Goal: Task Accomplishment & Management: Manage account settings

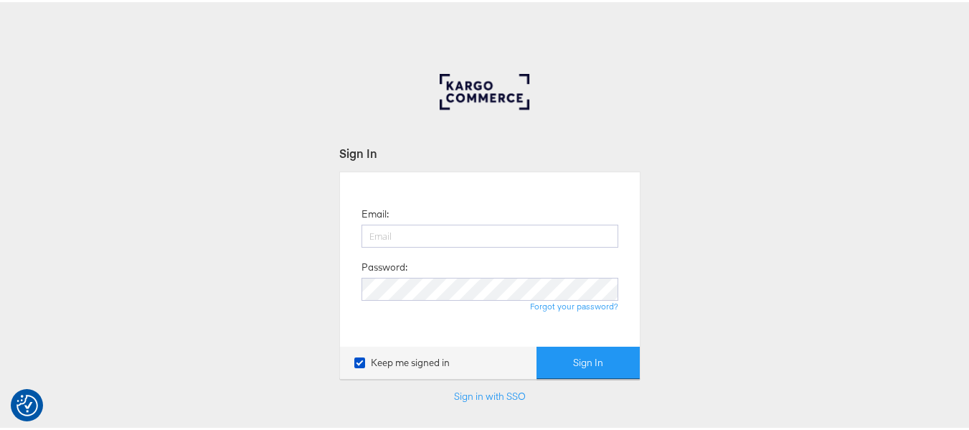
type input "aparna.doniparthi@kargo.com"
click at [536, 344] on button "Sign In" at bounding box center [587, 360] width 103 height 32
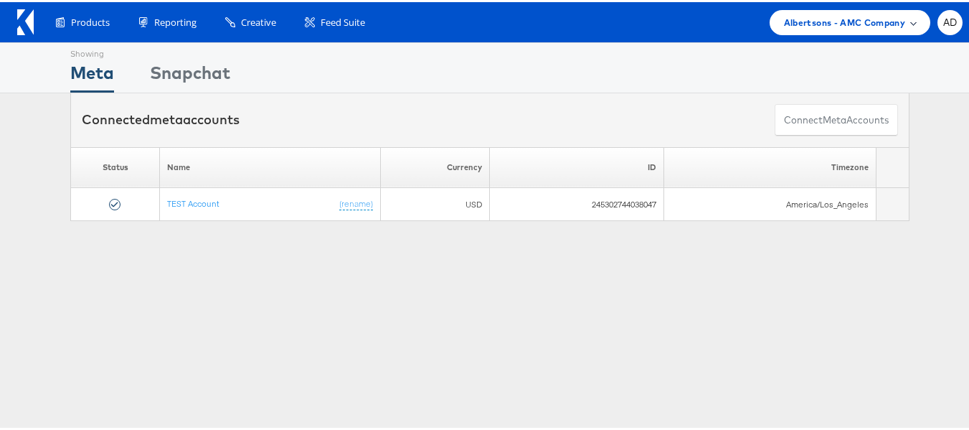
click at [845, 27] on span "Albertsons - AMC Company" at bounding box center [844, 20] width 121 height 15
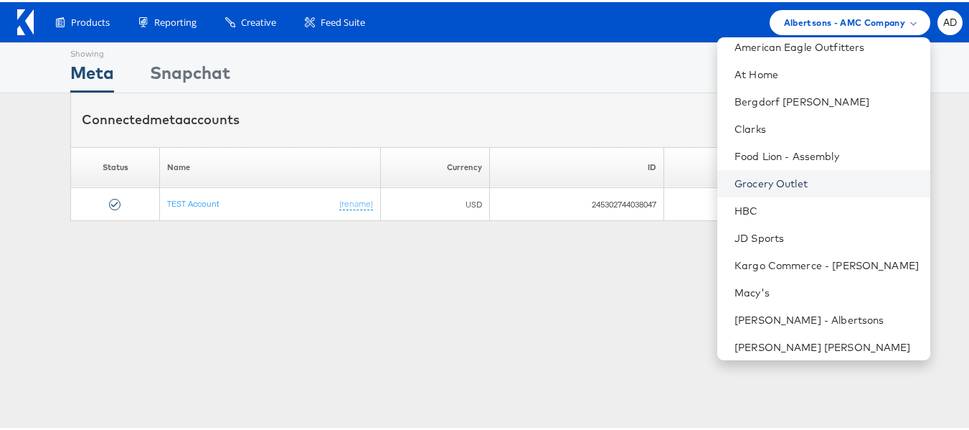
scroll to position [63, 0]
click at [764, 179] on link "Grocery Outlet" at bounding box center [826, 181] width 184 height 14
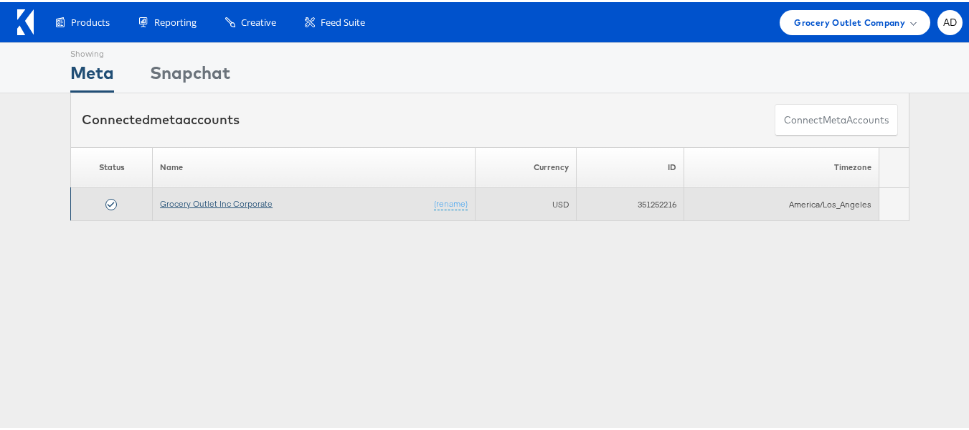
click at [250, 203] on link "Grocery Outlet Inc Corporate" at bounding box center [216, 201] width 113 height 11
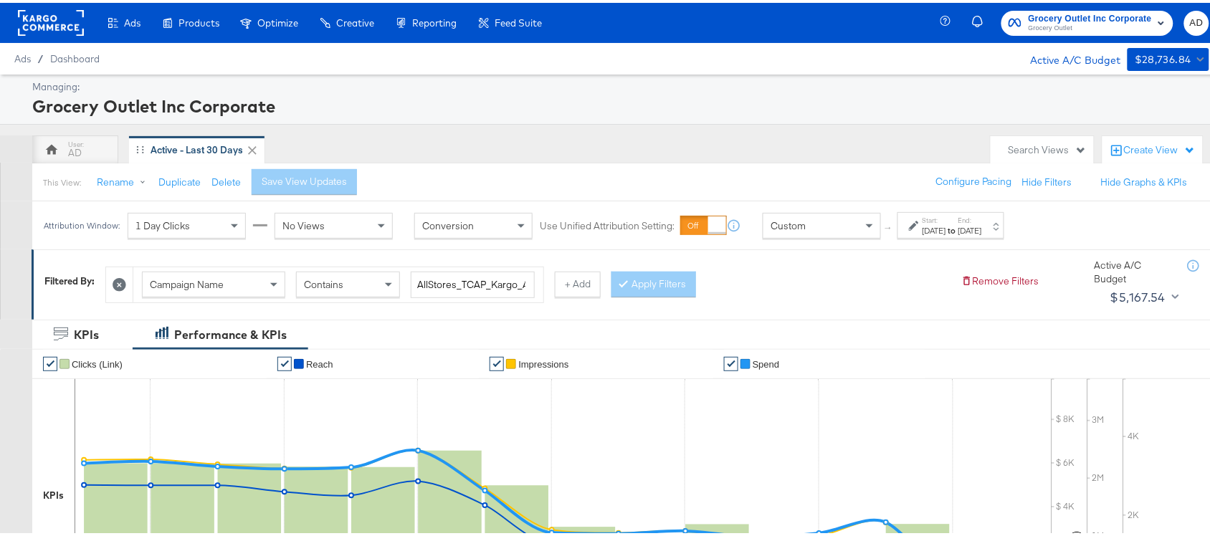
click at [988, 234] on div "Start: [DATE] to End: [DATE]" at bounding box center [951, 222] width 107 height 27
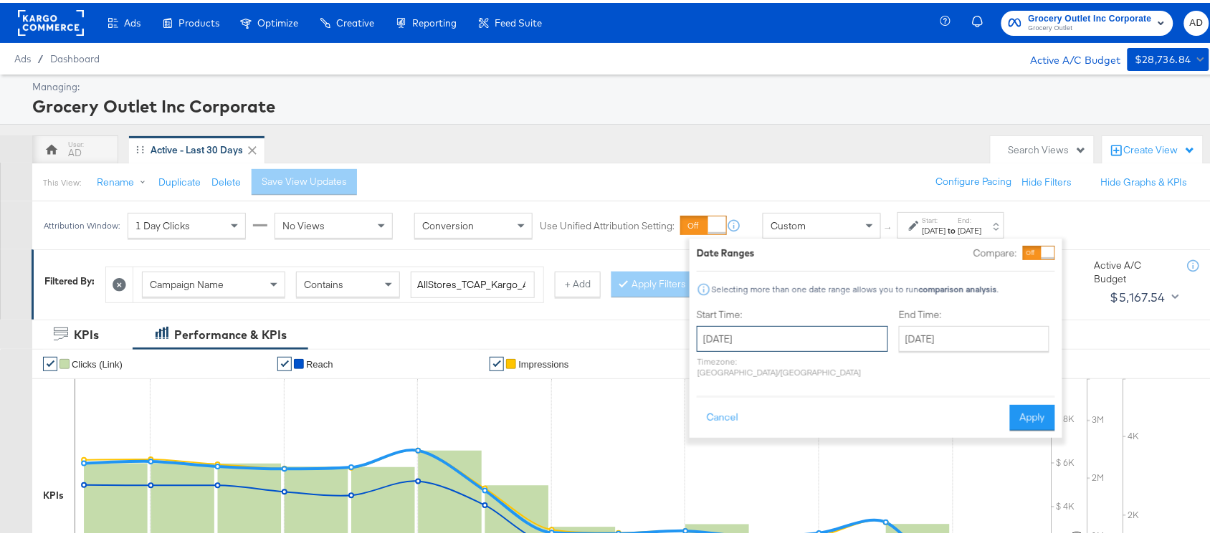
click at [746, 341] on input "August 19th 2025" at bounding box center [792, 336] width 191 height 26
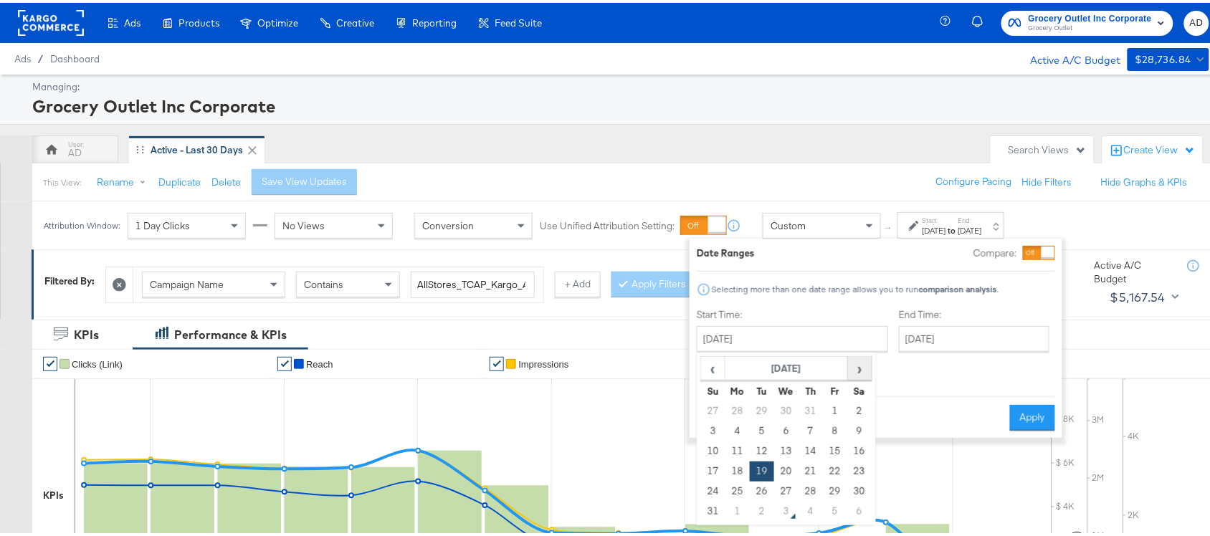
click at [861, 366] on span "›" at bounding box center [860, 366] width 22 height 22
click at [735, 407] on td "1" at bounding box center [738, 409] width 24 height 20
type input "September 1st 2025"
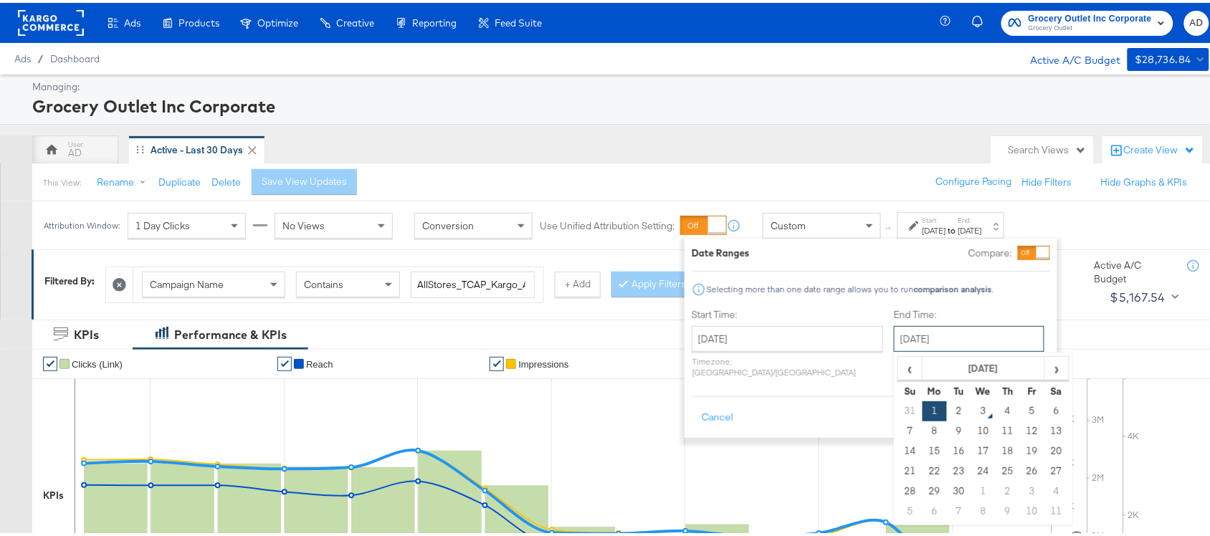
click at [930, 334] on input "[DATE]" at bounding box center [969, 336] width 151 height 26
click at [947, 409] on td "2" at bounding box center [959, 409] width 24 height 20
type input "[DATE]"
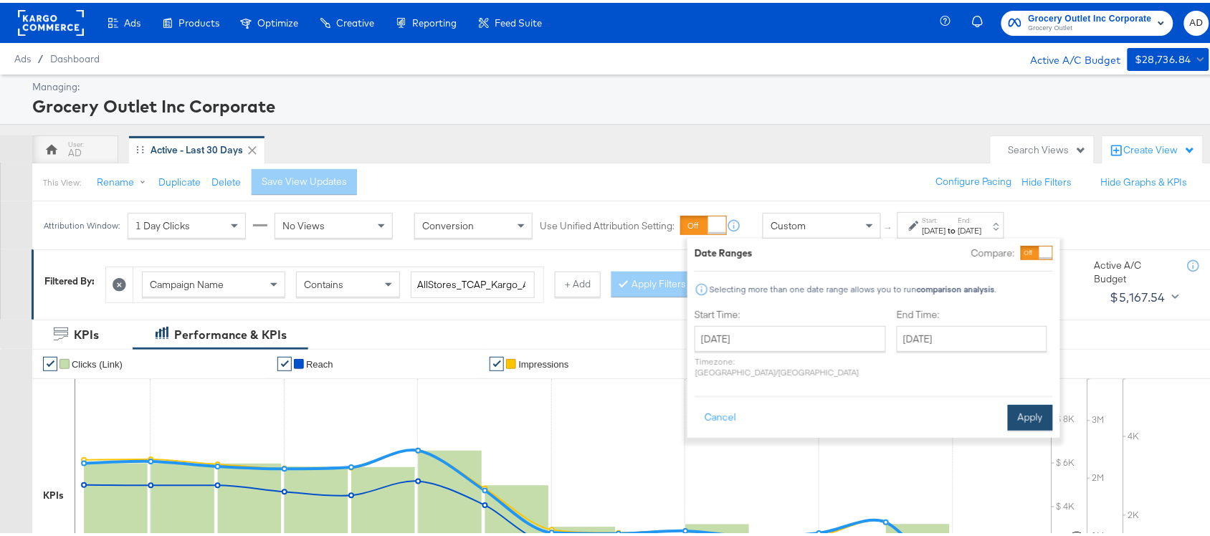
click at [1027, 402] on button "Apply" at bounding box center [1030, 415] width 45 height 26
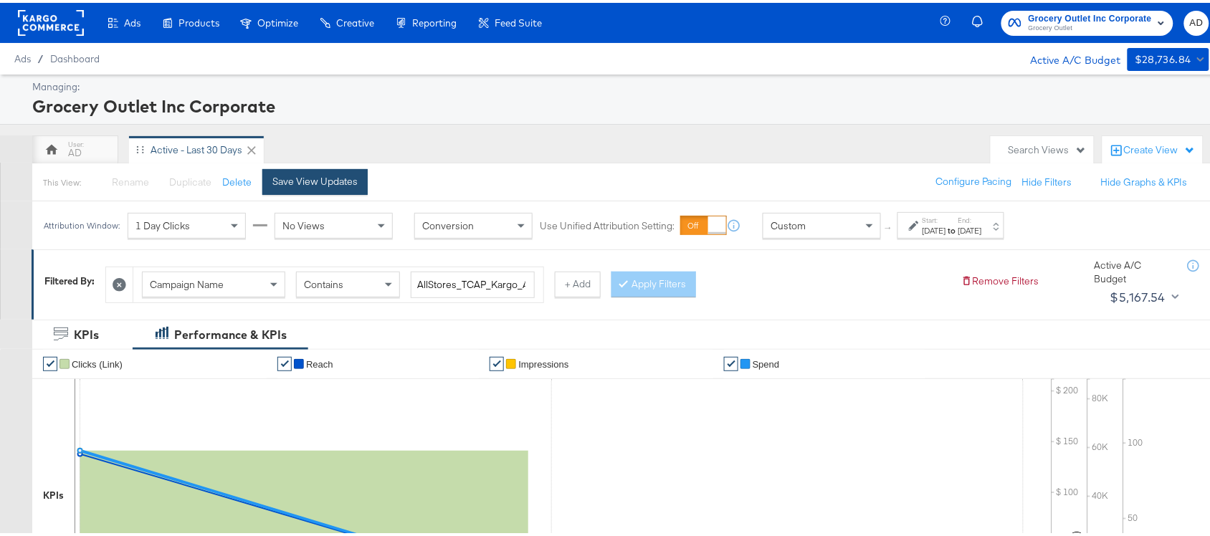
click at [338, 185] on div "Save View Updates" at bounding box center [314, 179] width 85 height 14
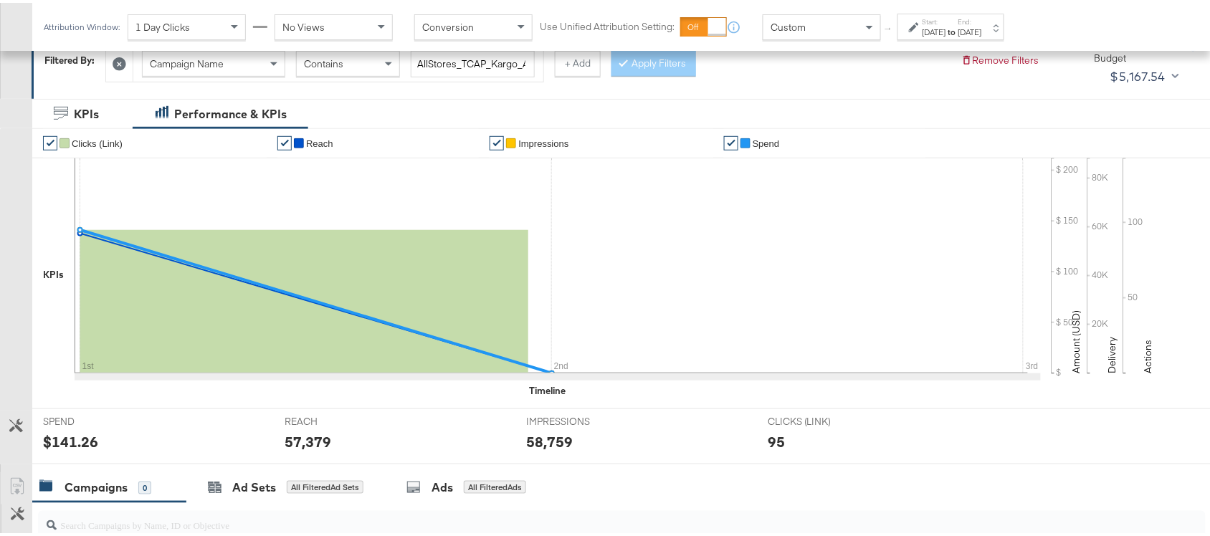
scroll to position [500, 0]
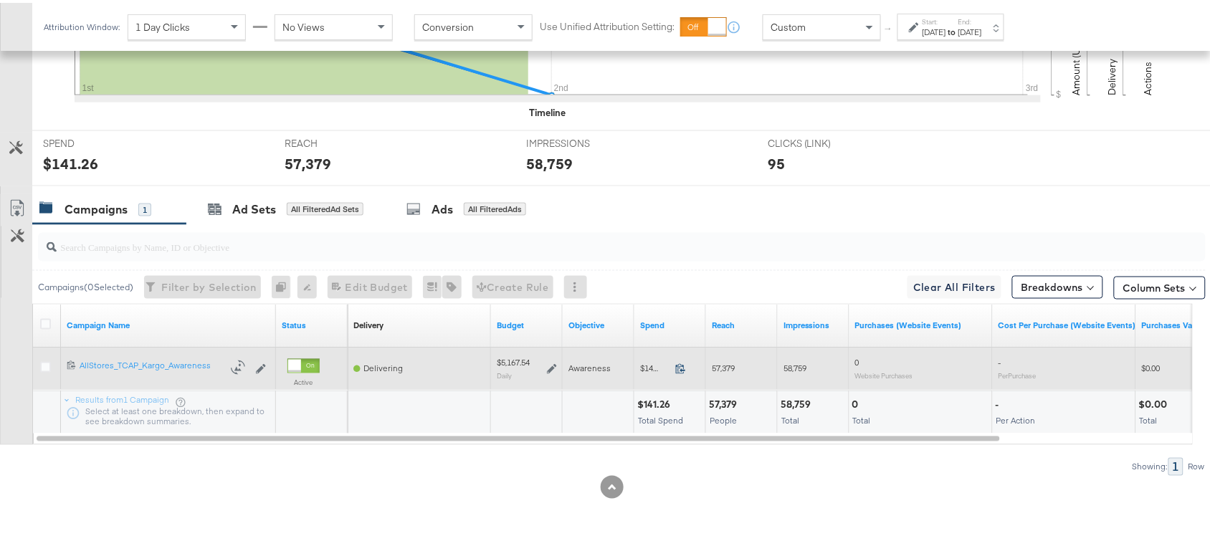
click at [681, 370] on icon at bounding box center [680, 366] width 11 height 11
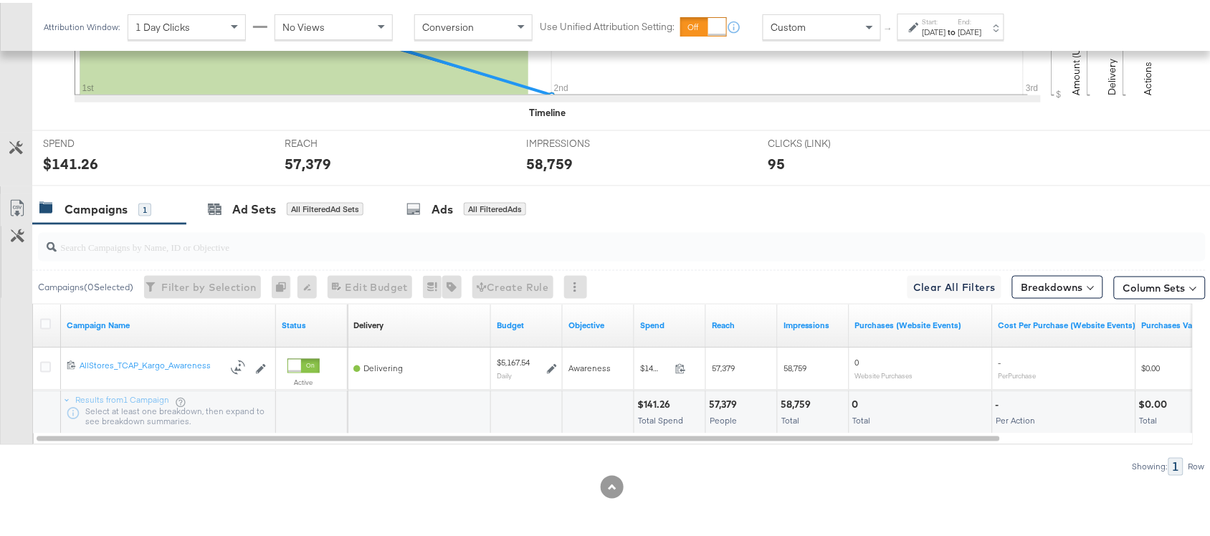
click at [840, 184] on div at bounding box center [644, 184] width 1224 height 1
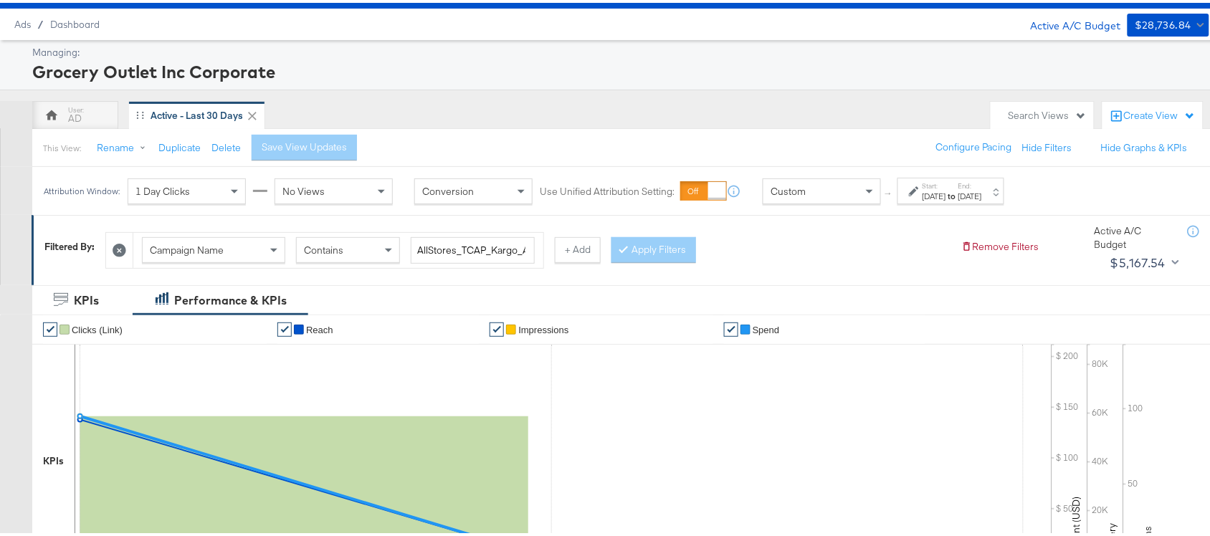
scroll to position [0, 0]
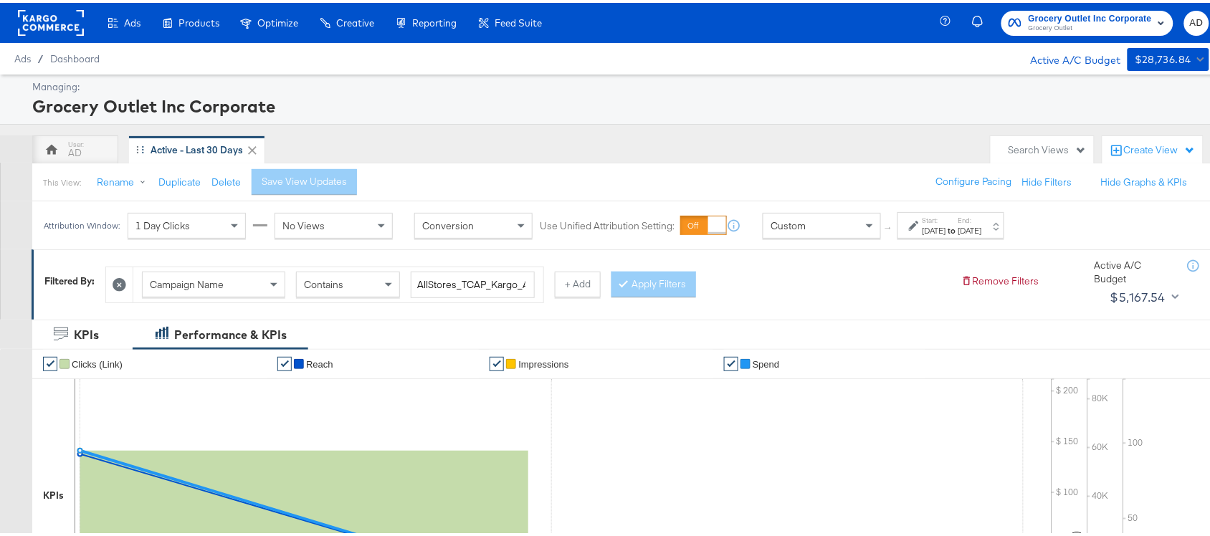
click at [252, 148] on icon at bounding box center [252, 148] width 14 height 14
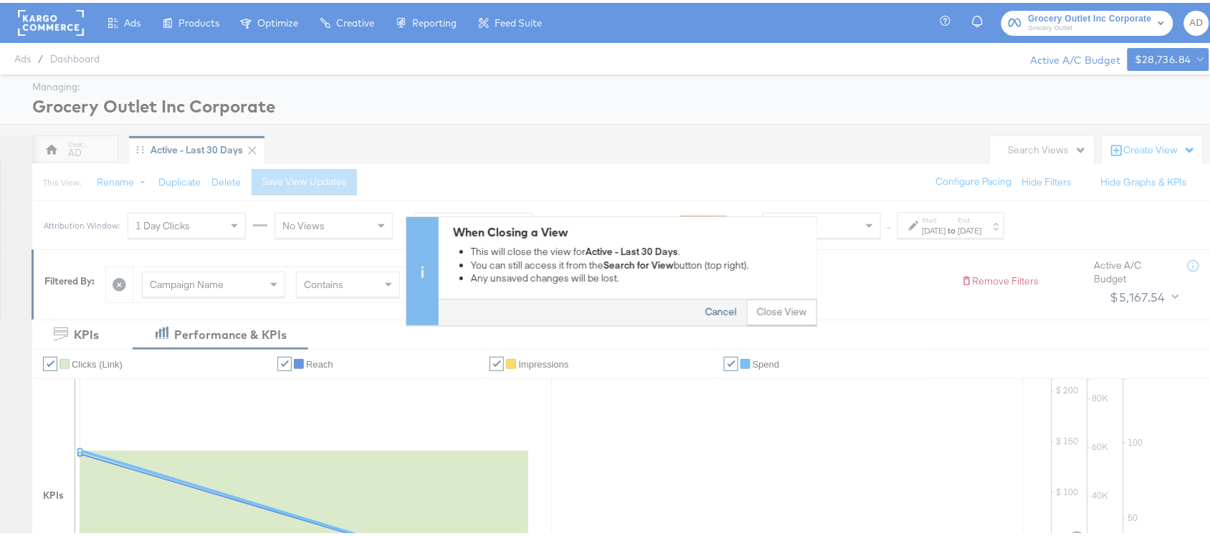
click at [708, 310] on button "Cancel" at bounding box center [722, 310] width 52 height 26
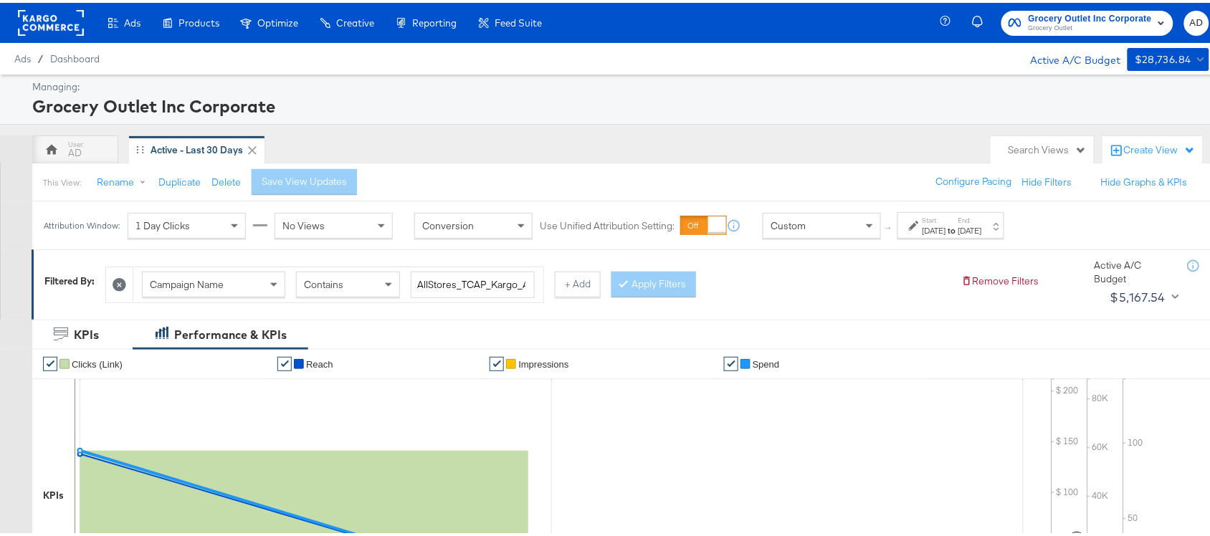
click at [44, 22] on rect at bounding box center [51, 20] width 66 height 26
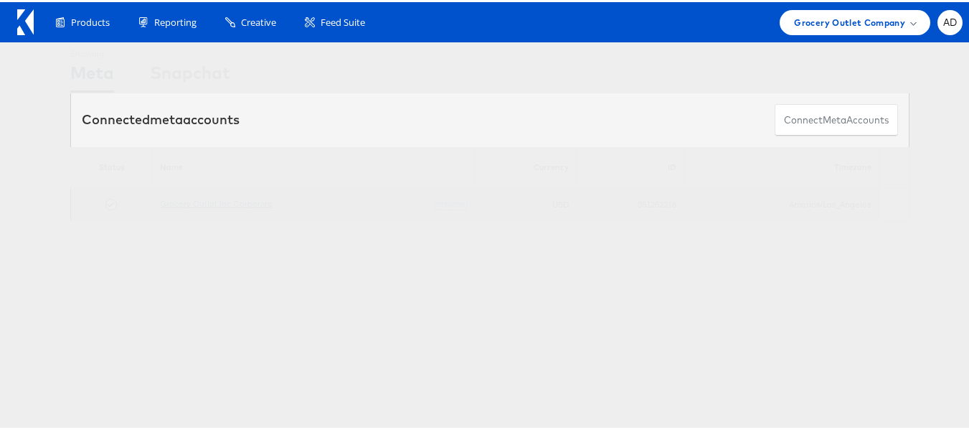
click at [181, 206] on link "Grocery Outlet Inc Corporate" at bounding box center [216, 201] width 113 height 11
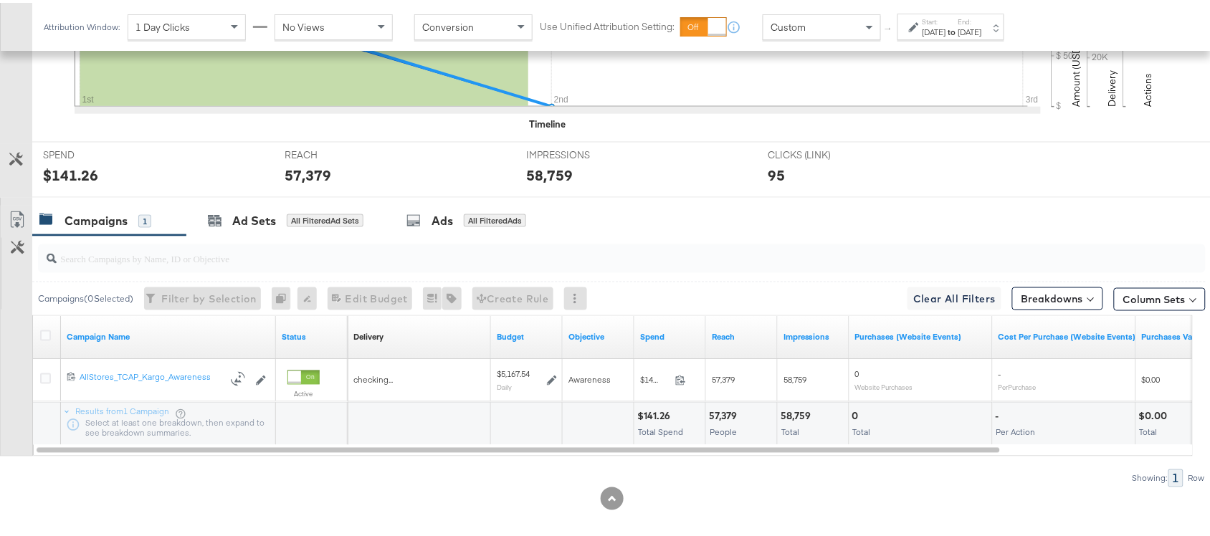
scroll to position [500, 0]
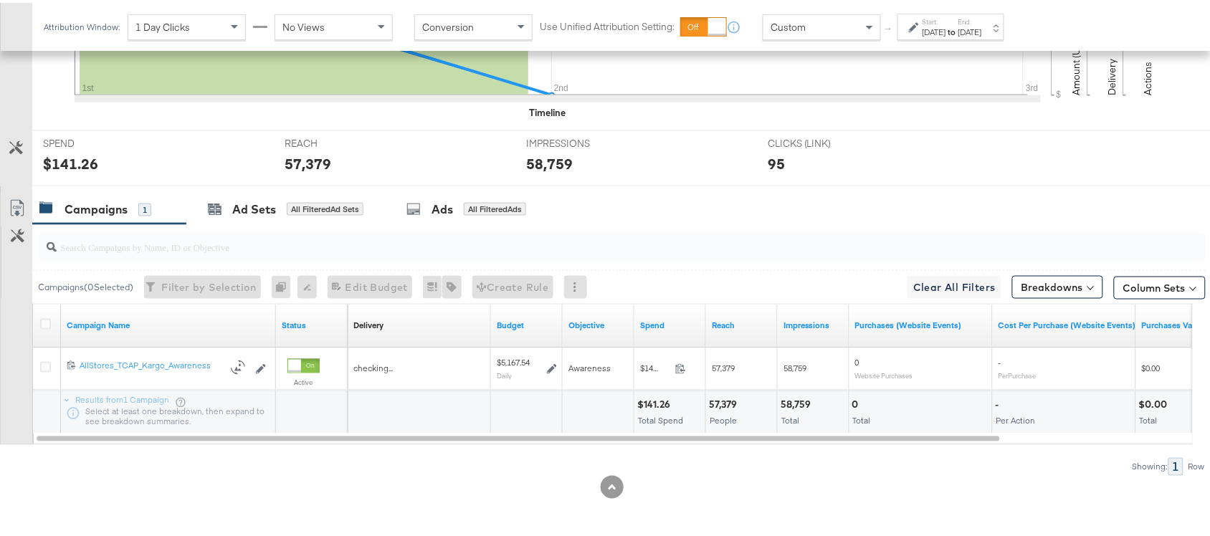
click at [825, 215] on div "Campaigns 1 Ad Sets All Filtered Ad Sets Ads All Filtered Ads" at bounding box center [628, 206] width 1192 height 31
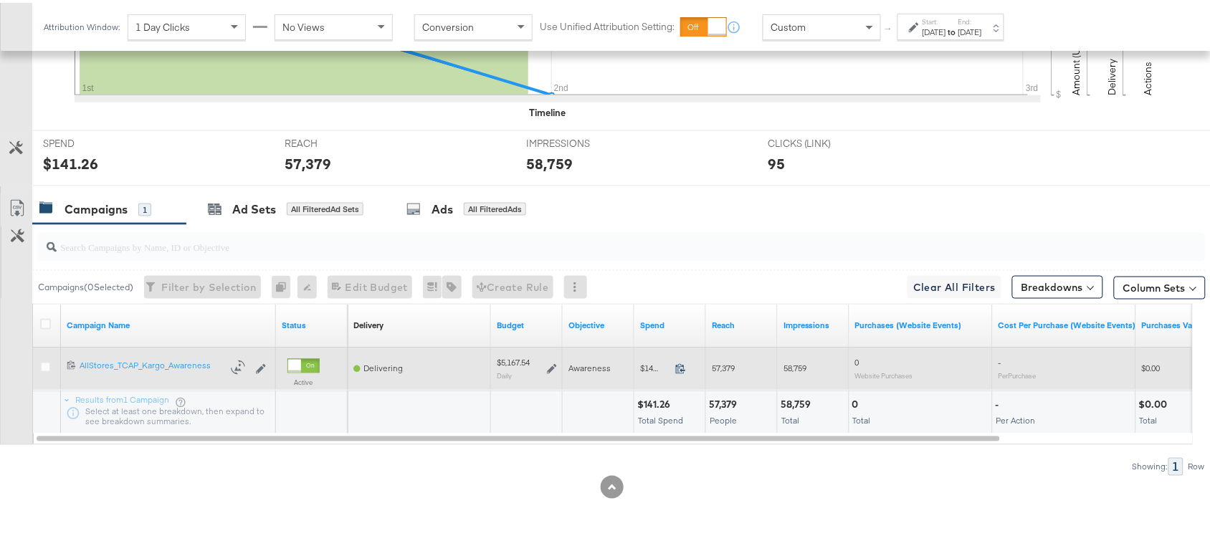
click at [679, 364] on icon at bounding box center [680, 366] width 11 height 11
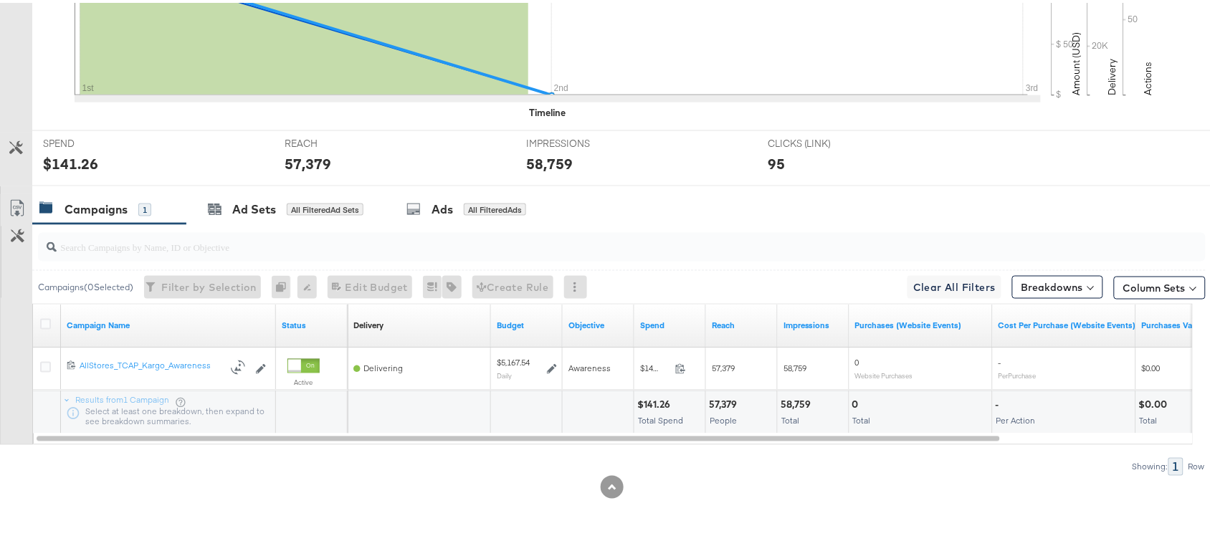
scroll to position [0, 0]
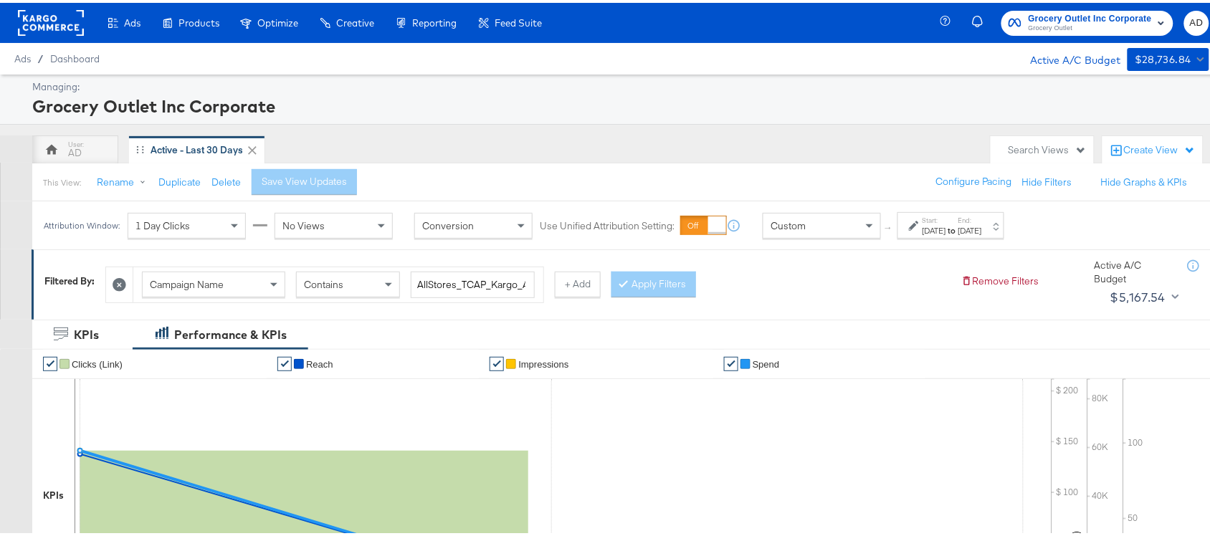
click at [63, 16] on rect at bounding box center [51, 20] width 66 height 26
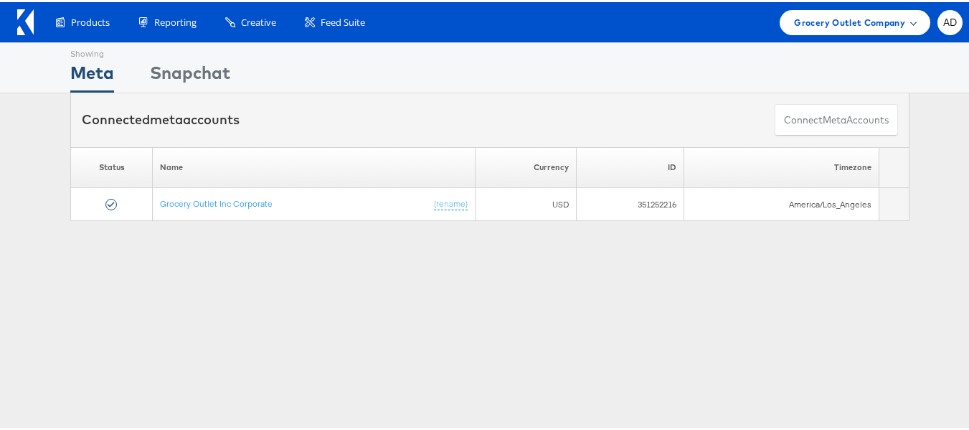
click at [840, 24] on span "Grocery Outlet Company" at bounding box center [849, 20] width 111 height 15
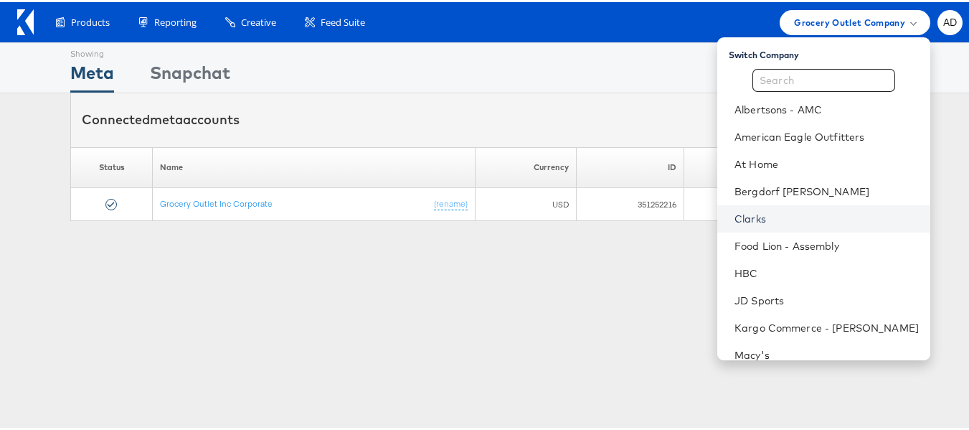
click at [734, 217] on link "Clarks" at bounding box center [826, 216] width 184 height 14
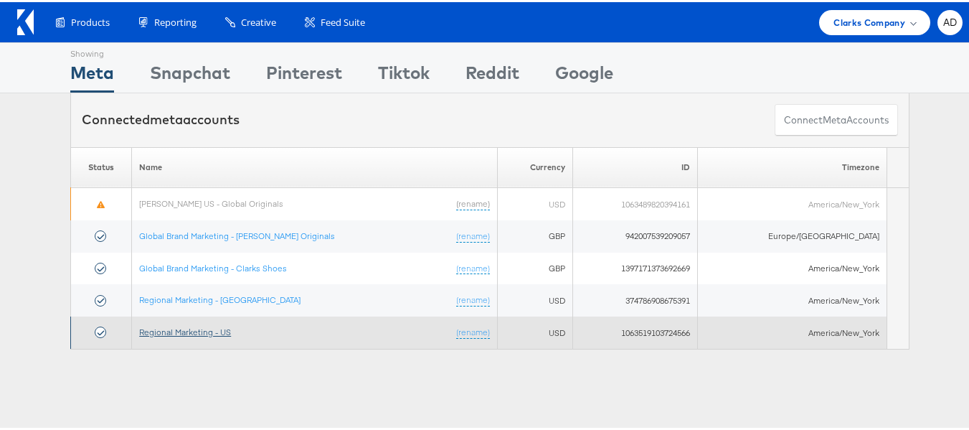
click at [189, 332] on link "Regional Marketing - US" at bounding box center [185, 329] width 92 height 11
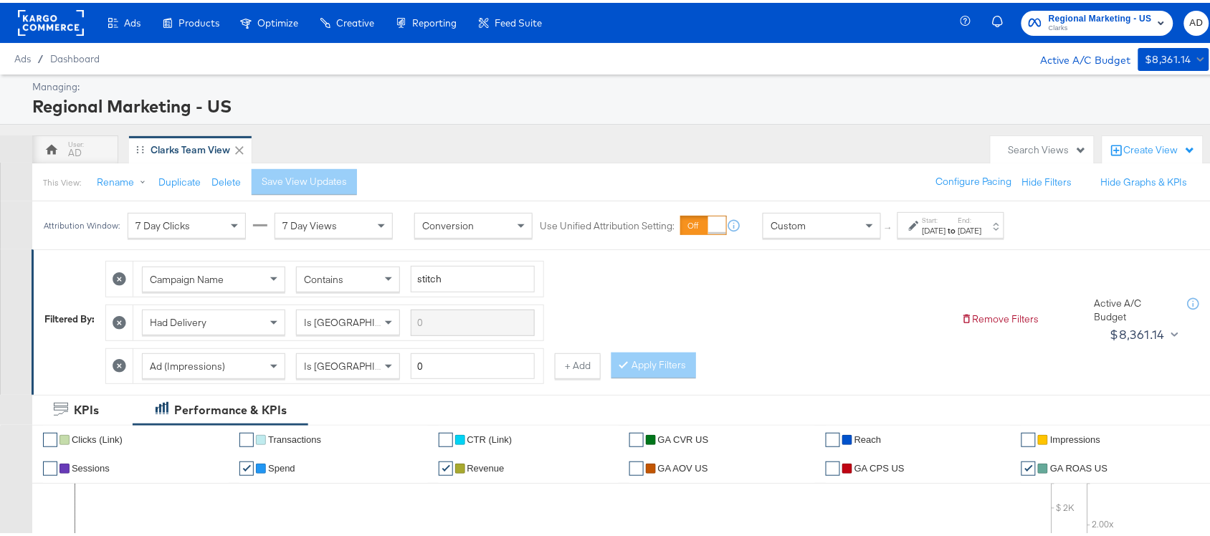
click at [982, 227] on div "[DATE]" at bounding box center [971, 227] width 24 height 11
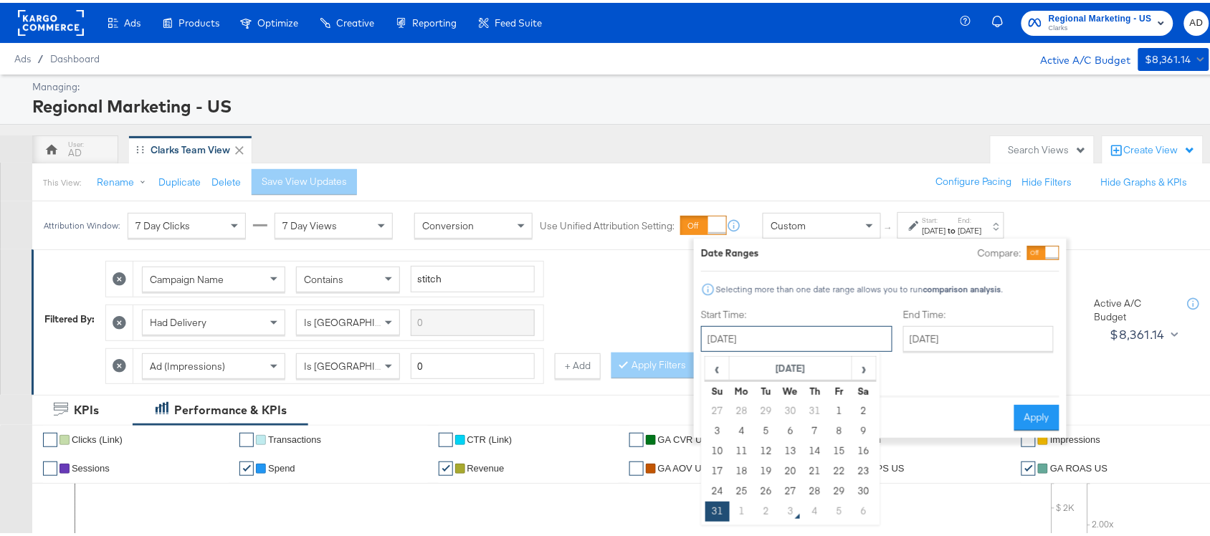
click at [807, 336] on input "August 31st 2025" at bounding box center [796, 336] width 191 height 26
click at [721, 488] on td "24" at bounding box center [718, 489] width 24 height 20
type input "August 24th 2025"
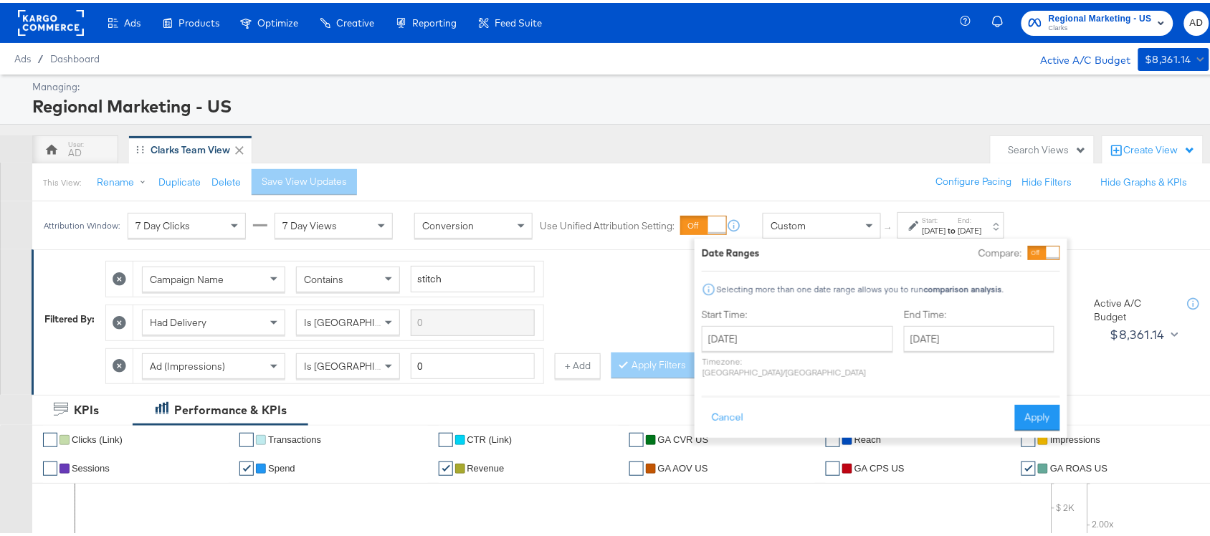
click at [931, 350] on div "End Time: August 31st 2025 ‹ August 2025 › Su Mo Tu We Th Fr Sa 27 28 29 30 31 …" at bounding box center [982, 343] width 156 height 76
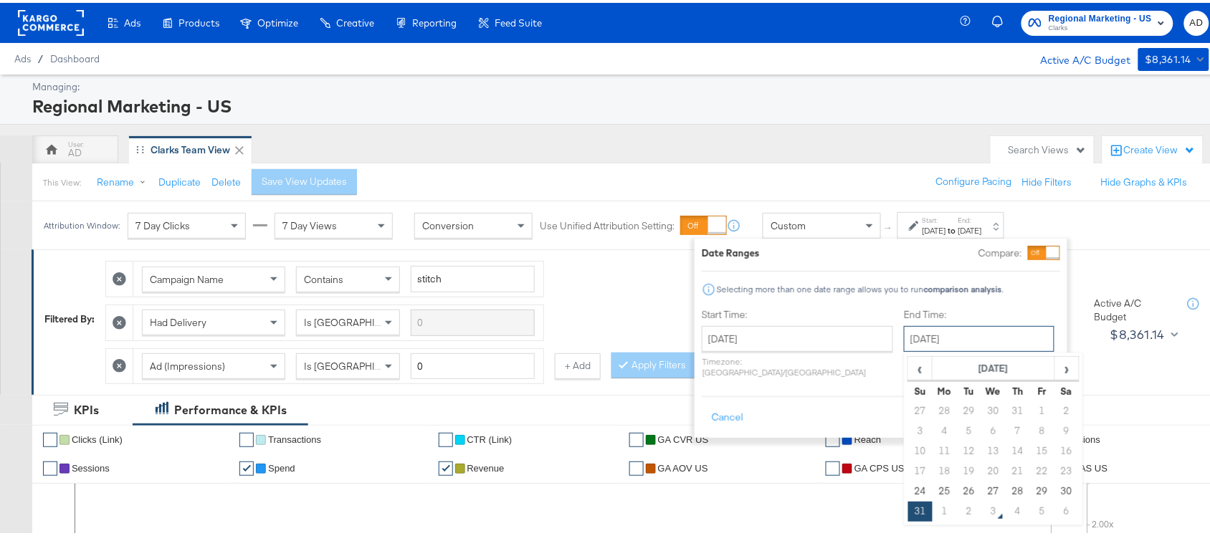
click at [951, 334] on input "August 31st 2025" at bounding box center [979, 336] width 151 height 26
click at [1056, 362] on span "›" at bounding box center [1067, 366] width 22 height 22
click at [957, 413] on td "2" at bounding box center [969, 409] width 24 height 20
click at [944, 337] on input "September 2nd 2025" at bounding box center [978, 336] width 151 height 26
click at [931, 411] on td "1" at bounding box center [943, 409] width 24 height 20
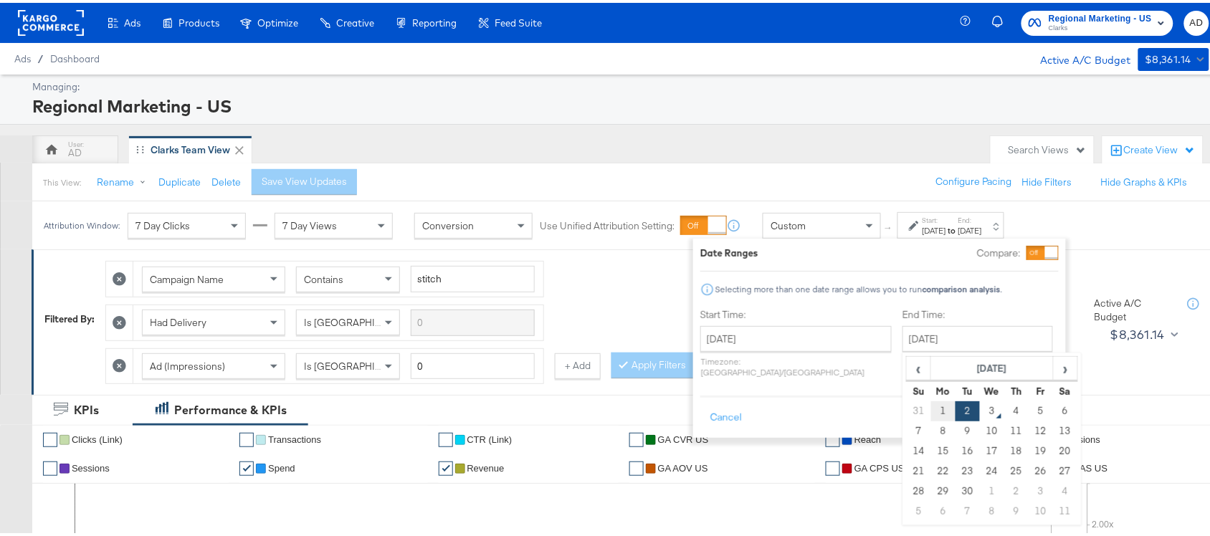
type input "September 1st 2025"
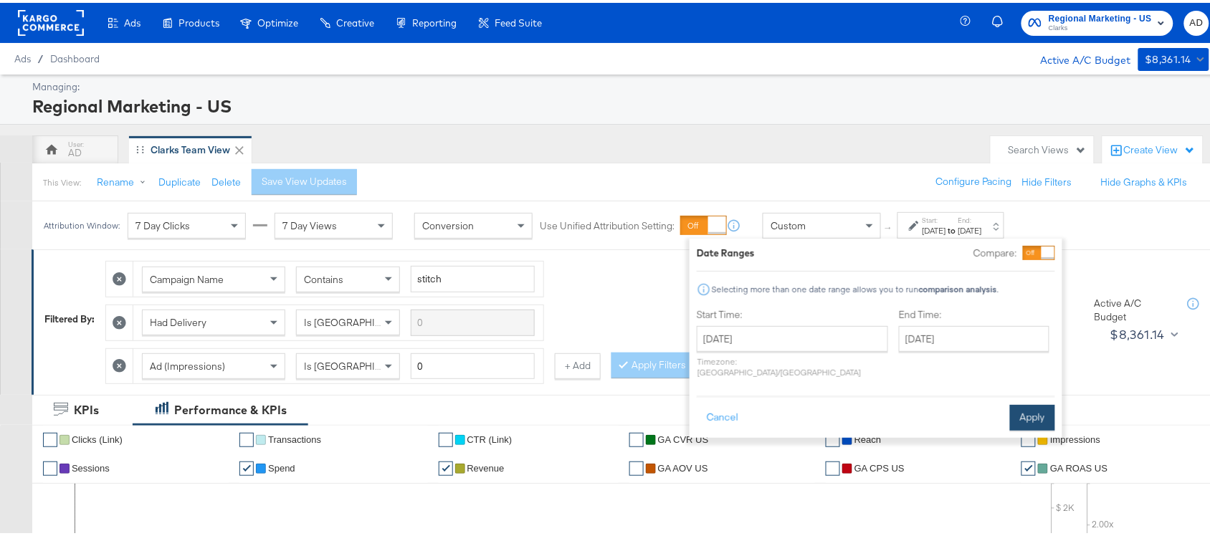
click at [1033, 403] on button "Apply" at bounding box center [1032, 415] width 45 height 26
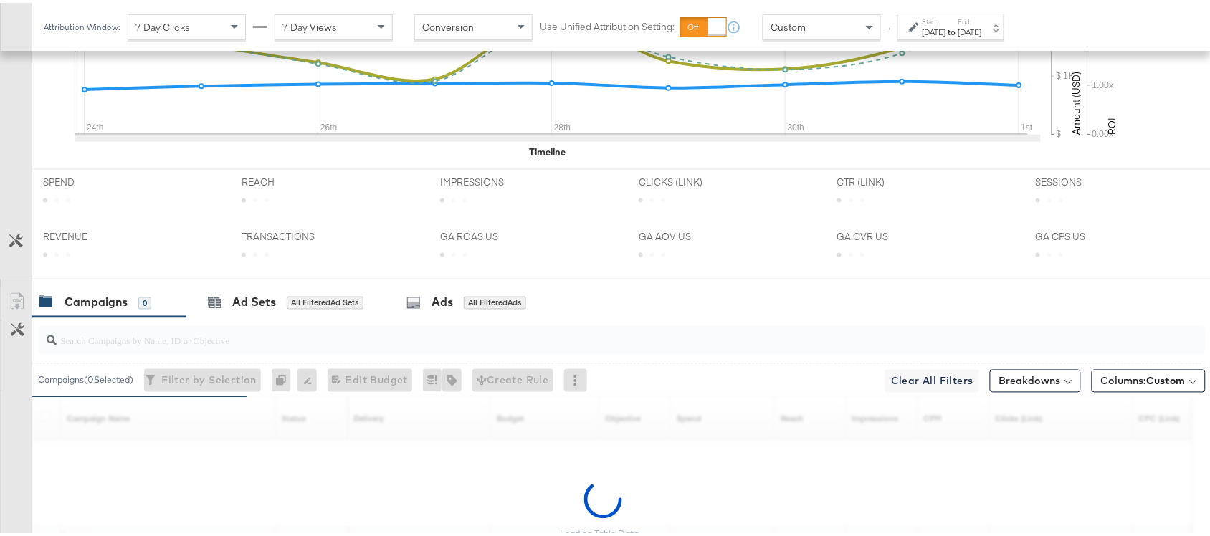
scroll to position [704, 0]
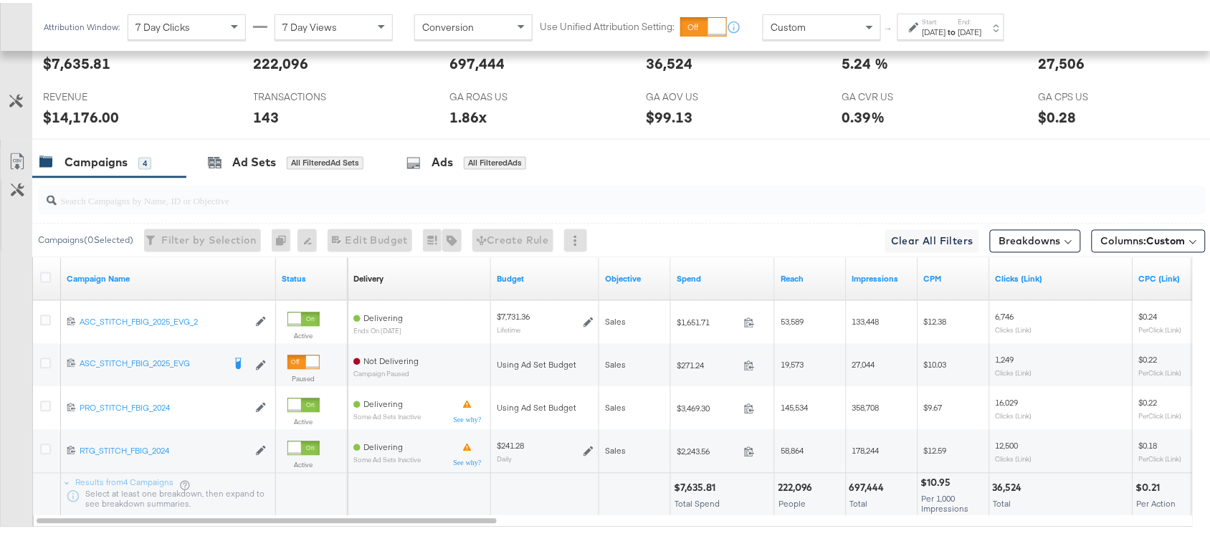
click at [947, 20] on label "Start:" at bounding box center [935, 18] width 24 height 9
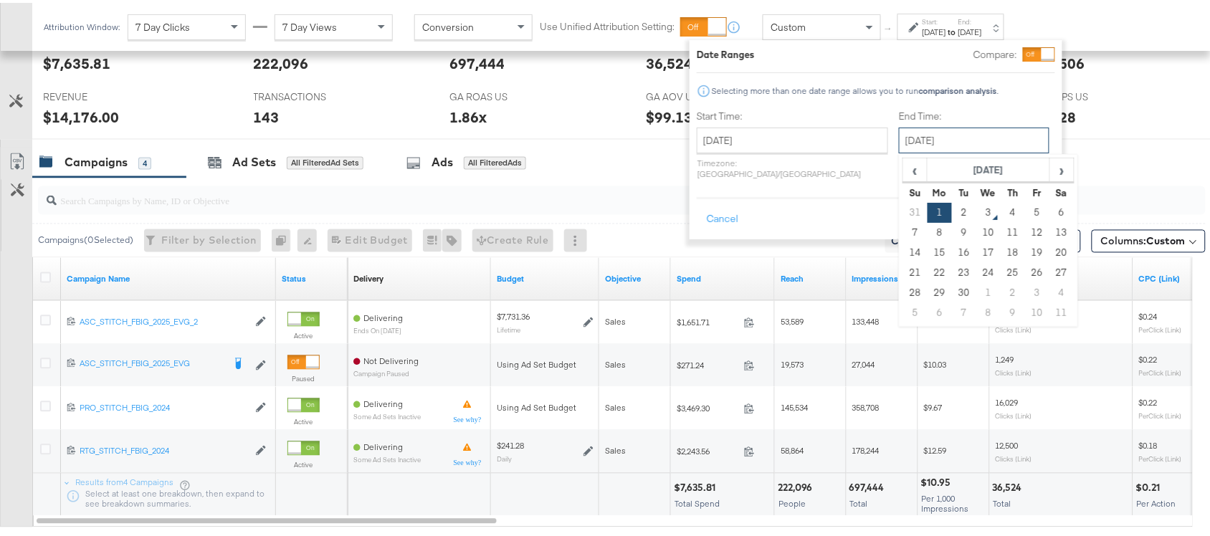
click at [912, 138] on input "September 1st 2025" at bounding box center [974, 138] width 151 height 26
click at [952, 212] on td "2" at bounding box center [964, 210] width 24 height 20
type input "September 2nd 2025"
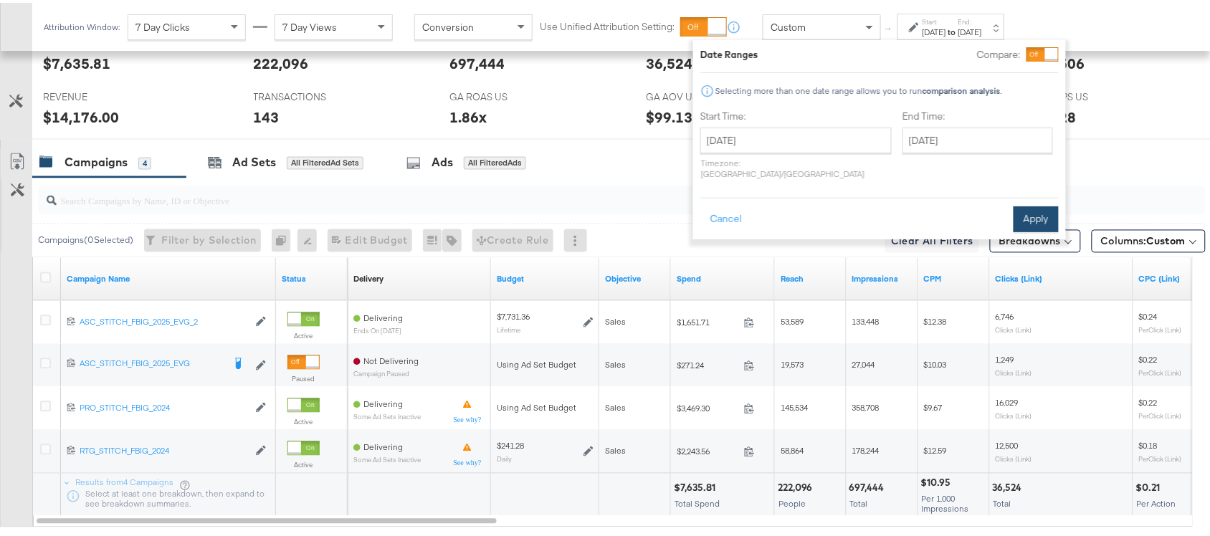
click at [1029, 205] on button "Apply" at bounding box center [1036, 217] width 45 height 26
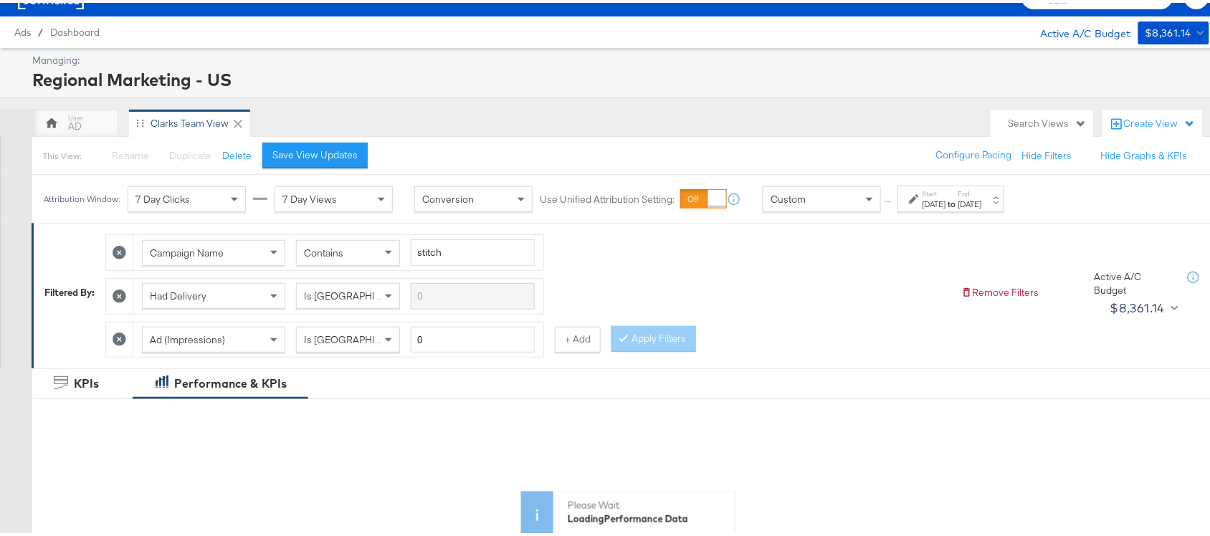
scroll to position [0, 0]
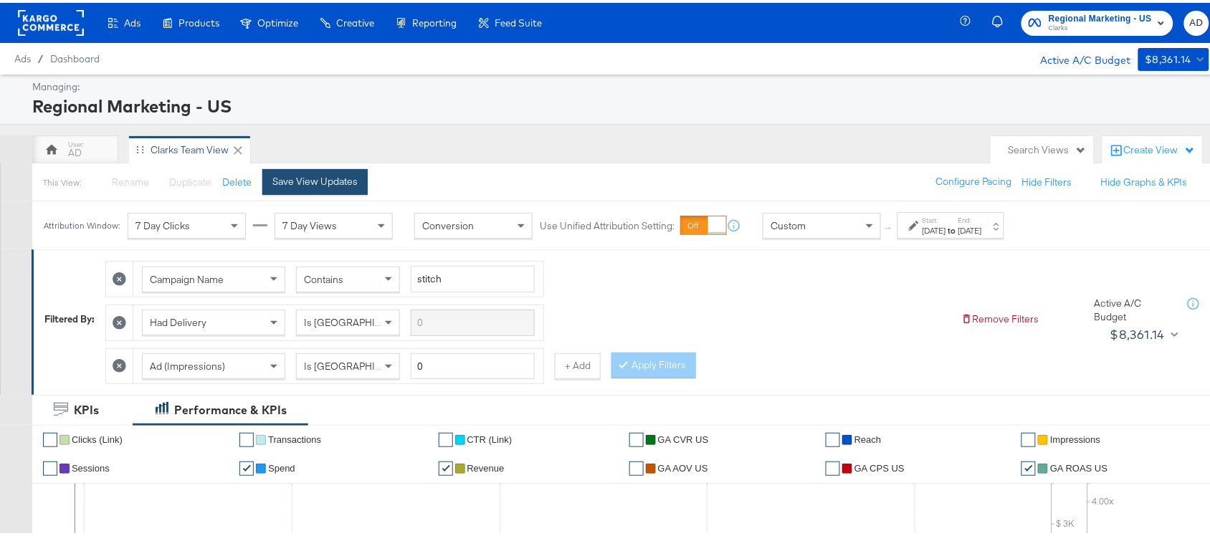
click at [324, 181] on div "Save View Updates" at bounding box center [314, 179] width 85 height 14
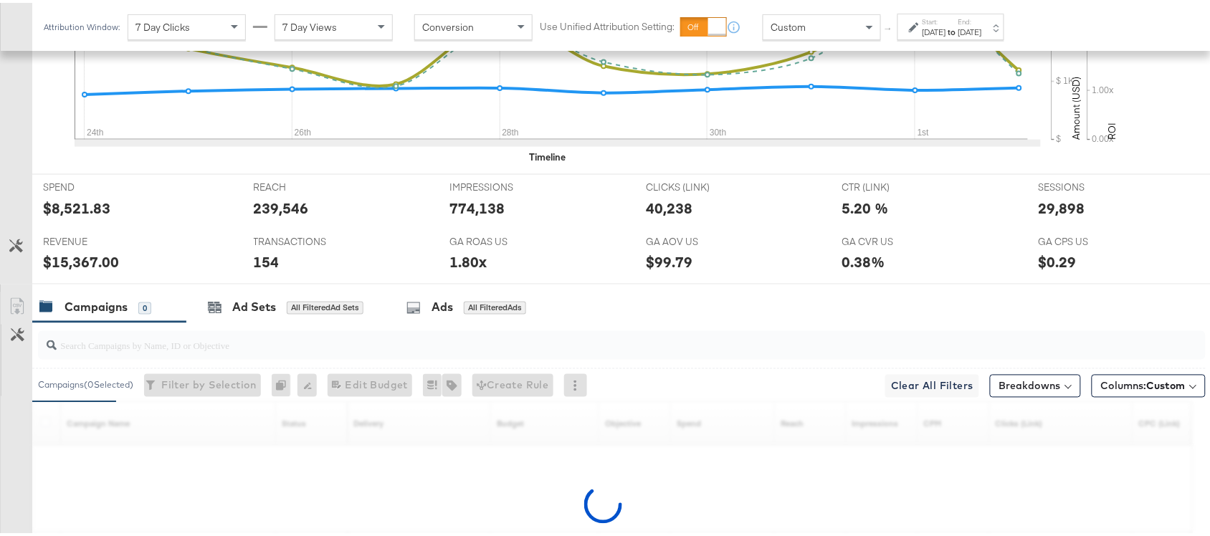
scroll to position [704, 0]
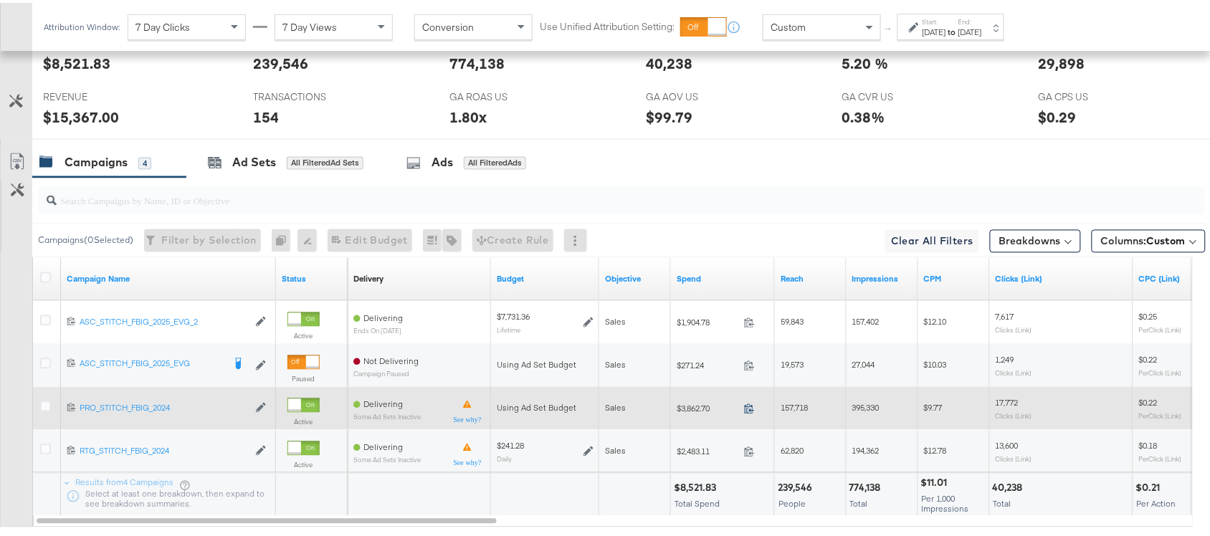
click at [750, 410] on icon at bounding box center [749, 406] width 11 height 11
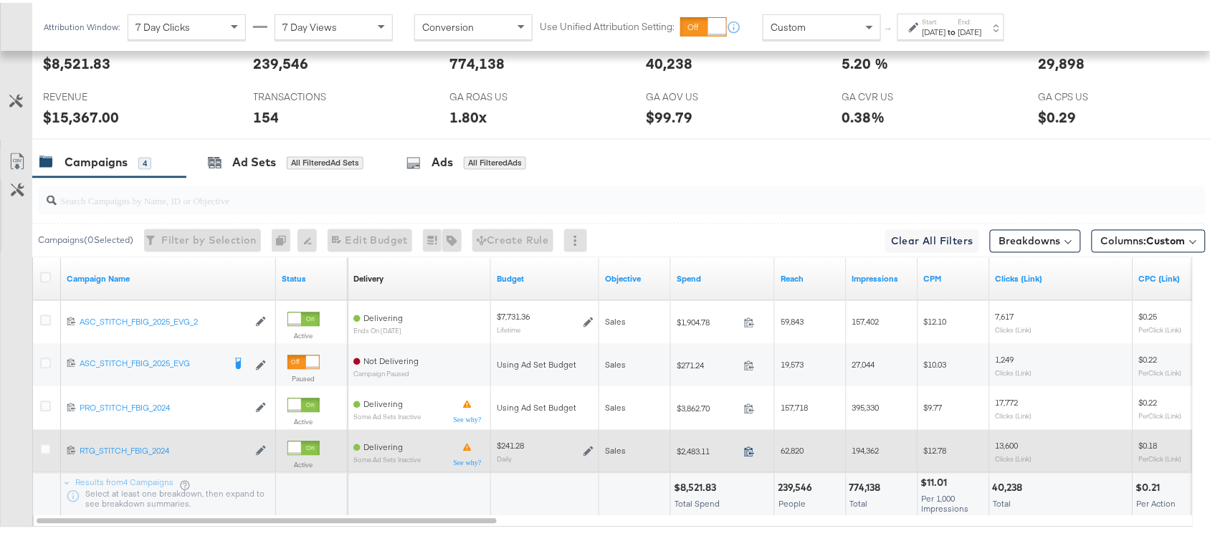
click at [754, 454] on icon at bounding box center [749, 449] width 11 height 11
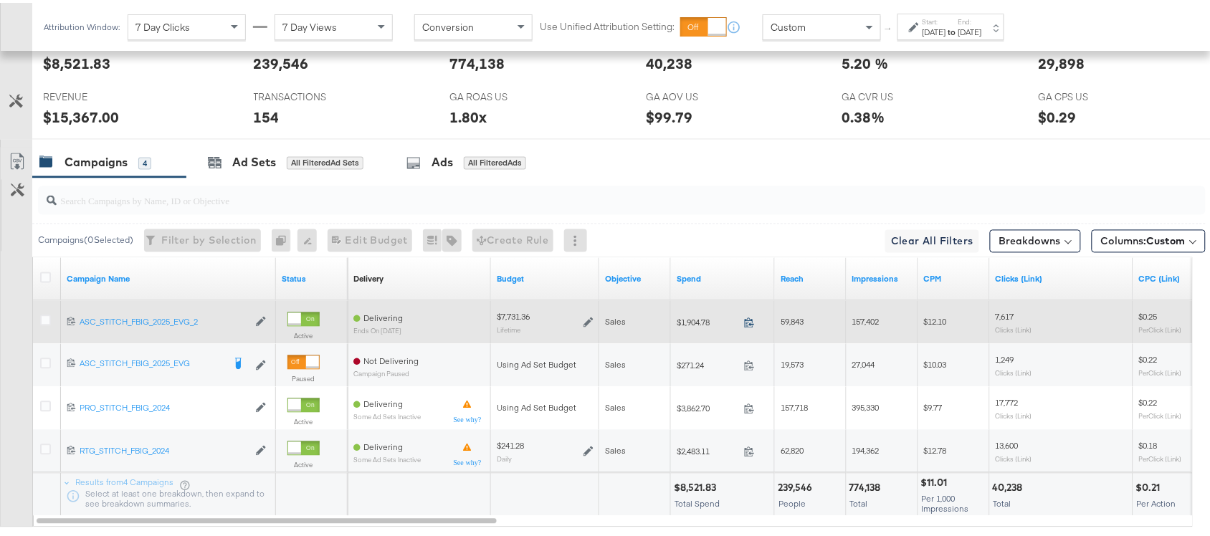
click at [748, 324] on icon at bounding box center [749, 320] width 11 height 11
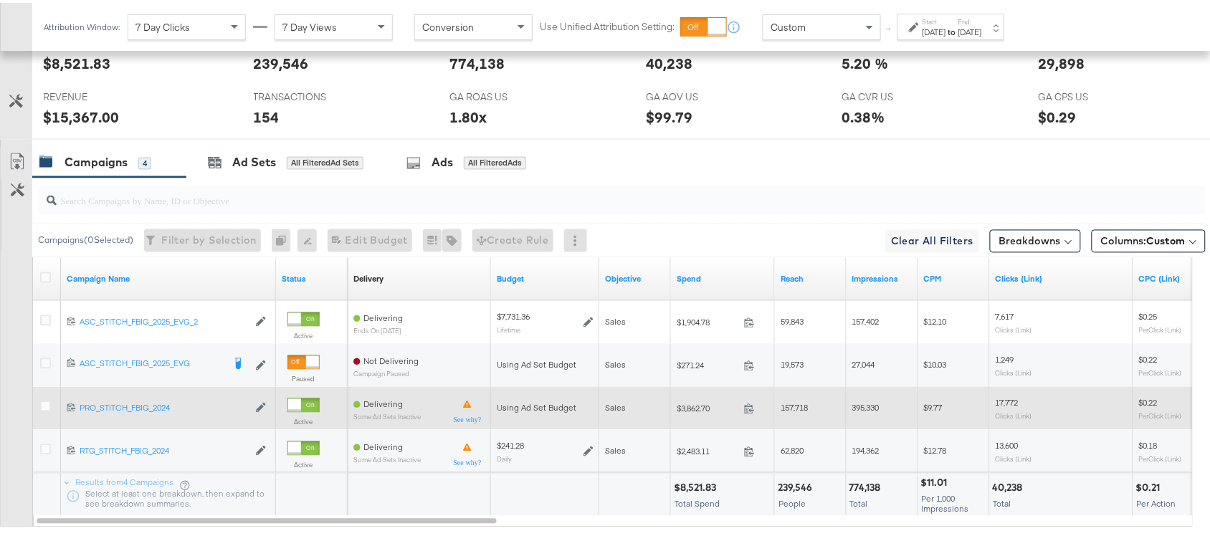
scroll to position [790, 0]
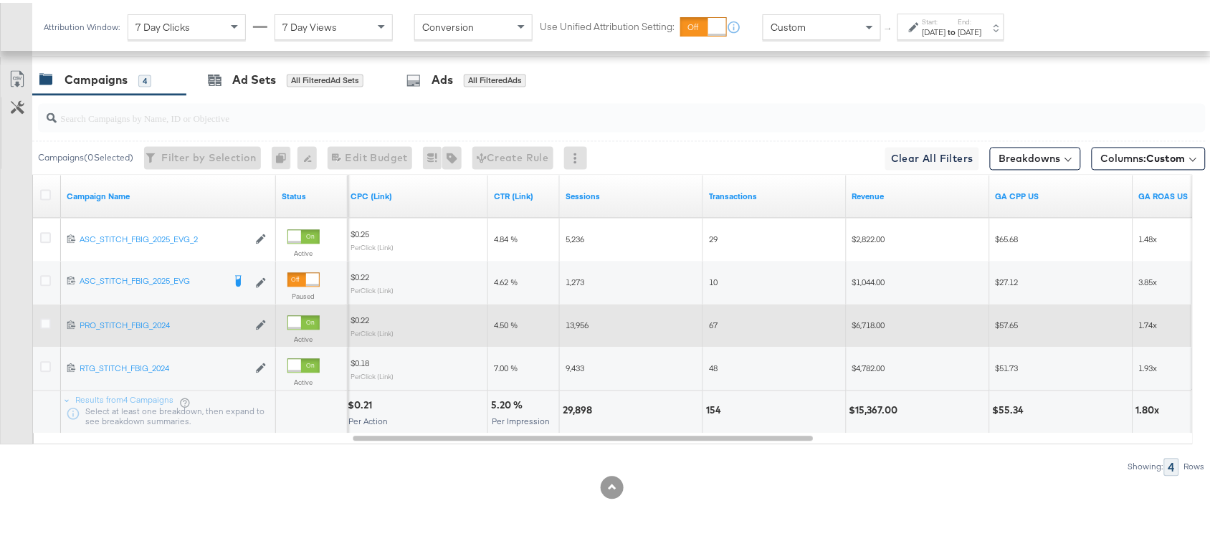
click at [574, 410] on div "29,898" at bounding box center [580, 409] width 34 height 14
copy div "29,898"
click at [574, 410] on div "29,898" at bounding box center [580, 409] width 34 height 14
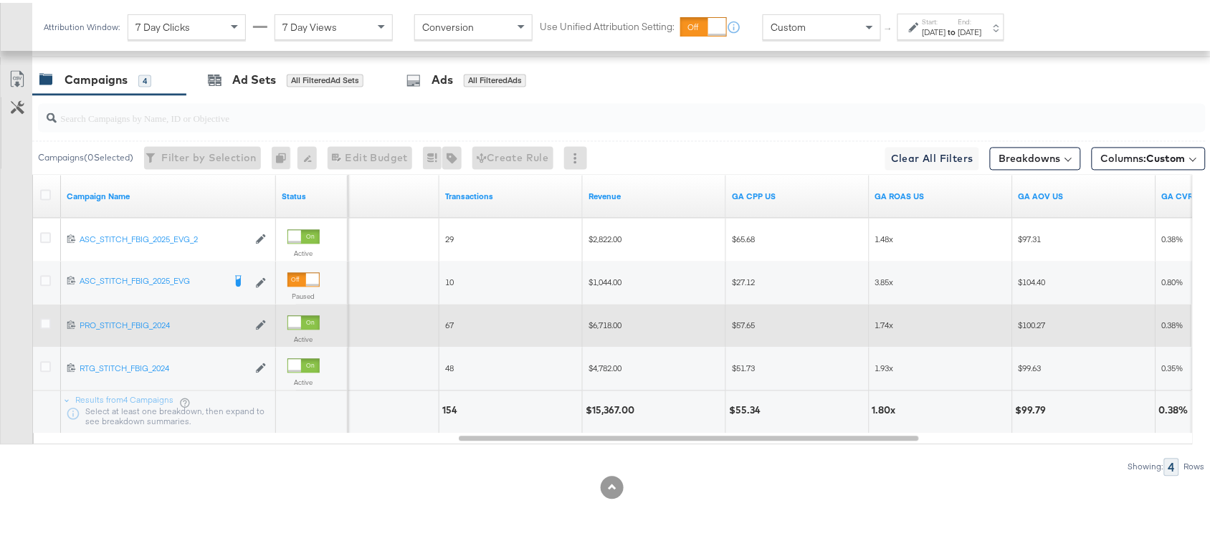
click at [614, 407] on div "$15,367.00" at bounding box center [612, 409] width 53 height 14
copy div "15,367.00"
click at [614, 407] on div "$15,367.00" at bounding box center [612, 409] width 53 height 14
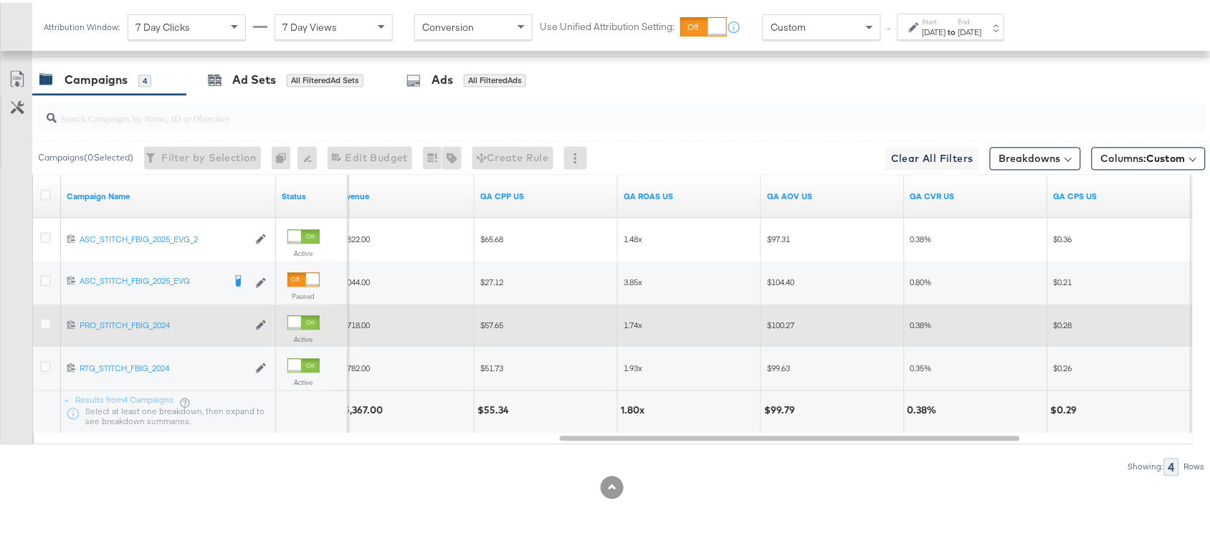
click at [629, 407] on div "1.80x" at bounding box center [635, 409] width 28 height 14
copy div "1.80"
click at [943, 37] on div "Attribution Window: 7 Day Clicks 7 Day Views Conversion Use Unified Attribution…" at bounding box center [527, 24] width 990 height 48
click at [982, 20] on label "End:" at bounding box center [971, 18] width 24 height 9
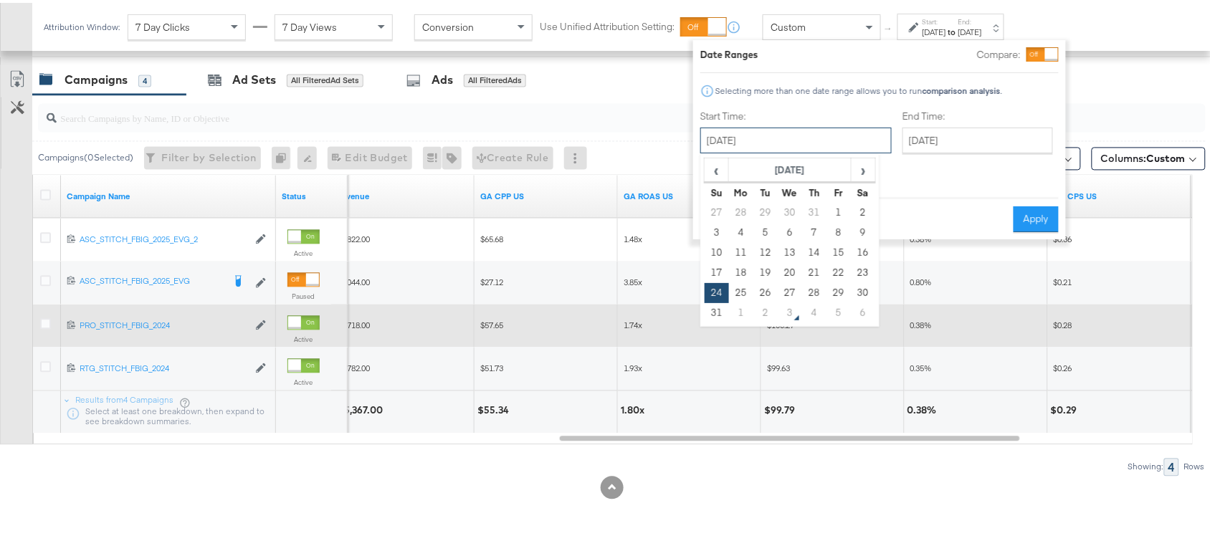
click at [809, 135] on input "August 24th 2025" at bounding box center [796, 138] width 191 height 26
click at [861, 167] on span "›" at bounding box center [864, 167] width 22 height 22
click at [748, 205] on td "1" at bounding box center [741, 210] width 24 height 20
type input "September 1st 2025"
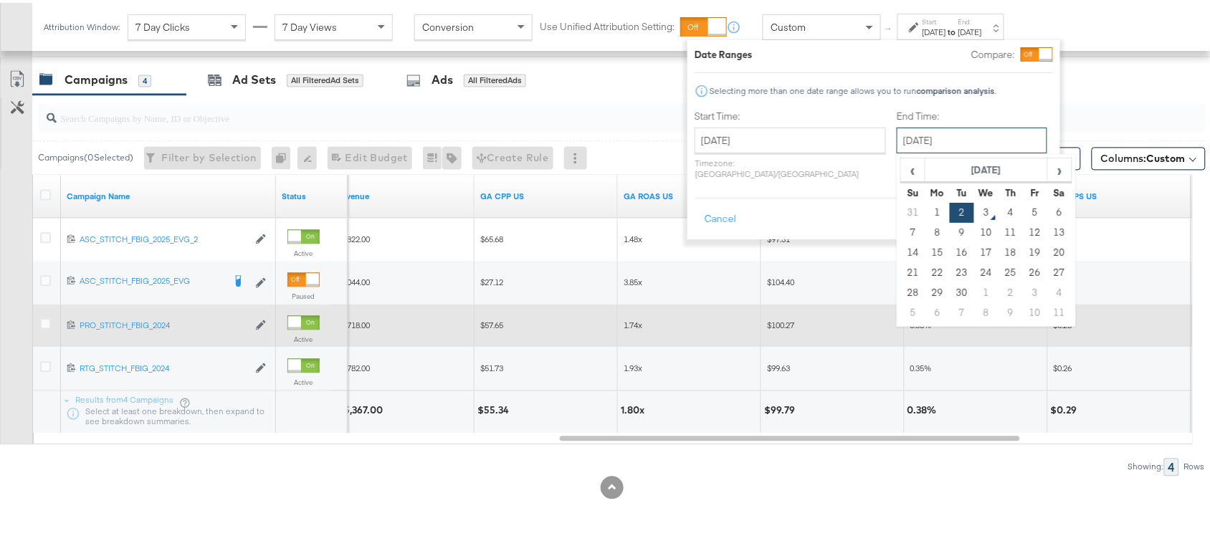
click at [947, 133] on input "September 2nd 2025" at bounding box center [972, 138] width 151 height 26
click at [926, 213] on td "1" at bounding box center [938, 210] width 24 height 20
type input "September 1st 2025"
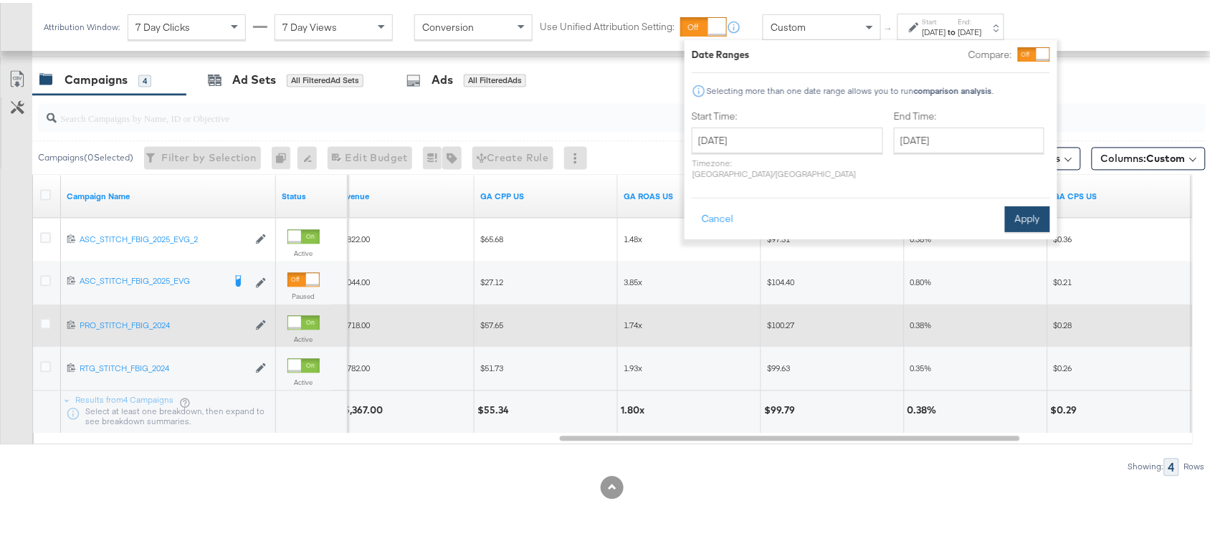
click at [1029, 206] on button "Apply" at bounding box center [1027, 217] width 45 height 26
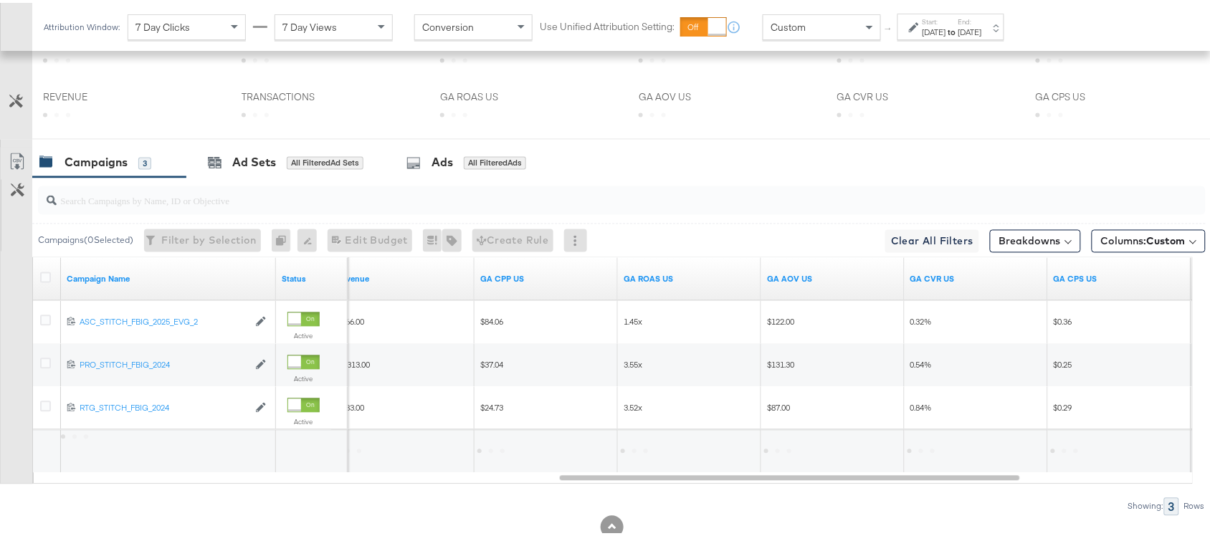
scroll to position [747, 0]
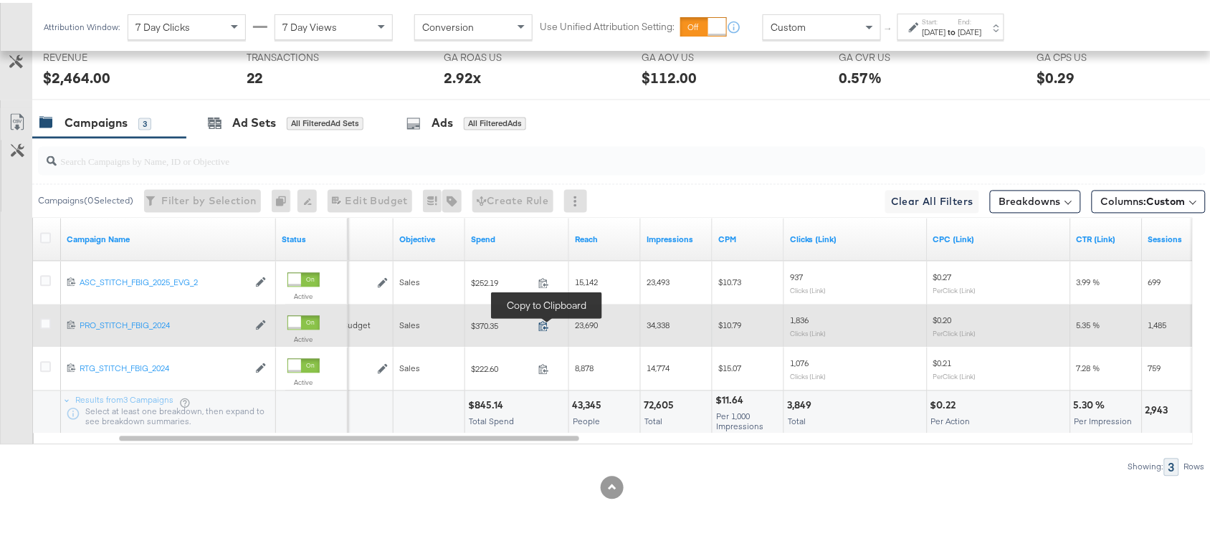
click at [547, 326] on icon at bounding box center [543, 324] width 9 height 10
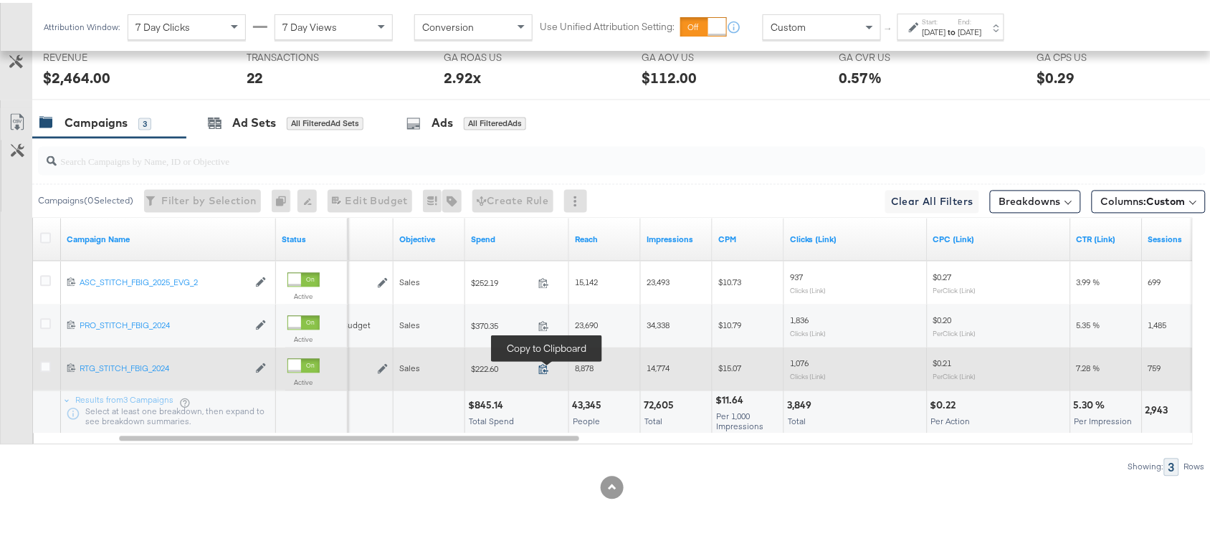
click at [542, 366] on icon at bounding box center [544, 366] width 11 height 11
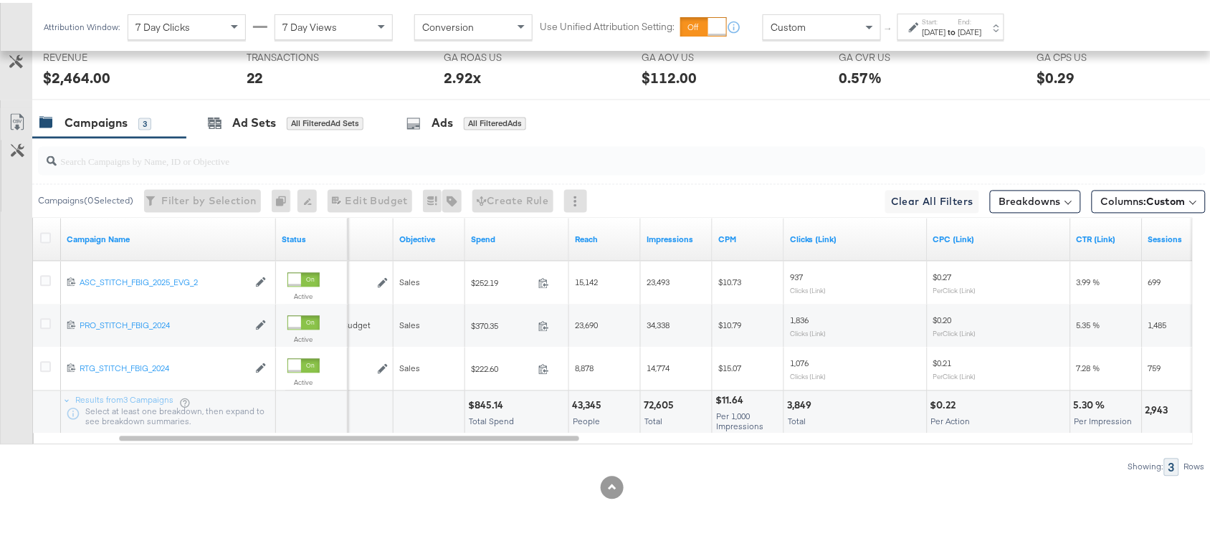
click at [500, 405] on div "$845.14" at bounding box center [487, 404] width 39 height 14
copy div "845.14"
click at [500, 405] on div "$845.14" at bounding box center [487, 404] width 39 height 14
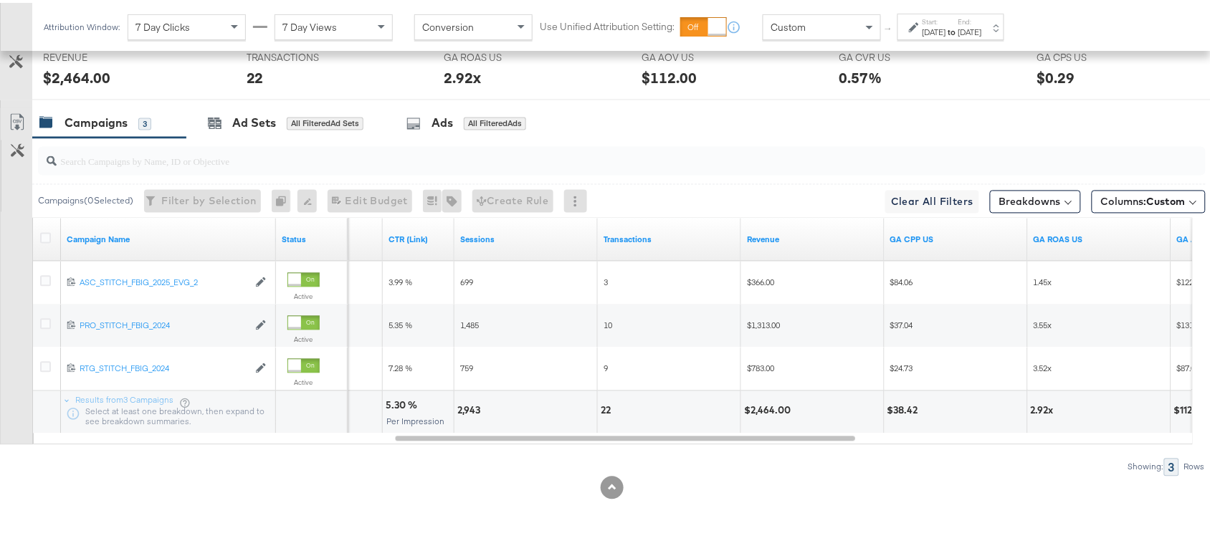
click at [762, 407] on div "$2,464.00" at bounding box center [769, 409] width 51 height 14
copy div "2,464.00"
click at [762, 407] on div "$2,464.00" at bounding box center [769, 409] width 51 height 14
click at [982, 30] on div "Sep 1st 2025" at bounding box center [971, 29] width 24 height 11
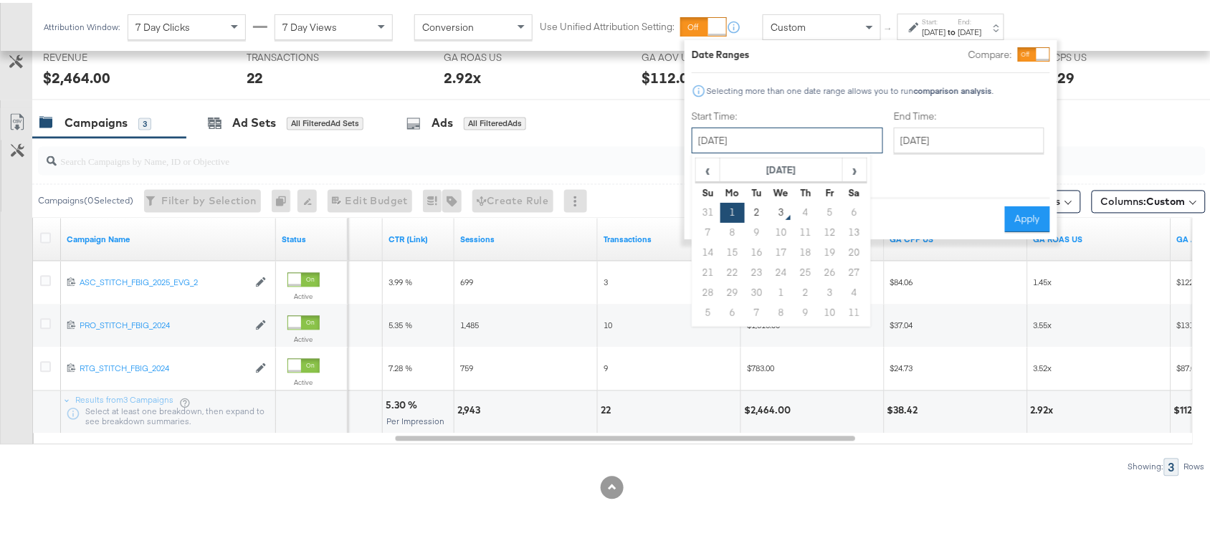
click at [767, 138] on input "September 1st 2025" at bounding box center [787, 138] width 191 height 26
click at [754, 207] on td "2" at bounding box center [757, 210] width 24 height 20
type input "September 2nd 2025"
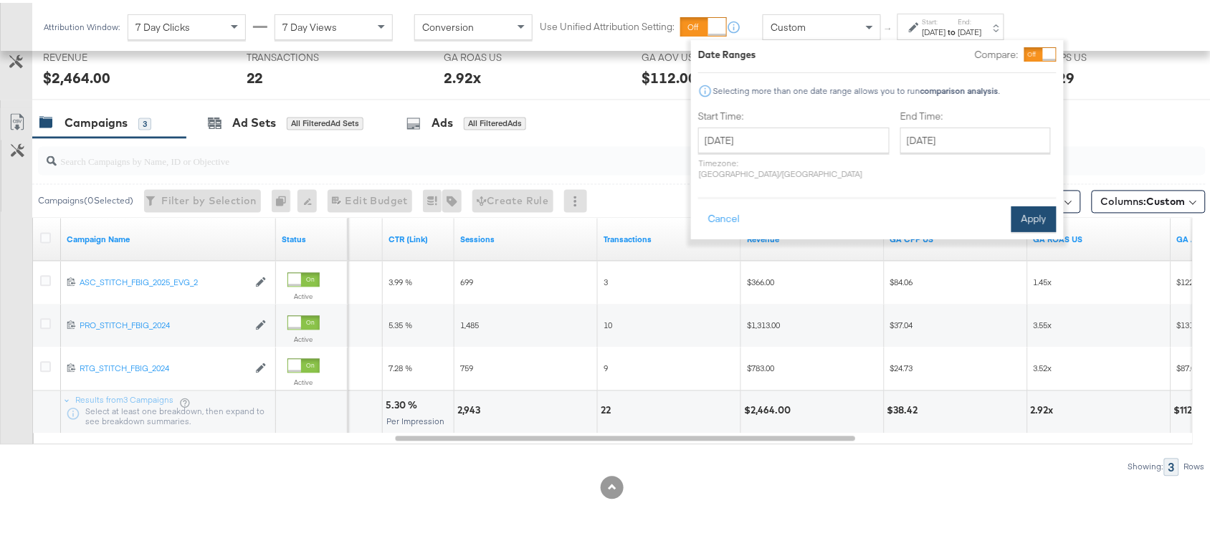
click at [1026, 206] on button "Apply" at bounding box center [1034, 217] width 45 height 26
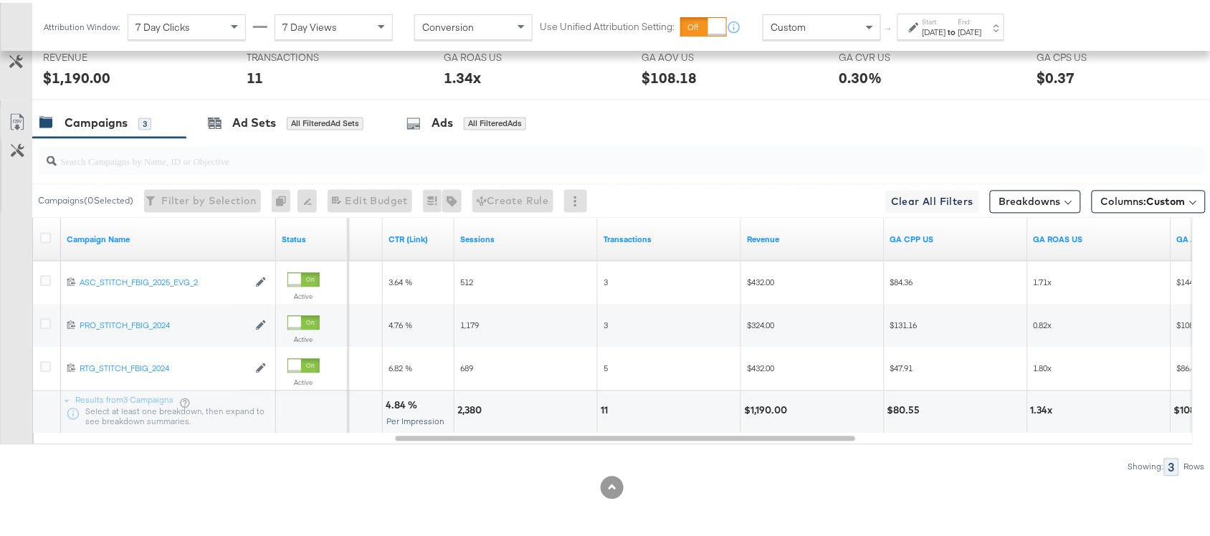
click at [764, 405] on div "$1,190.00" at bounding box center [767, 409] width 47 height 14
copy div "1,190.00"
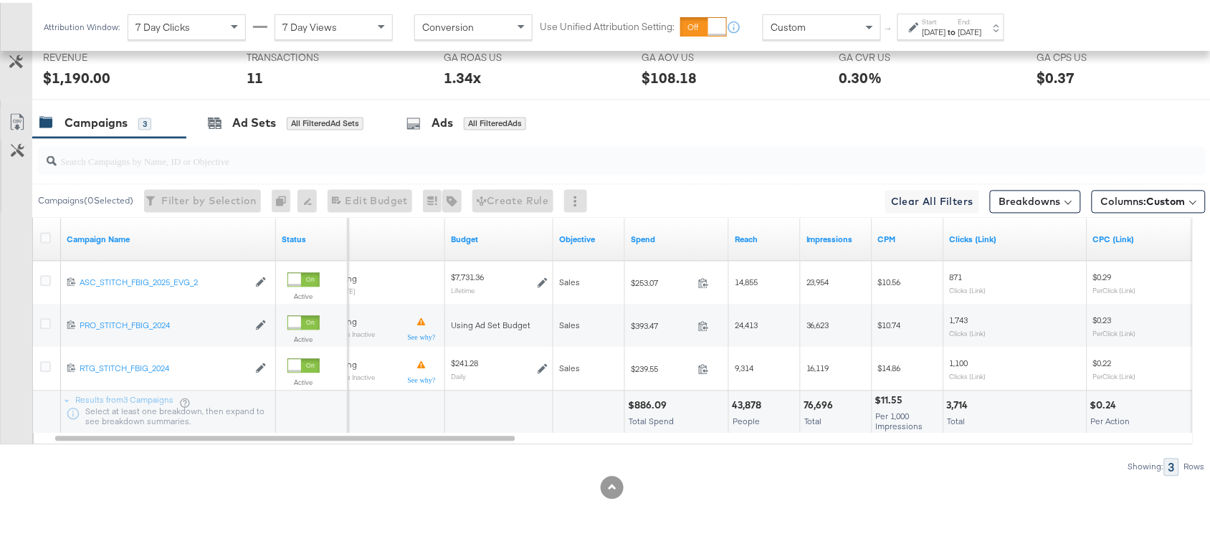
click at [640, 398] on div "$886.09" at bounding box center [649, 404] width 43 height 14
copy div "886.09"
click at [640, 398] on div "$886.09" at bounding box center [649, 404] width 43 height 14
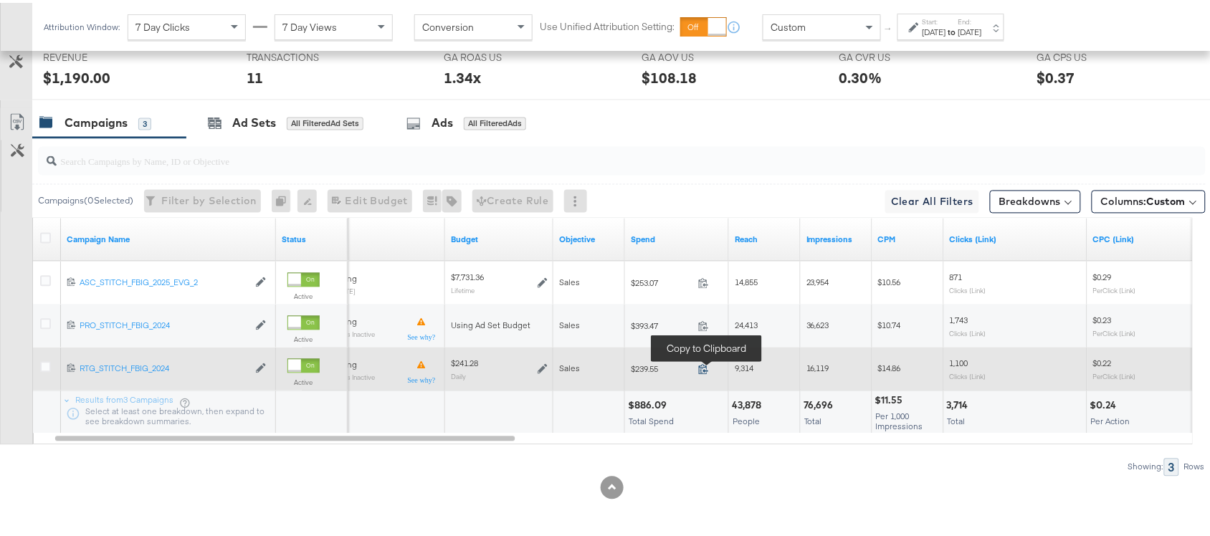
click at [703, 361] on icon at bounding box center [703, 366] width 11 height 11
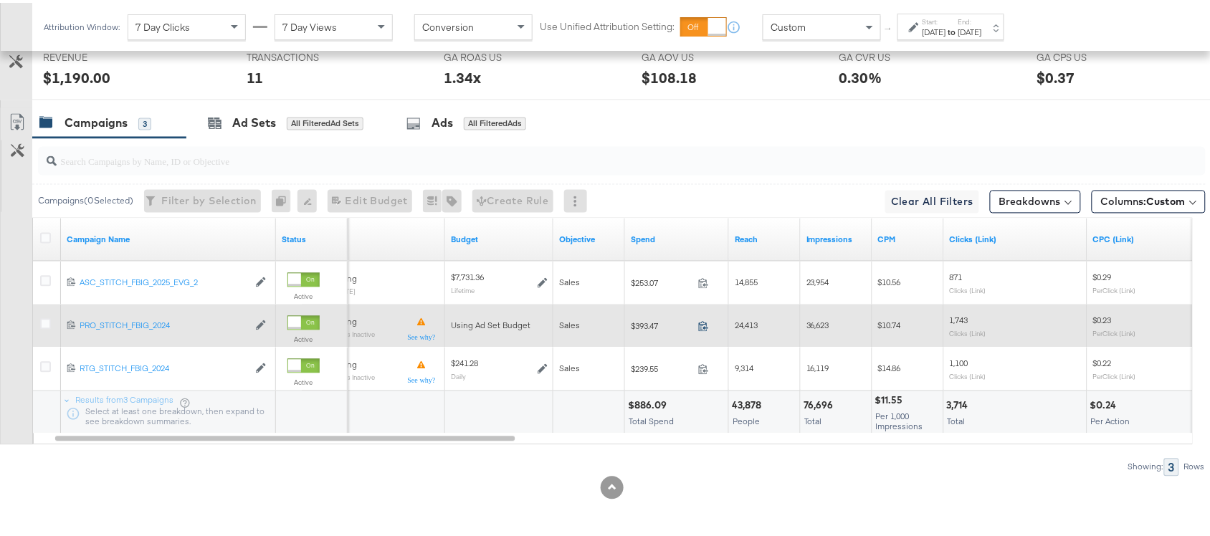
click at [701, 326] on icon at bounding box center [703, 323] width 11 height 11
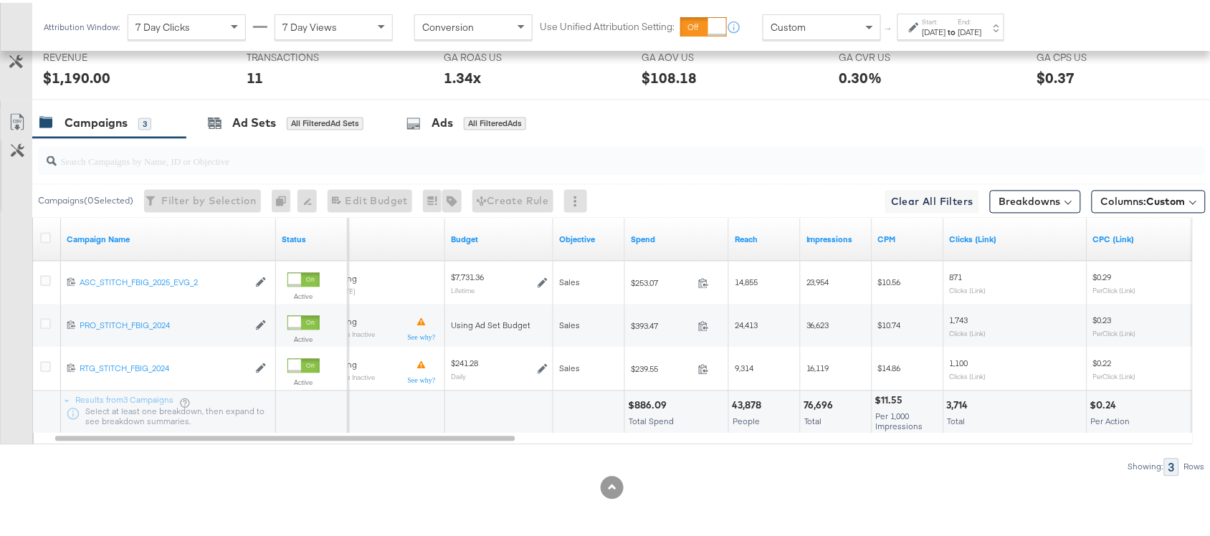
scroll to position [0, 0]
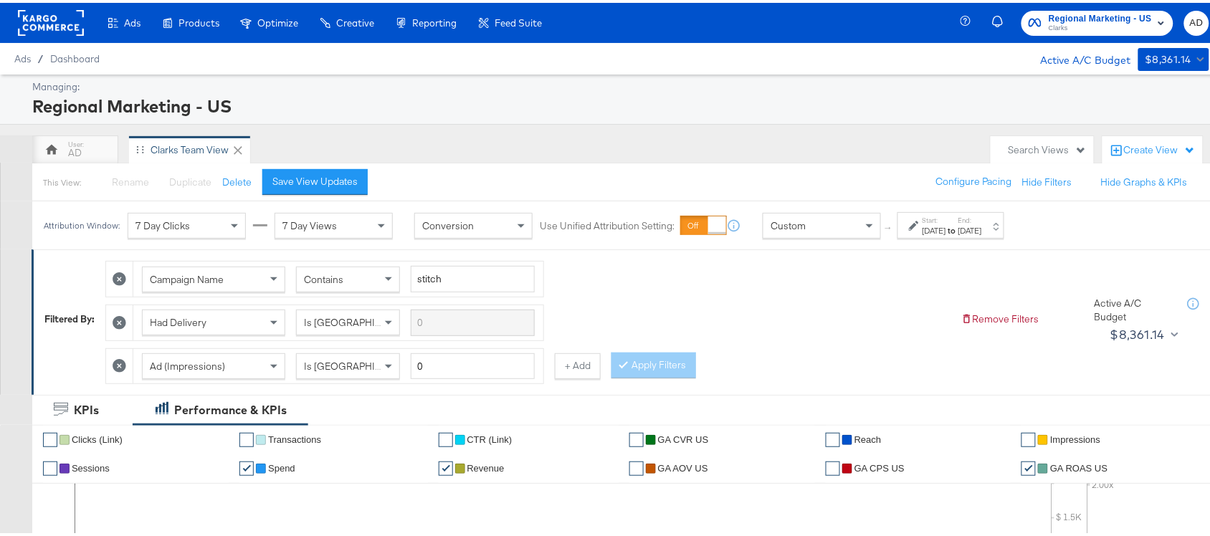
click at [974, 219] on div "Start: Sep 2nd 2025 to End: Sep 2nd 2025" at bounding box center [953, 223] width 60 height 21
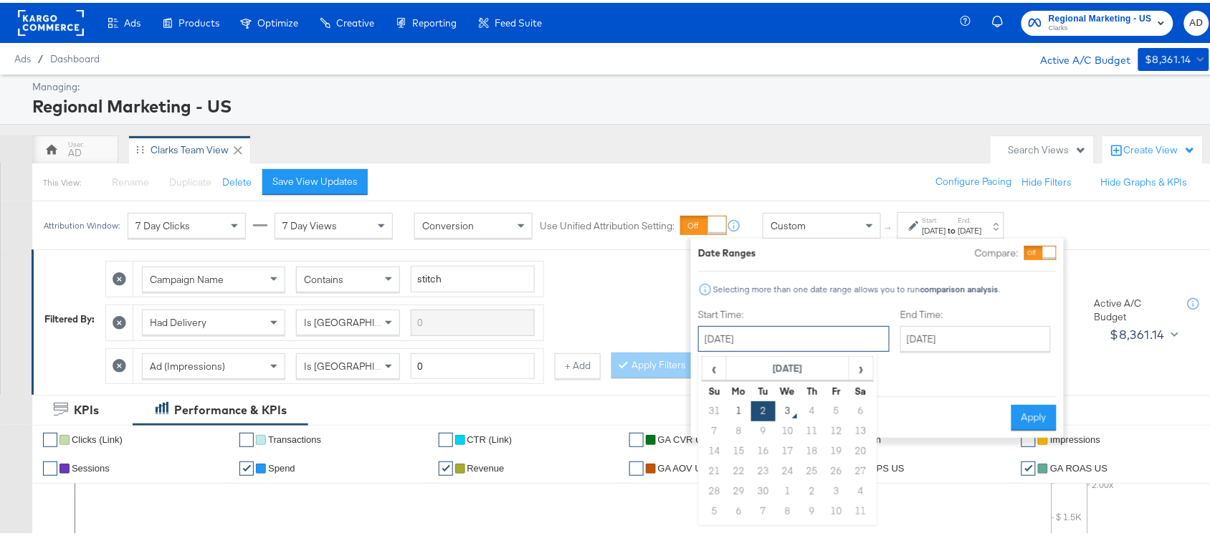
click at [807, 327] on input "September 2nd 2025" at bounding box center [793, 336] width 191 height 26
click at [712, 370] on span "‹" at bounding box center [714, 366] width 22 height 22
click at [718, 489] on td "24" at bounding box center [715, 489] width 24 height 20
click at [773, 333] on input "August 24th 2025" at bounding box center [796, 336] width 191 height 26
click at [757, 489] on td "26" at bounding box center [766, 489] width 24 height 20
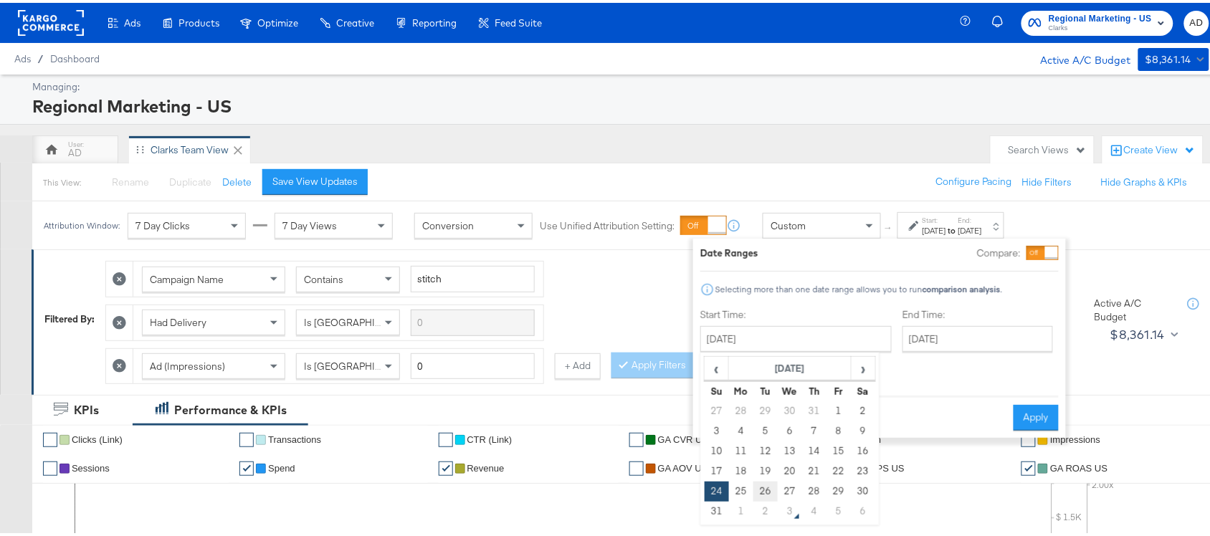
type input "August 26th 2025"
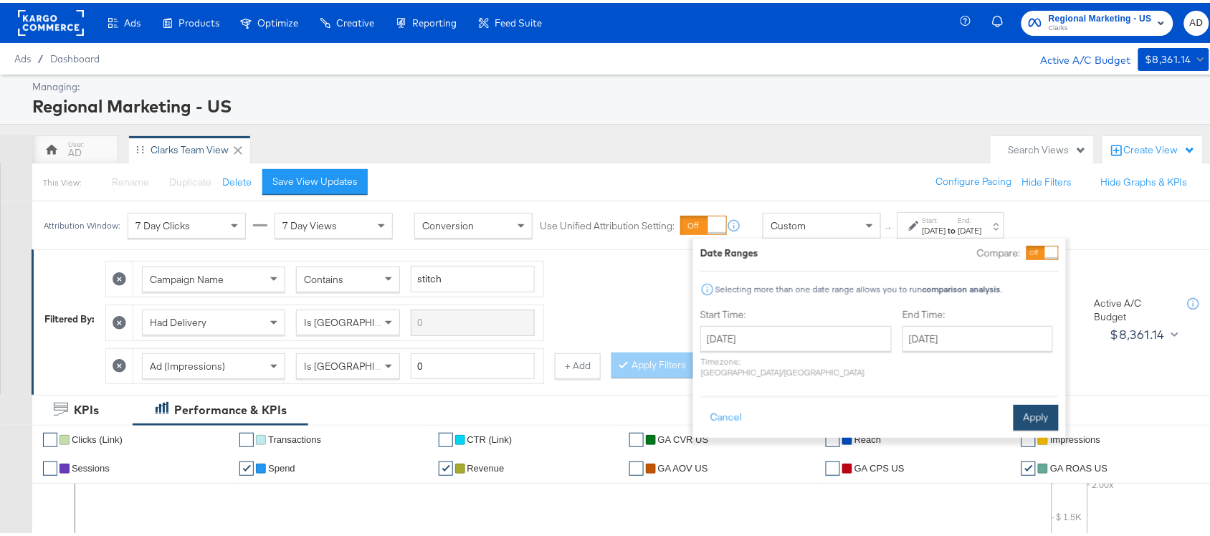
click at [1033, 409] on button "Apply" at bounding box center [1036, 415] width 45 height 26
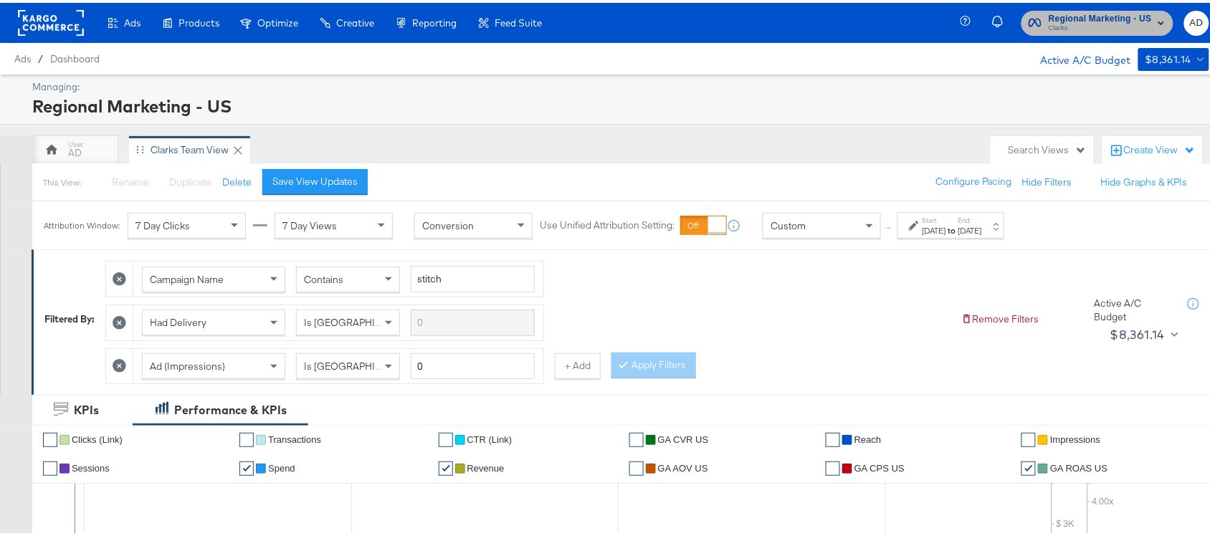
click at [1084, 22] on span "Clarks" at bounding box center [1100, 25] width 103 height 11
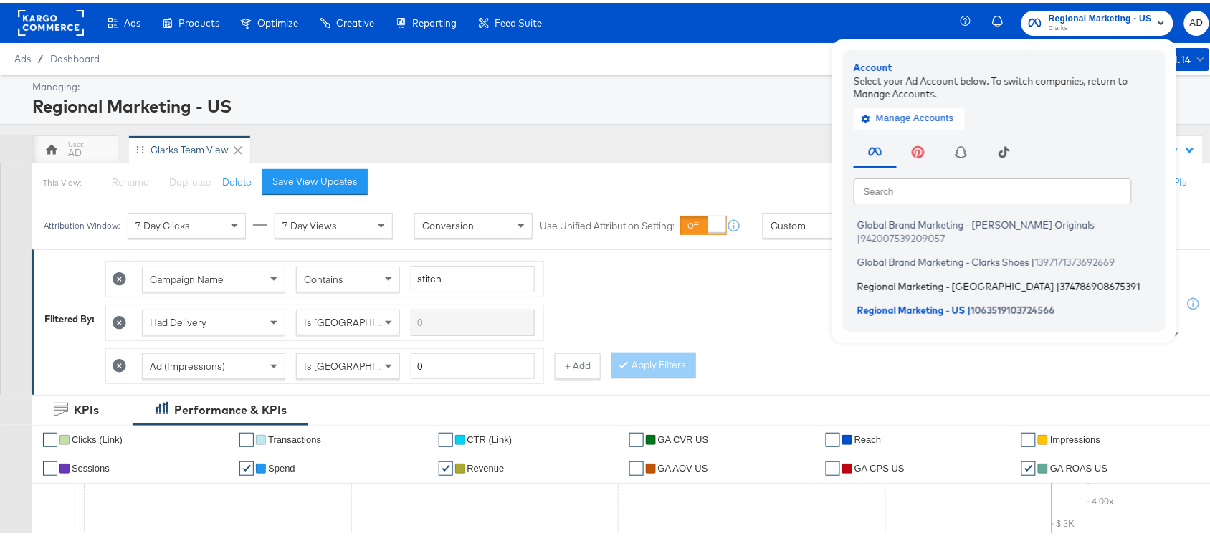
click at [876, 278] on span "Regional Marketing - CA" at bounding box center [956, 283] width 197 height 11
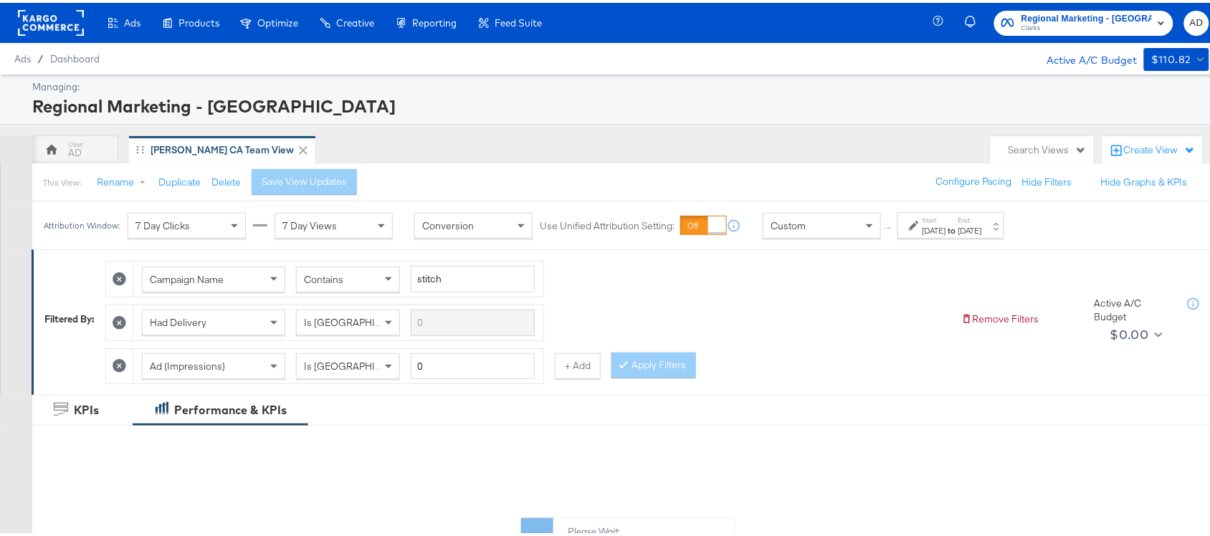
click at [982, 227] on div "Sep 1st 2025" at bounding box center [971, 227] width 24 height 11
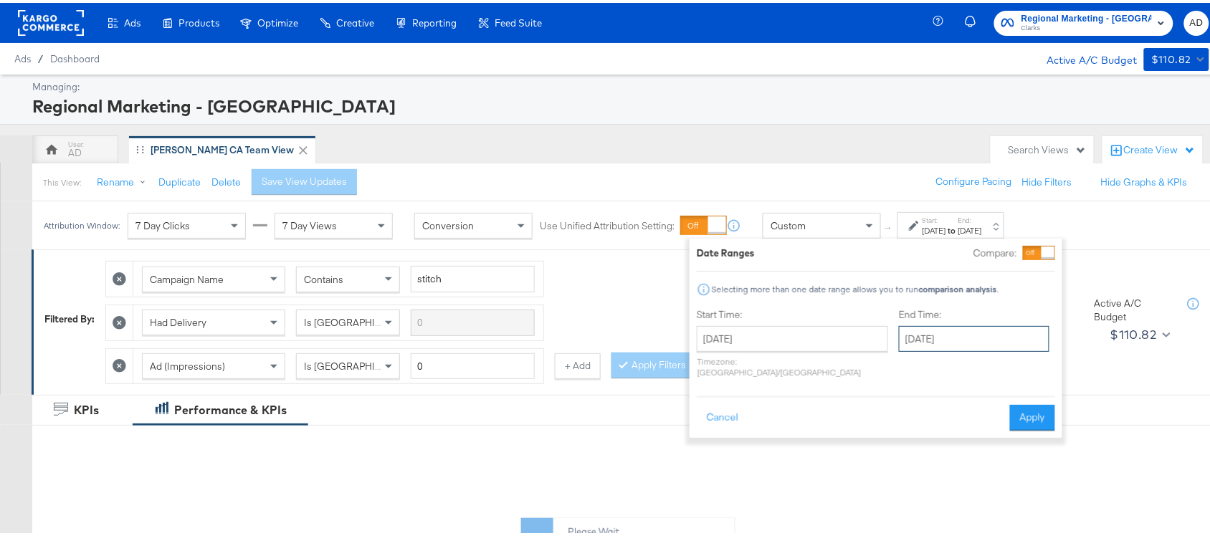
click at [899, 342] on input "September 1st 2025" at bounding box center [974, 336] width 151 height 26
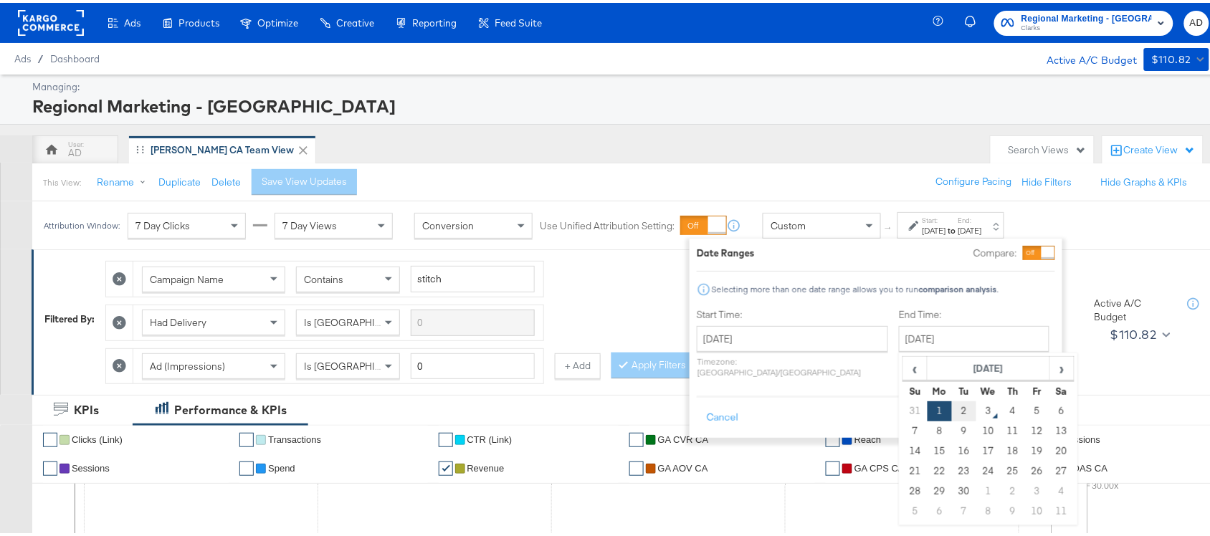
click at [952, 407] on td "2" at bounding box center [964, 409] width 24 height 20
type input "September 2nd 2025"
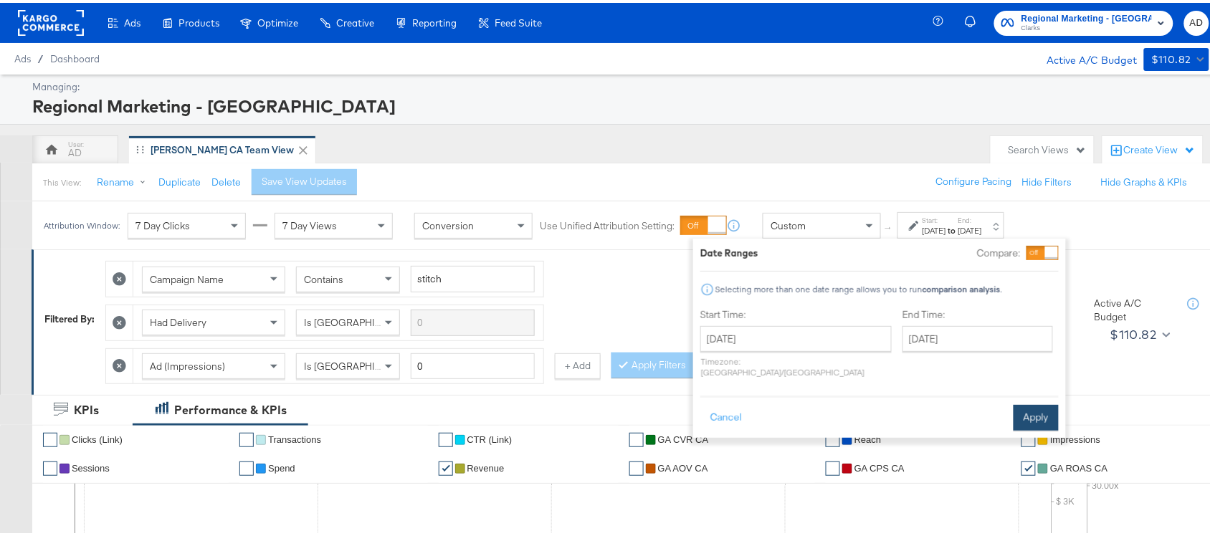
click at [1018, 405] on button "Apply" at bounding box center [1036, 415] width 45 height 26
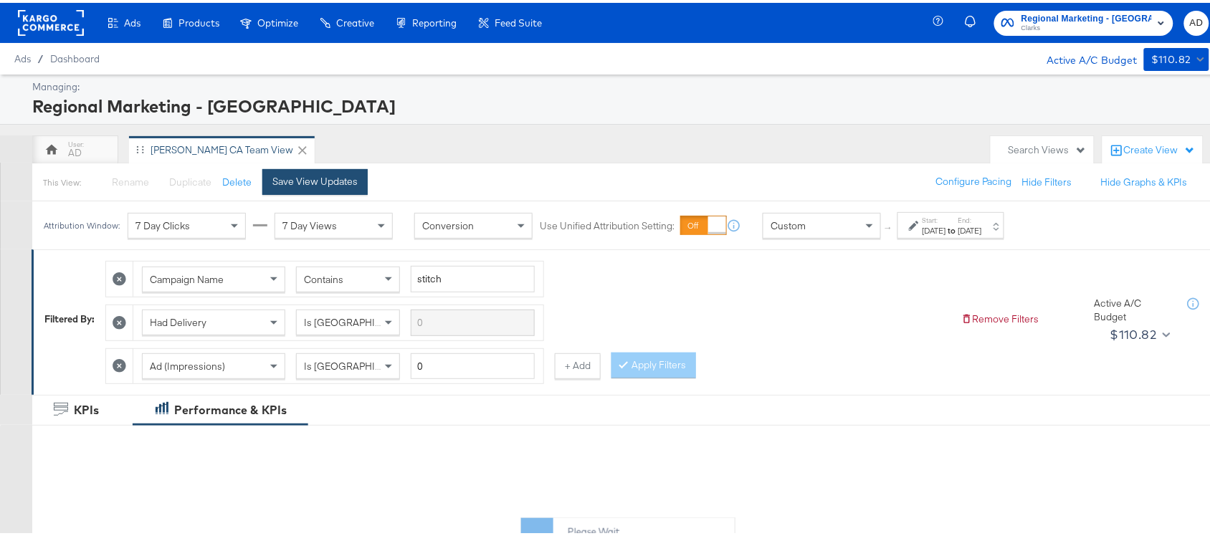
click at [319, 186] on button "Save View Updates" at bounding box center [314, 179] width 105 height 26
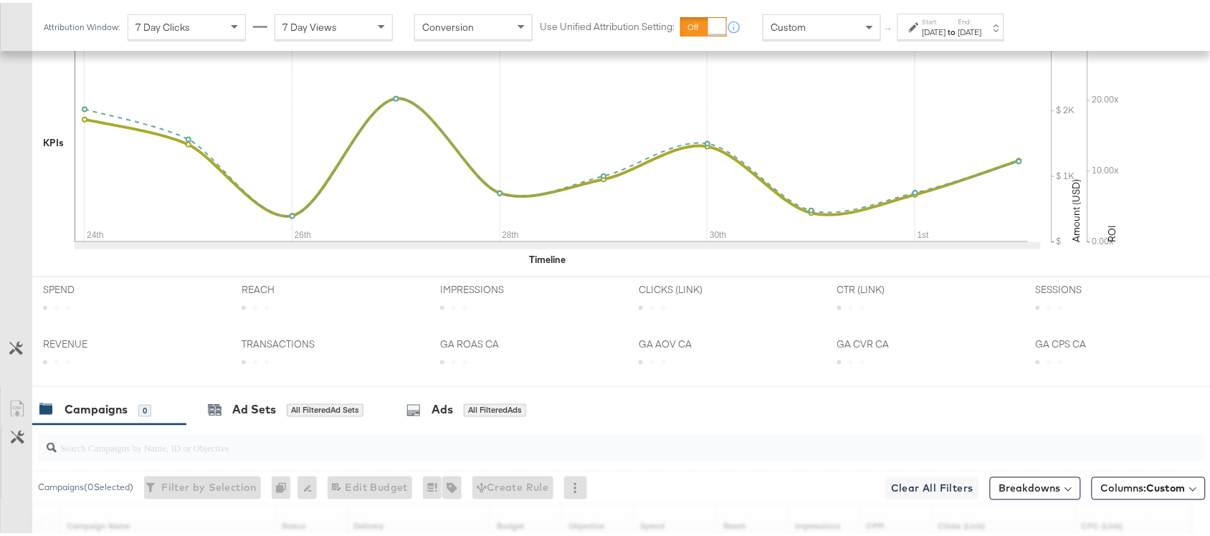
scroll to position [704, 0]
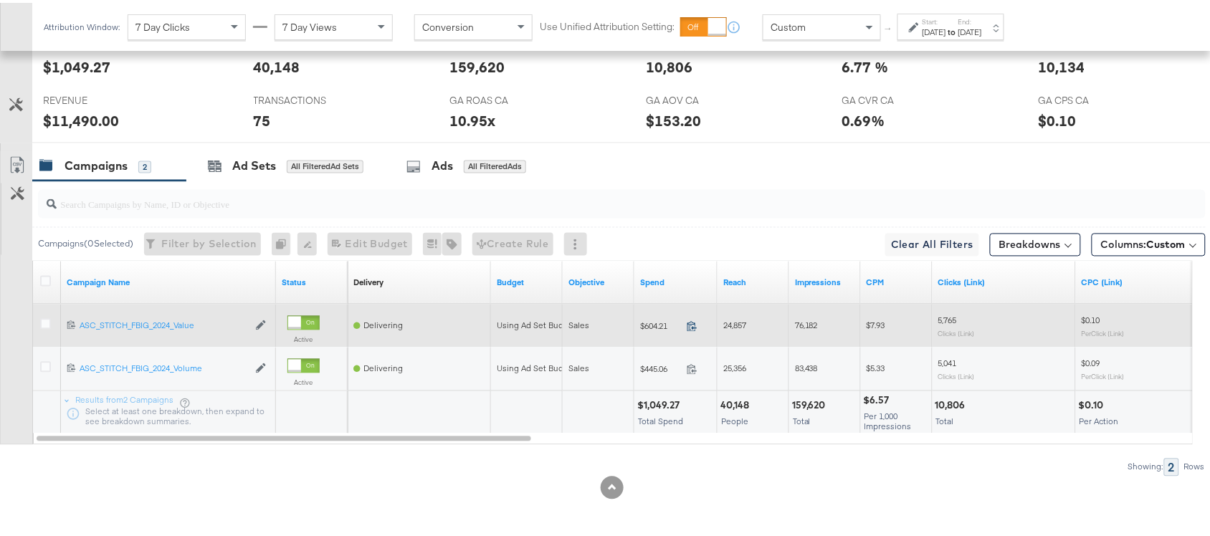
click at [696, 324] on icon at bounding box center [692, 323] width 11 height 11
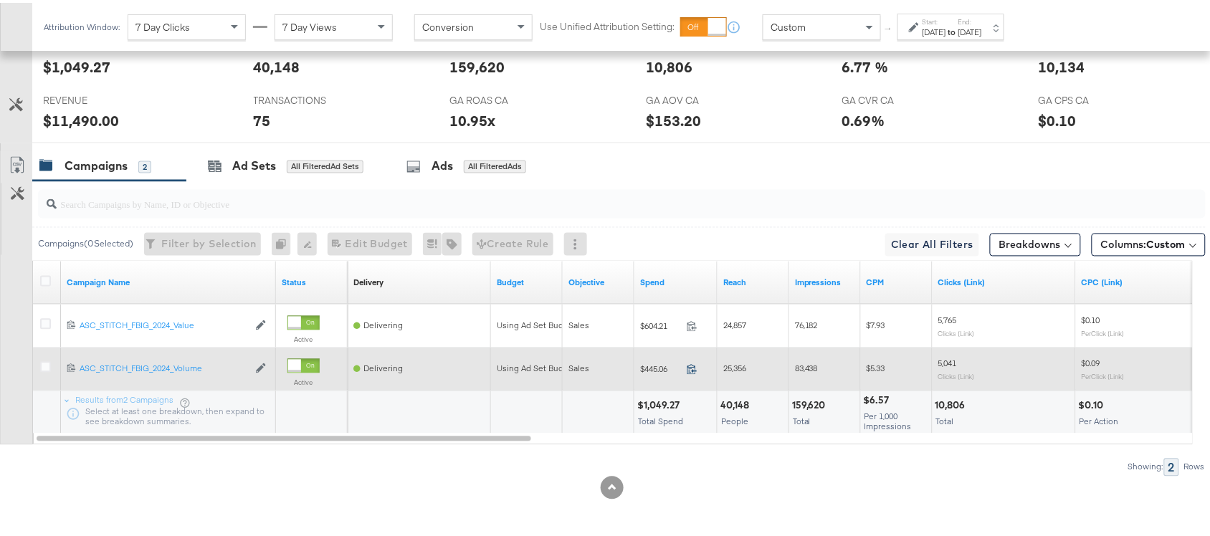
click at [694, 368] on icon at bounding box center [692, 366] width 11 height 11
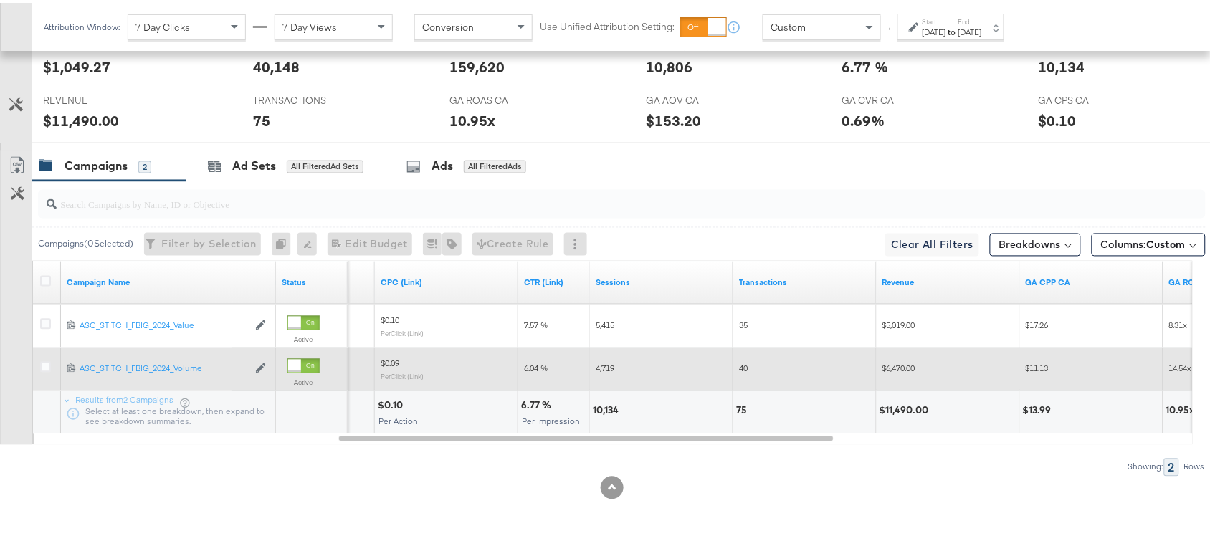
click at [599, 412] on div "10,134" at bounding box center [608, 409] width 30 height 14
copy div "10,134"
click at [599, 412] on div "10,134" at bounding box center [608, 409] width 30 height 14
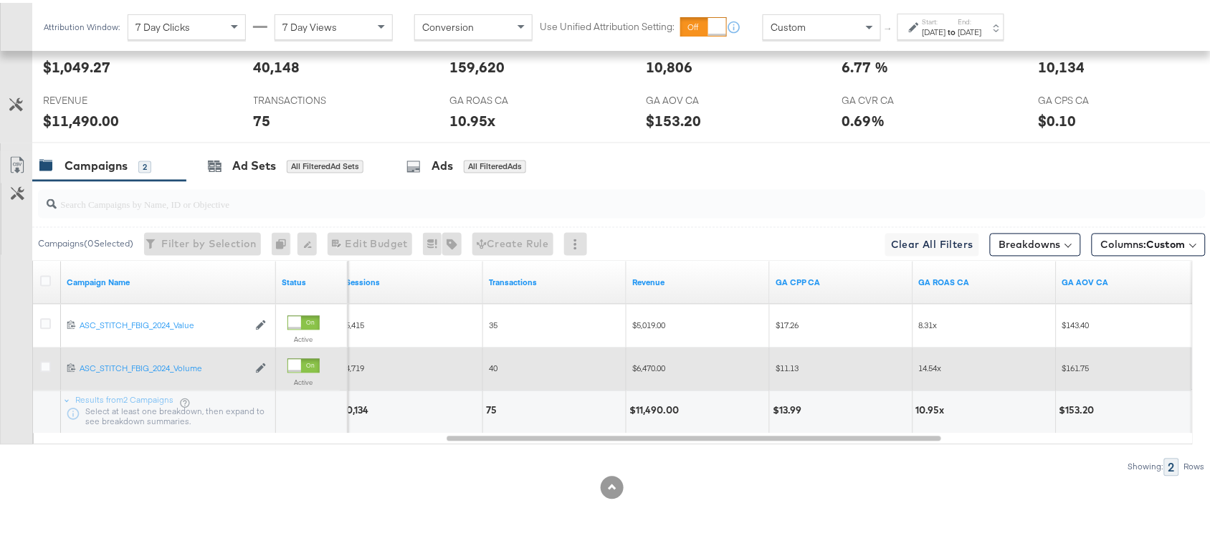
click at [661, 409] on div "$11,490.00" at bounding box center [657, 409] width 54 height 14
copy div "11,490.00"
click at [661, 409] on div "$11,490.00" at bounding box center [657, 409] width 54 height 14
click at [779, 407] on div "10.95x" at bounding box center [786, 409] width 33 height 14
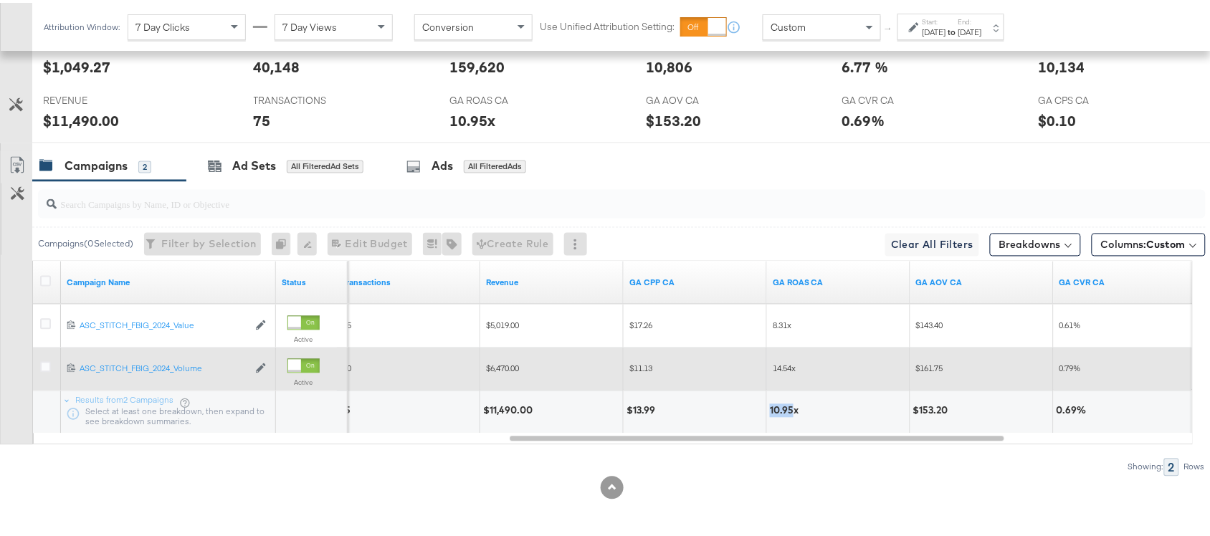
copy div "10.95"
click at [947, 29] on div "Aug 24th 2025" at bounding box center [935, 29] width 24 height 11
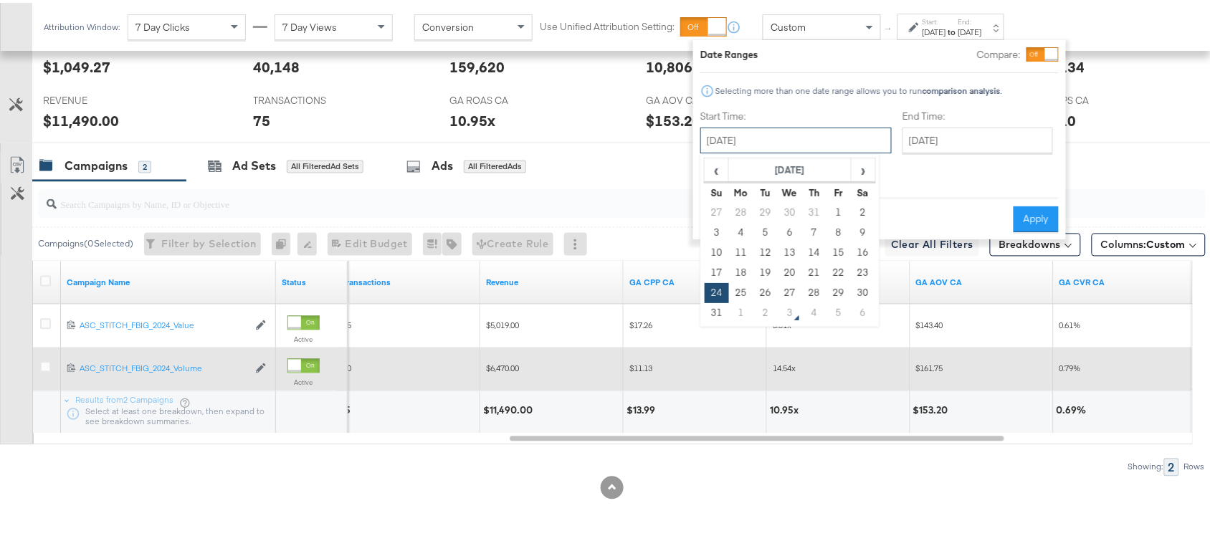
click at [752, 141] on input "August 24th 2025" at bounding box center [796, 138] width 191 height 26
click at [863, 177] on span "›" at bounding box center [864, 167] width 22 height 22
click at [739, 212] on td "1" at bounding box center [741, 210] width 24 height 20
type input "September 1st 2025"
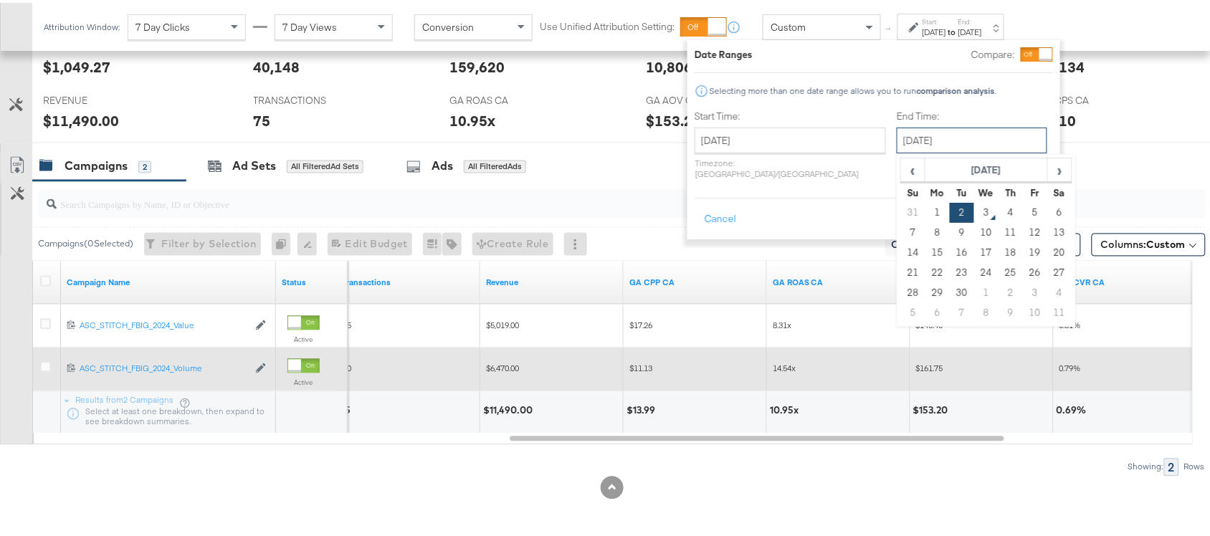
click at [901, 141] on input "September 2nd 2025" at bounding box center [972, 138] width 151 height 26
click at [926, 207] on td "1" at bounding box center [938, 210] width 24 height 20
type input "September 1st 2025"
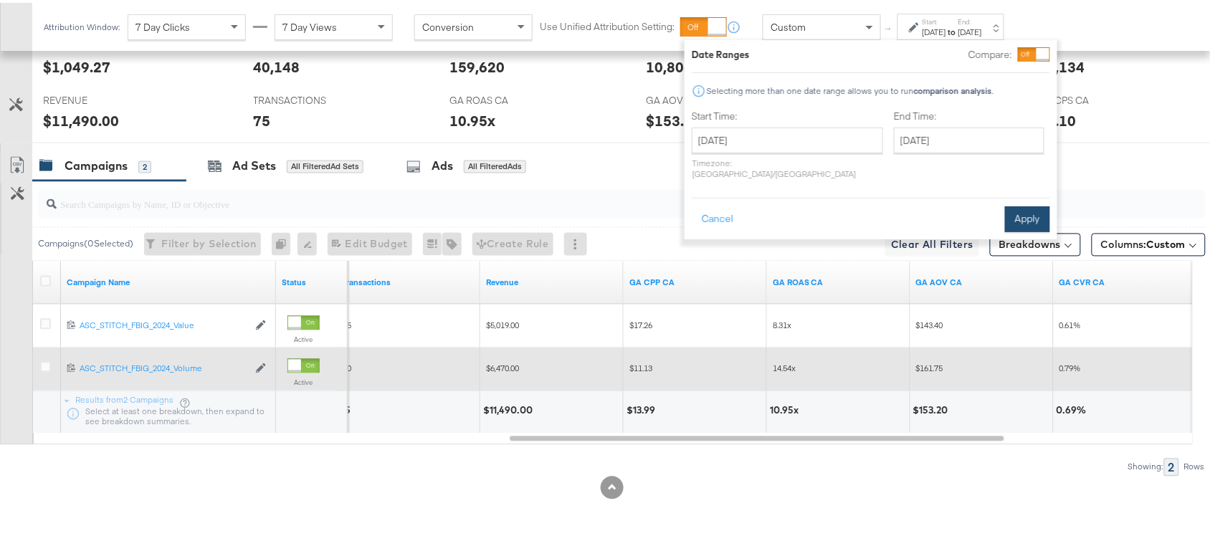
click at [1029, 212] on button "Apply" at bounding box center [1027, 217] width 45 height 26
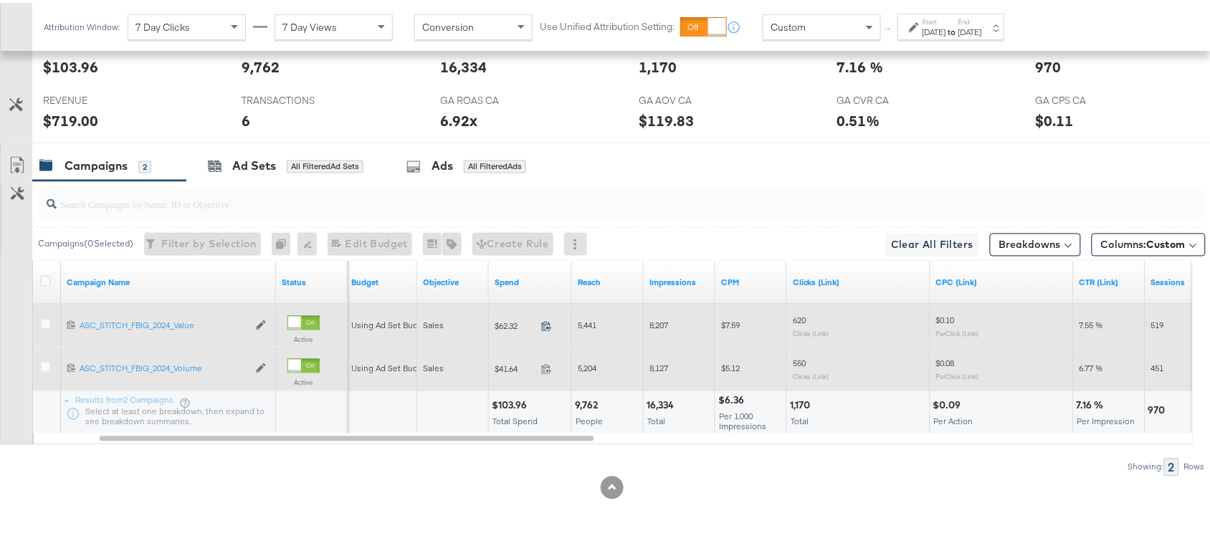
click at [546, 323] on icon at bounding box center [546, 323] width 11 height 11
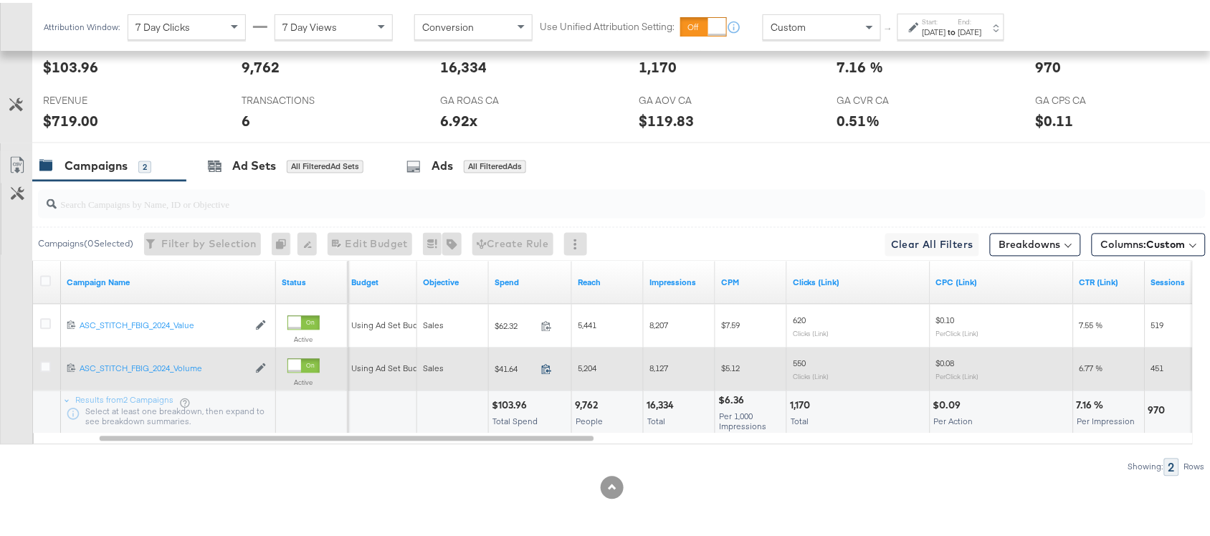
click at [544, 367] on icon at bounding box center [546, 366] width 11 height 11
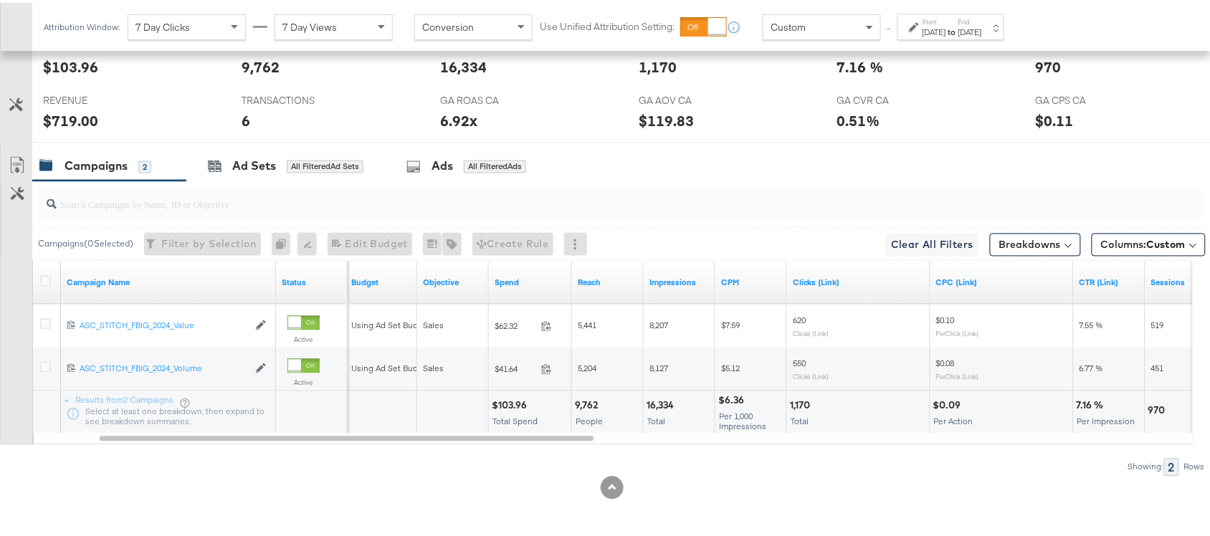
click at [511, 402] on div "$103.96" at bounding box center [511, 404] width 39 height 14
copy div "103.96"
click at [511, 402] on div "$103.96" at bounding box center [511, 404] width 39 height 14
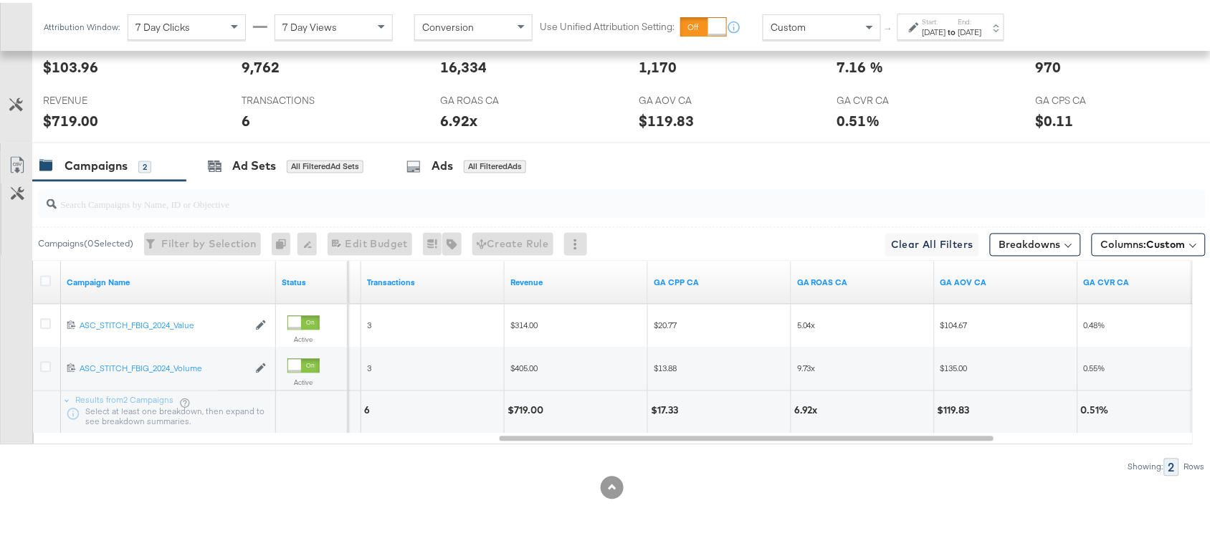
click at [525, 409] on div "$719.00" at bounding box center [528, 409] width 40 height 14
copy div "719.00"
click at [525, 409] on div "$719.00" at bounding box center [528, 409] width 40 height 14
click at [921, 29] on div at bounding box center [916, 24] width 14 height 10
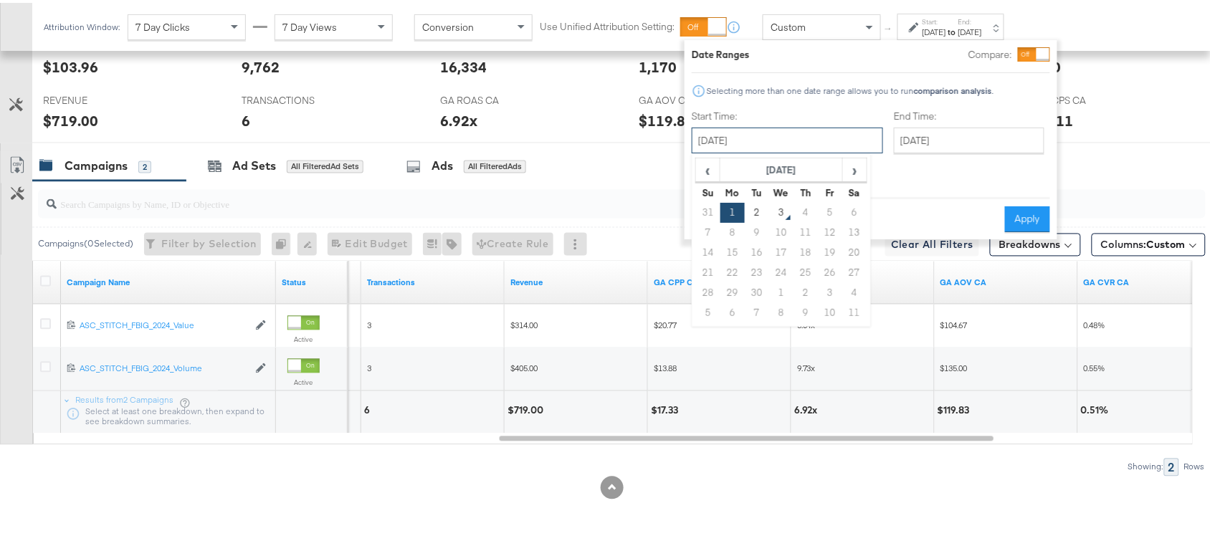
click at [739, 137] on input "September 1st 2025" at bounding box center [787, 138] width 191 height 26
click at [758, 209] on td "2" at bounding box center [757, 210] width 24 height 20
type input "September 2nd 2025"
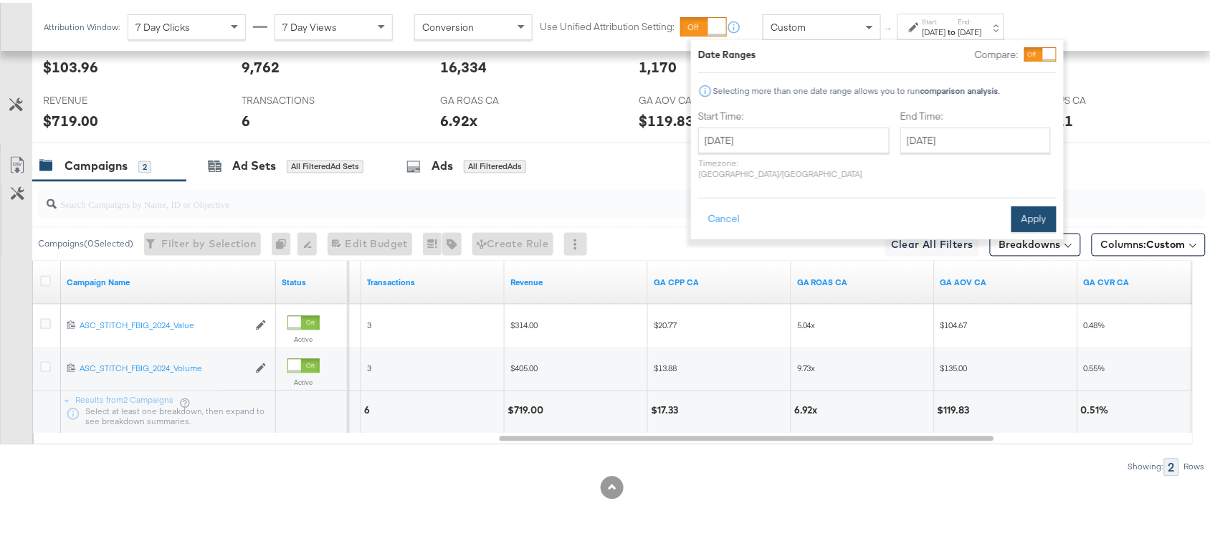
click at [1028, 204] on button "Apply" at bounding box center [1034, 217] width 45 height 26
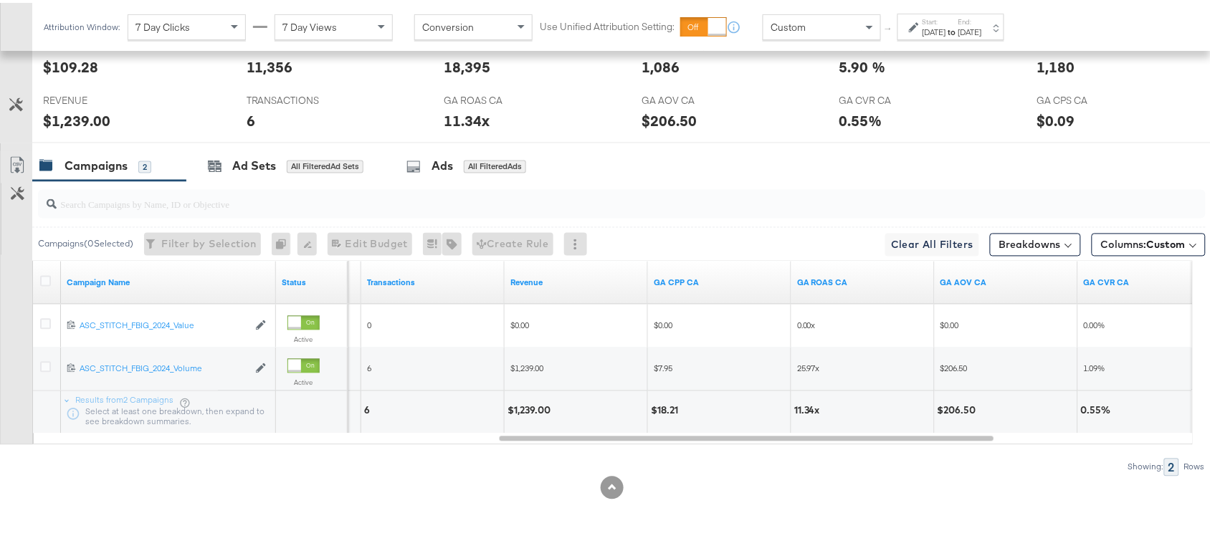
click at [523, 411] on div "$1,239.00" at bounding box center [531, 409] width 47 height 14
copy div "1,239.00"
click at [523, 411] on div "$1,239.00" at bounding box center [531, 409] width 47 height 14
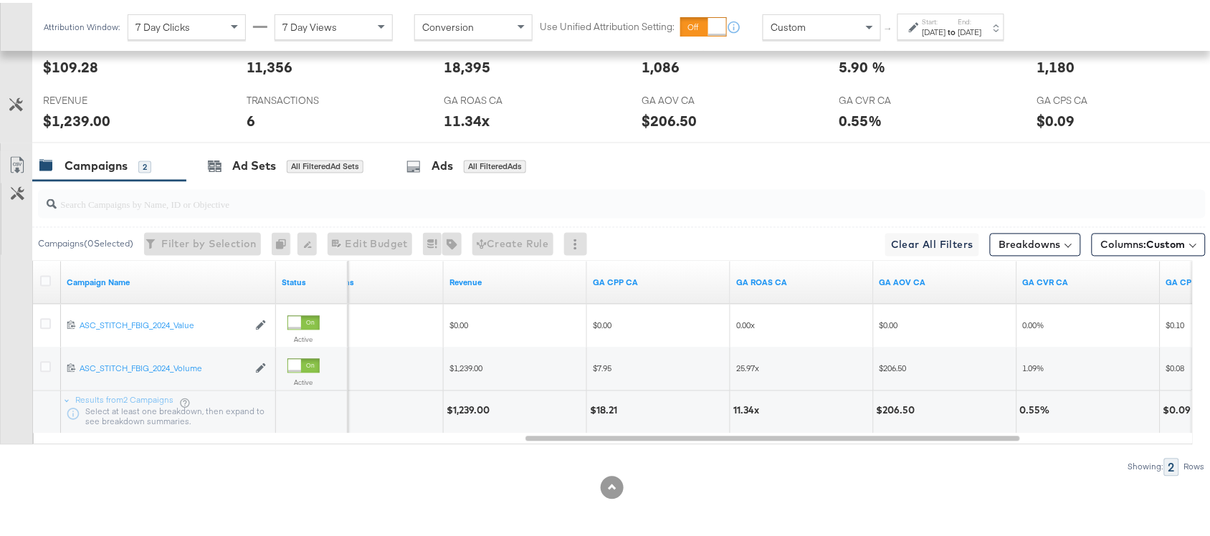
click at [744, 403] on div "11.34x" at bounding box center [749, 409] width 30 height 14
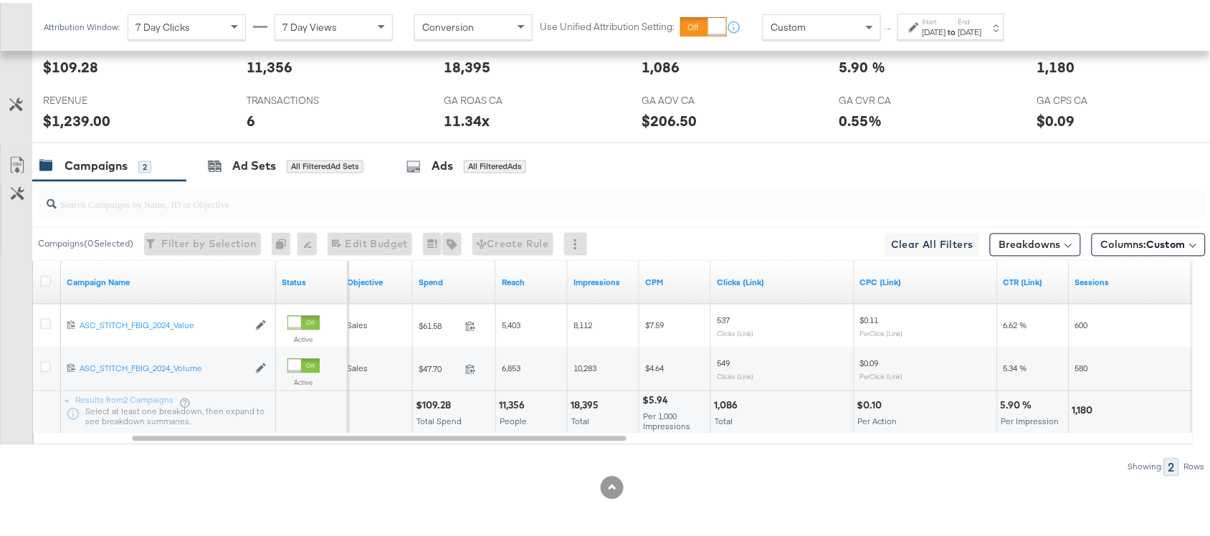
click at [427, 399] on div "$109.28" at bounding box center [435, 404] width 39 height 14
copy div "109.28"
click at [427, 399] on div "$109.28" at bounding box center [435, 404] width 39 height 14
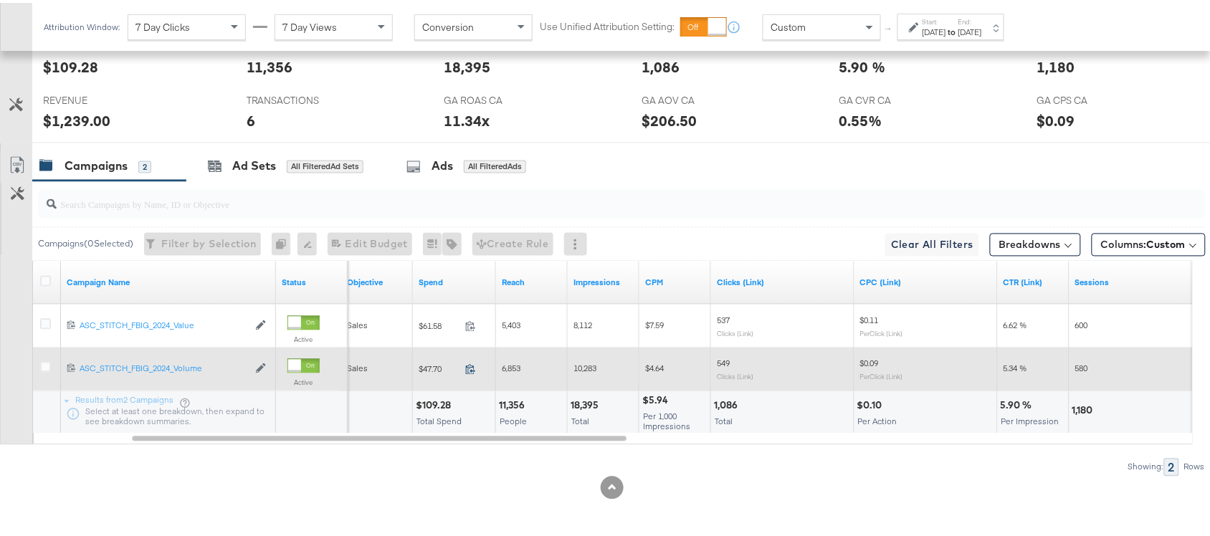
click at [472, 371] on icon at bounding box center [470, 366] width 11 height 11
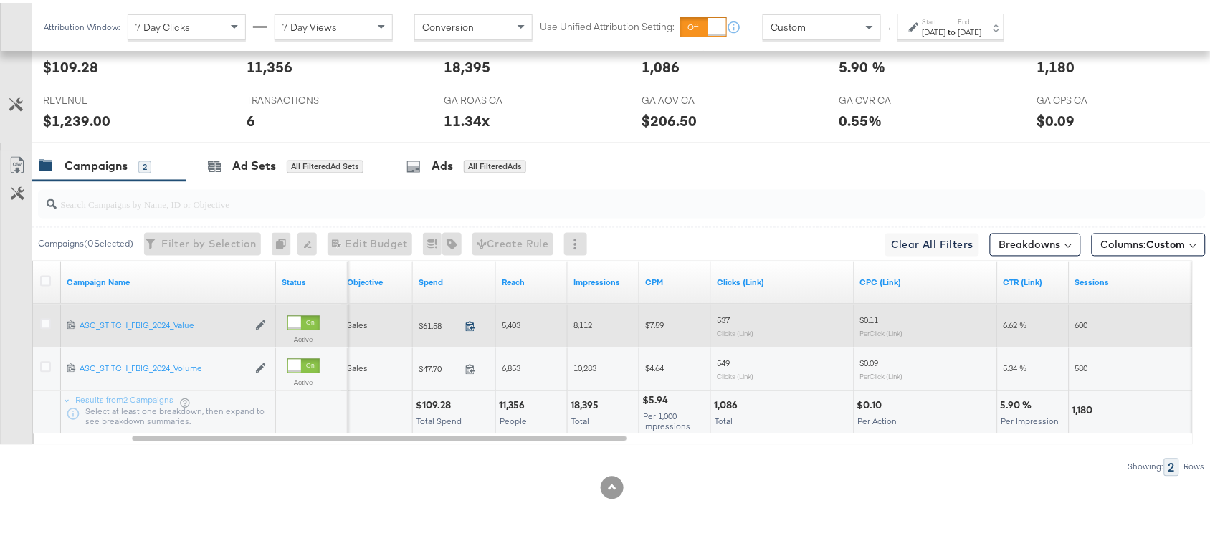
click at [470, 321] on icon at bounding box center [470, 323] width 11 height 11
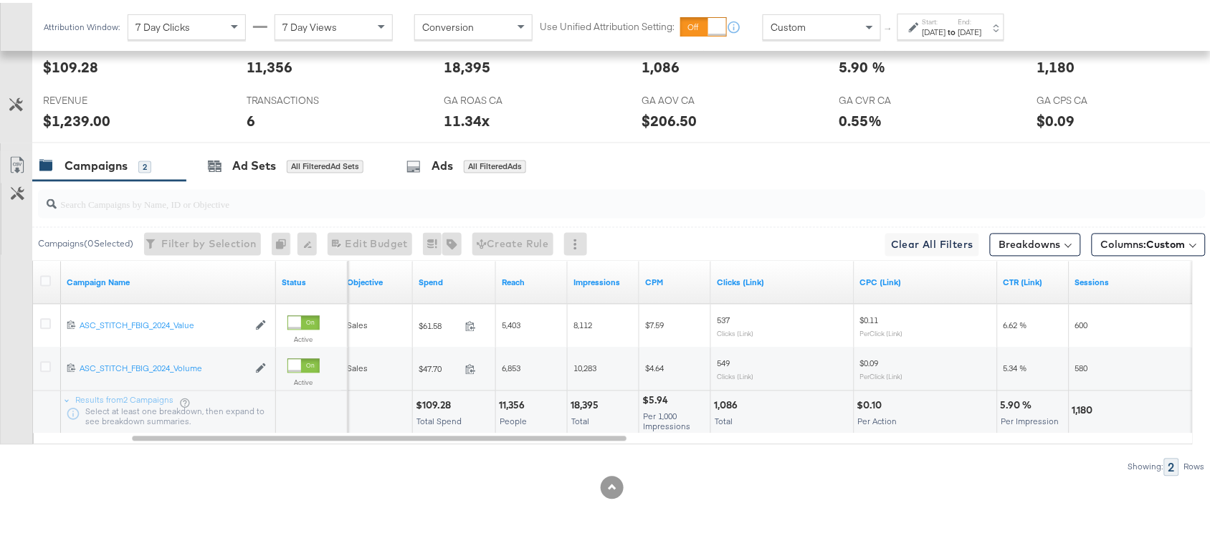
click at [947, 25] on div "Sep 2nd 2025" at bounding box center [935, 29] width 24 height 11
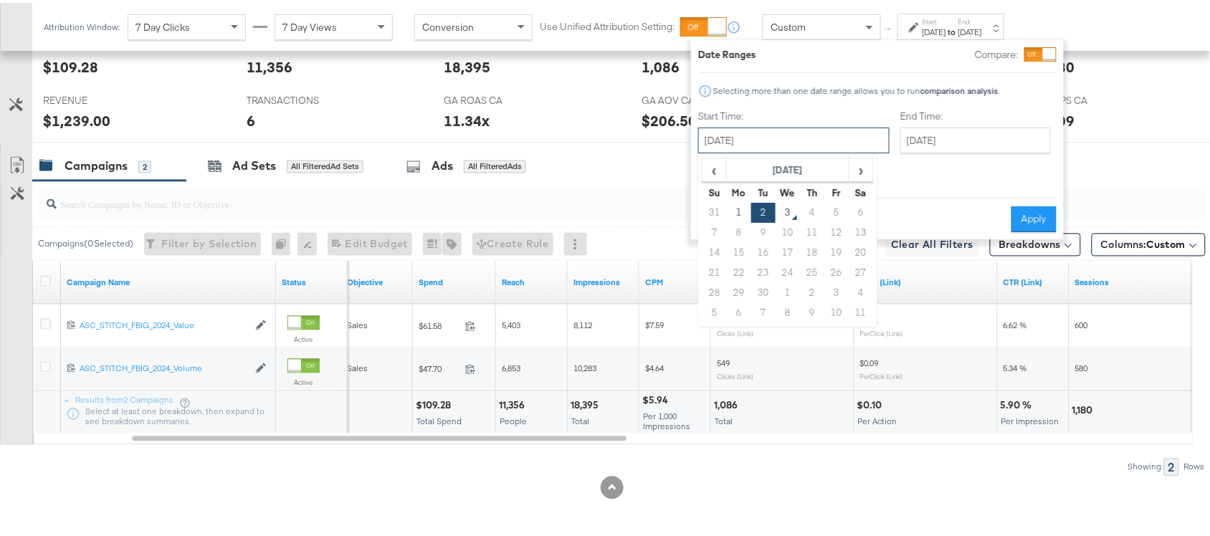
click at [815, 140] on input "September 2nd 2025" at bounding box center [793, 138] width 191 height 26
click at [714, 180] on th "Su" at bounding box center [715, 190] width 24 height 20
click at [714, 176] on span "‹" at bounding box center [714, 167] width 22 height 22
click at [708, 288] on td "24" at bounding box center [715, 290] width 24 height 20
type input "August 24th 2025"
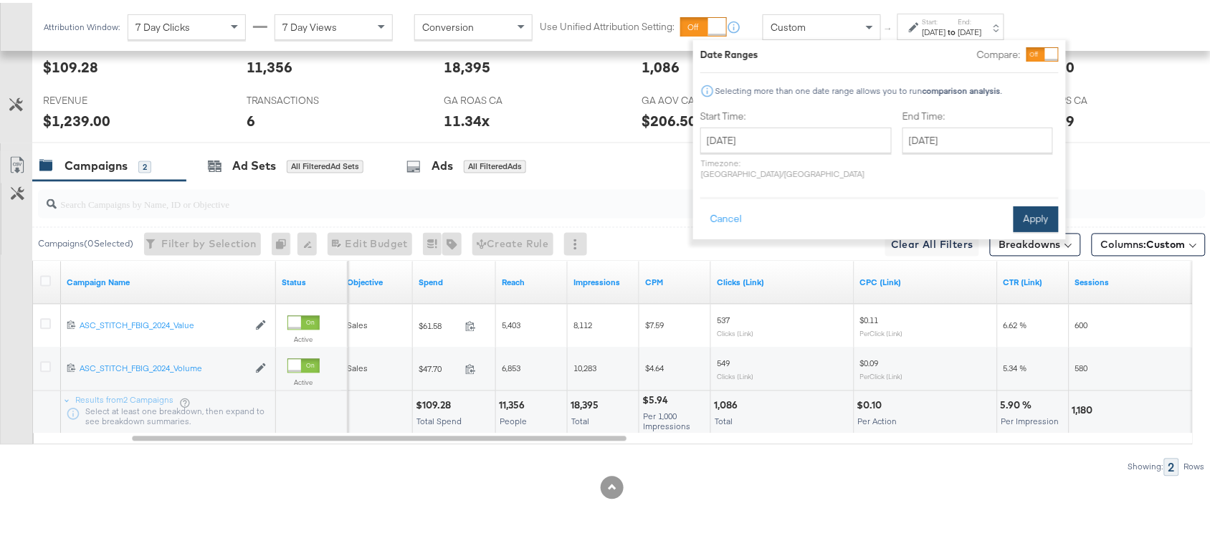
click at [1016, 208] on button "Apply" at bounding box center [1036, 217] width 45 height 26
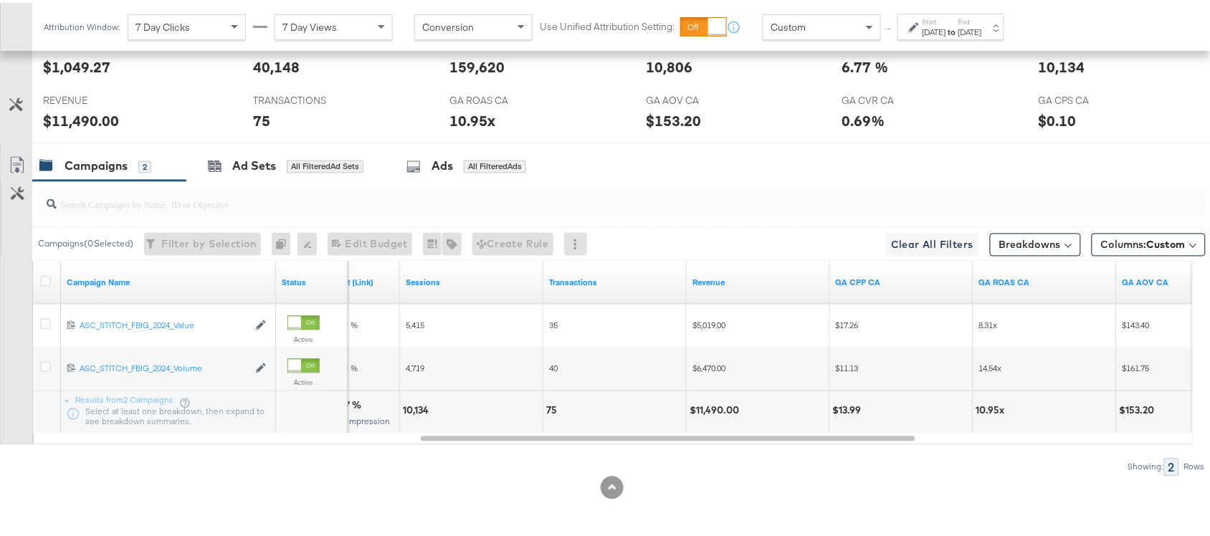
scroll to position [0, 0]
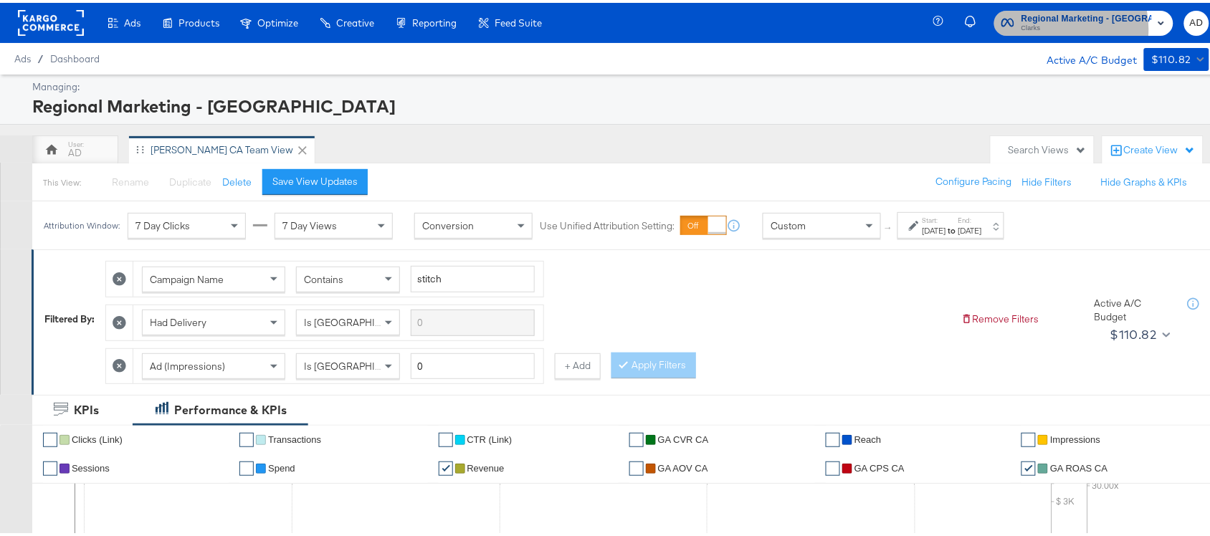
click at [1062, 26] on span "Clarks" at bounding box center [1087, 25] width 131 height 11
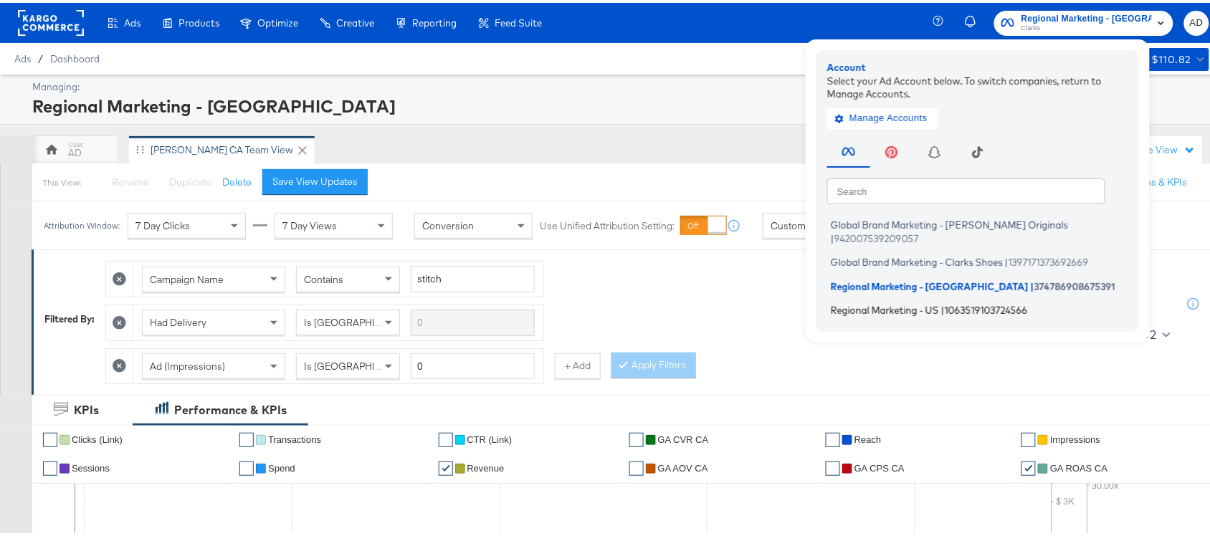
click at [891, 302] on span "Regional Marketing - US" at bounding box center [885, 307] width 108 height 11
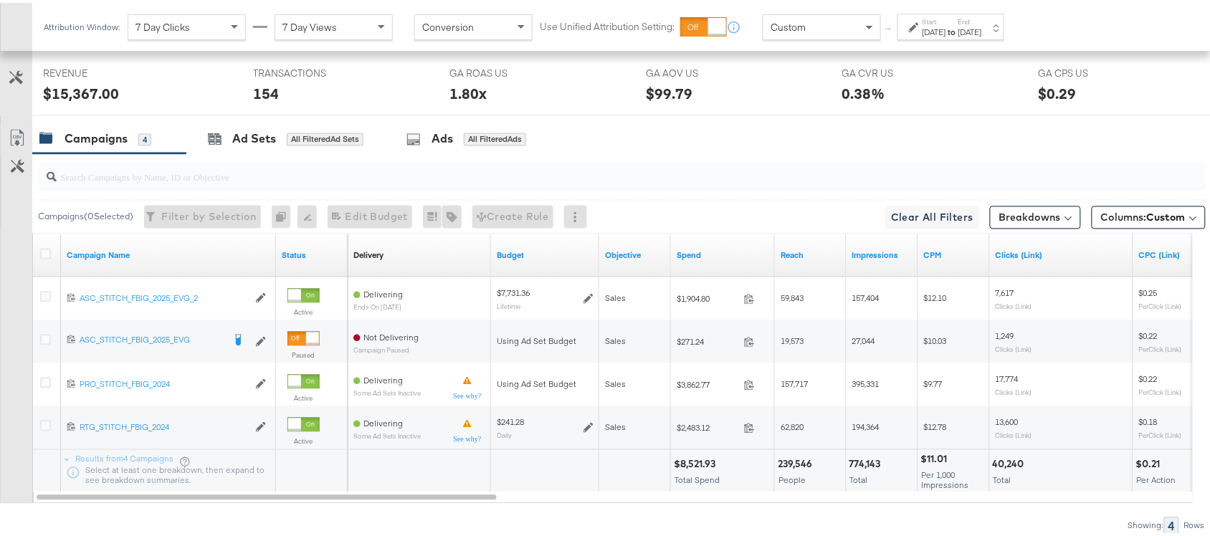
scroll to position [790, 0]
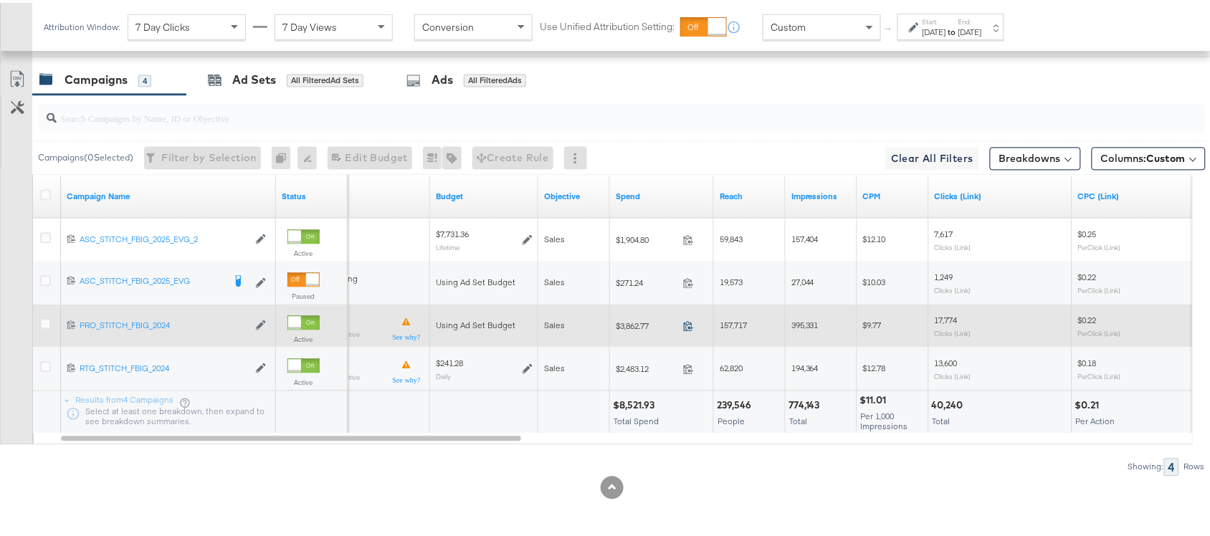
click at [689, 325] on icon at bounding box center [688, 323] width 11 height 11
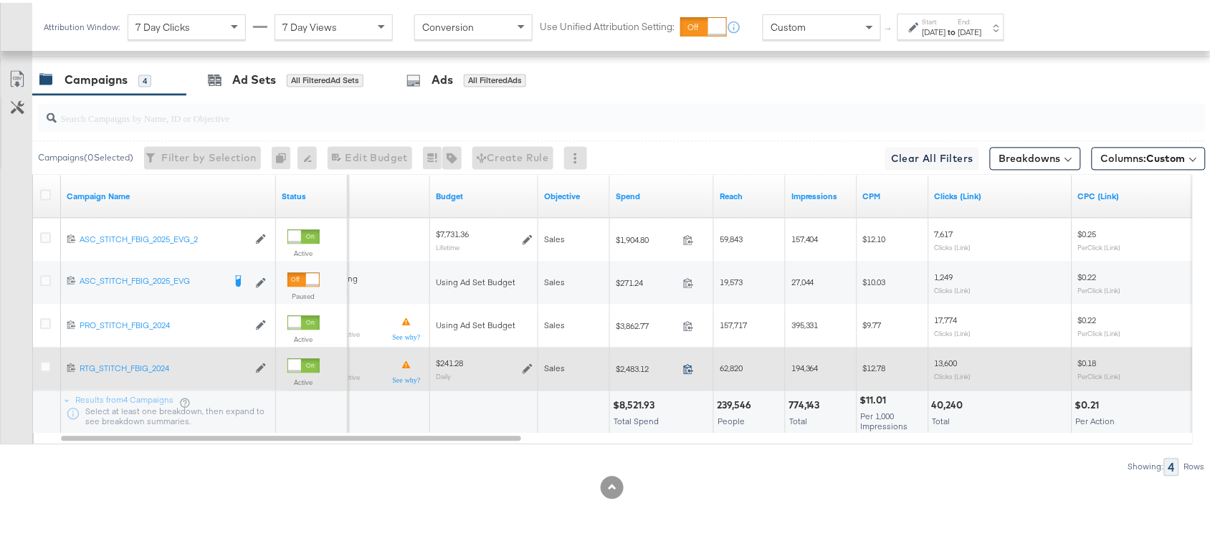
click at [691, 370] on icon at bounding box center [688, 366] width 11 height 11
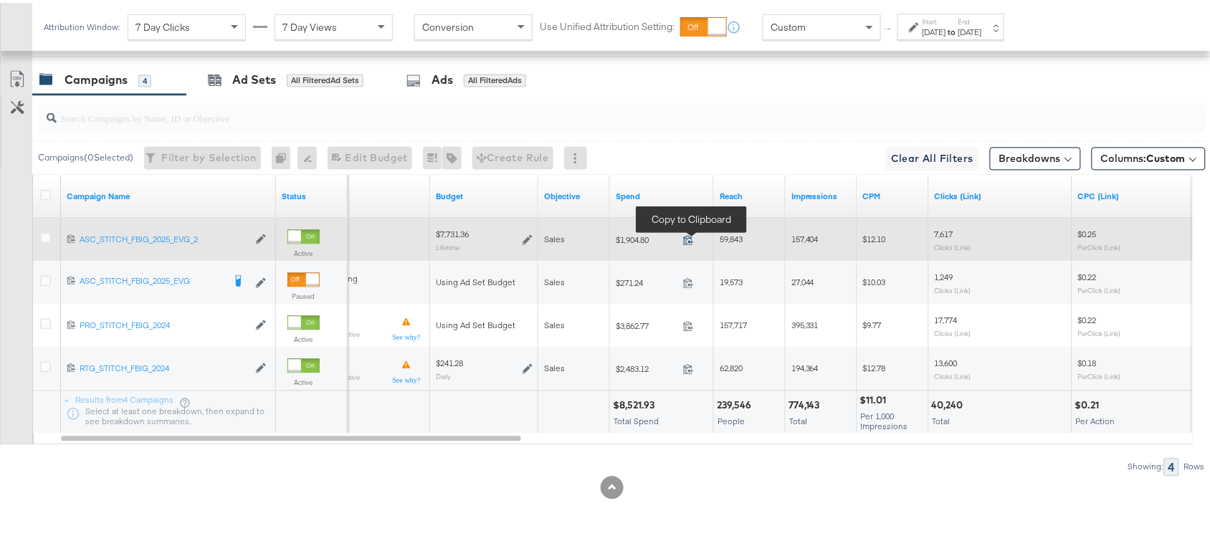
click at [693, 242] on icon at bounding box center [688, 237] width 11 height 11
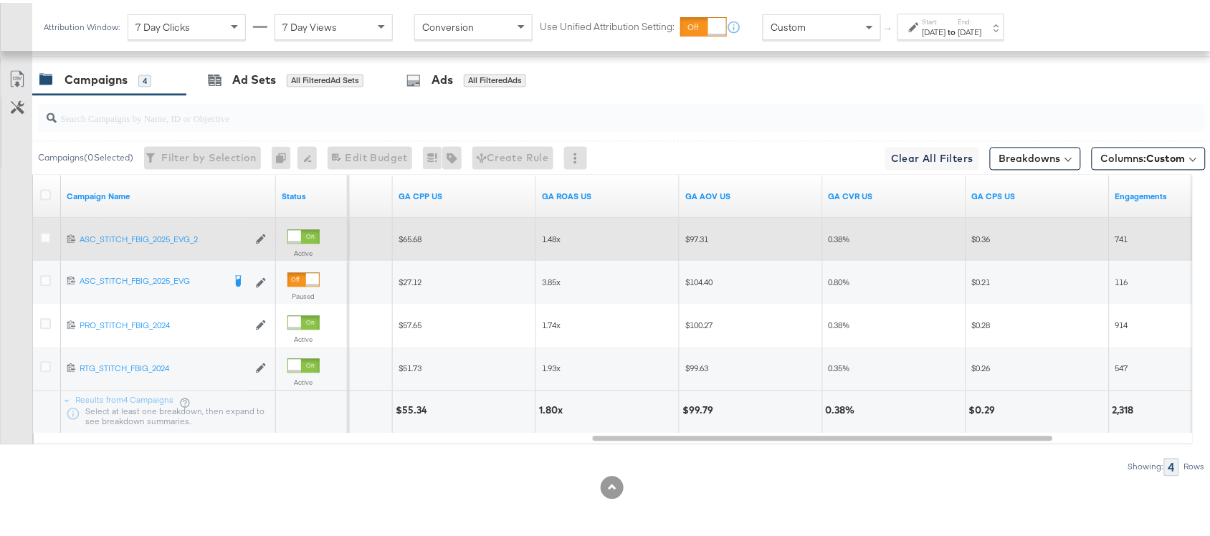
scroll to position [0, 0]
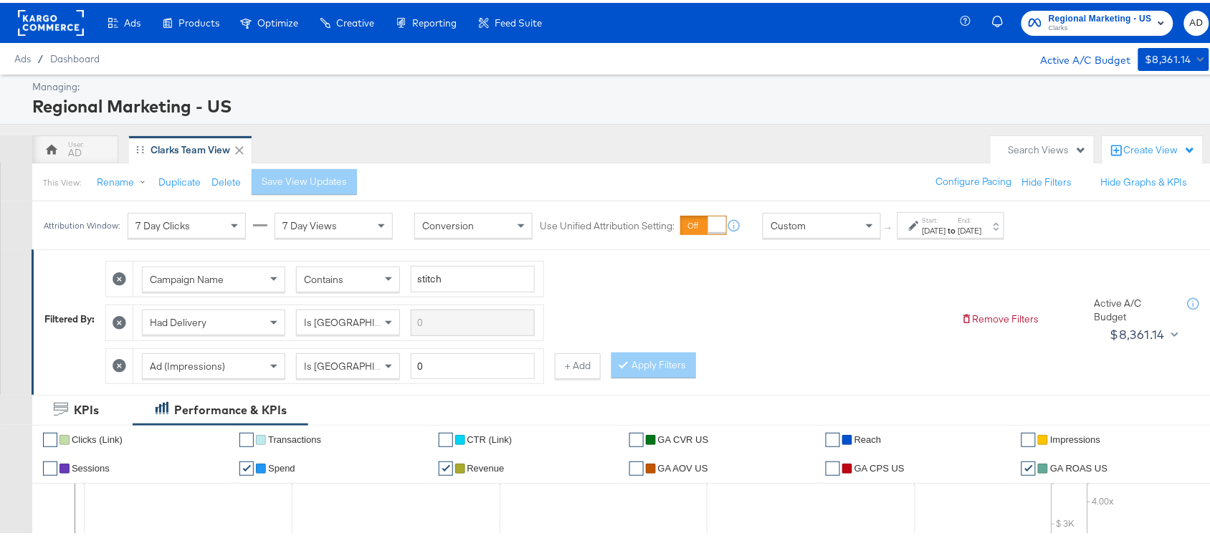
click at [47, 19] on rect at bounding box center [51, 20] width 66 height 26
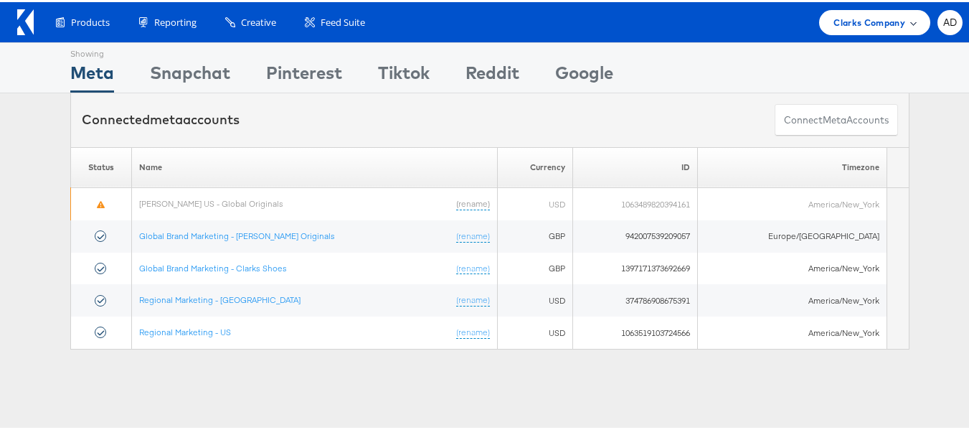
click at [854, 26] on span "Clarks Company" at bounding box center [869, 20] width 72 height 15
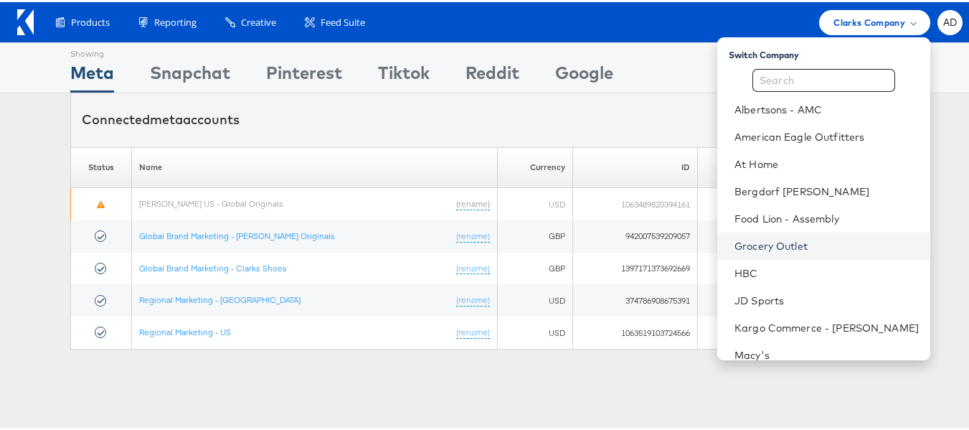
click at [762, 242] on link "Grocery Outlet" at bounding box center [826, 244] width 184 height 14
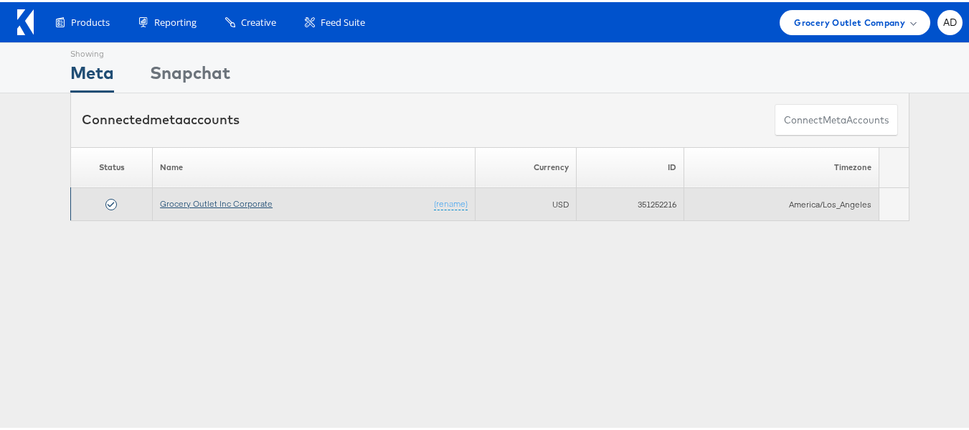
click at [222, 202] on link "Grocery Outlet Inc Corporate" at bounding box center [216, 201] width 113 height 11
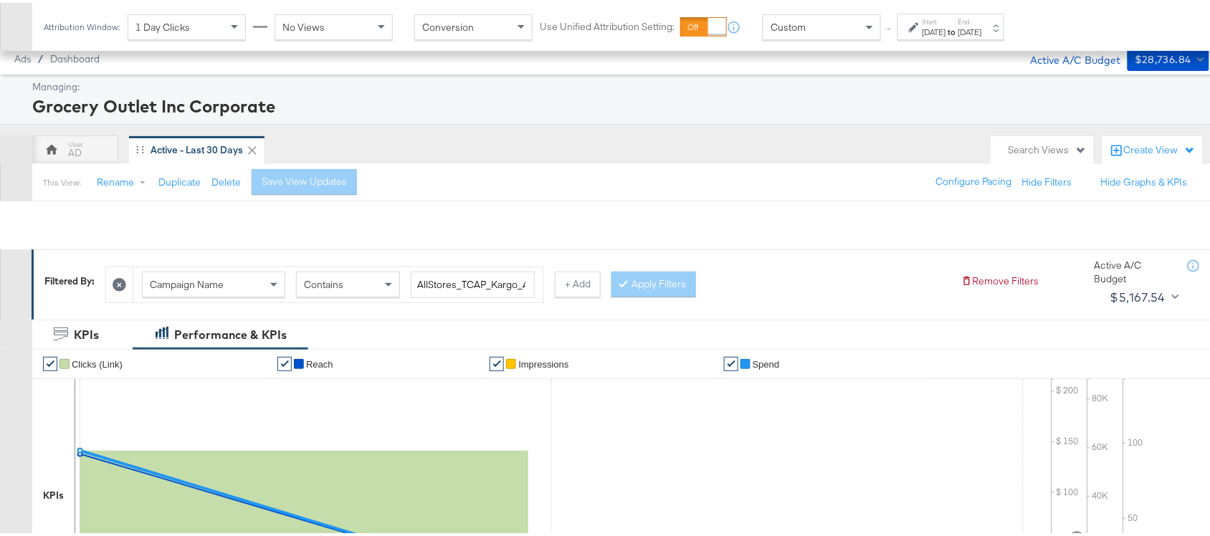
scroll to position [500, 0]
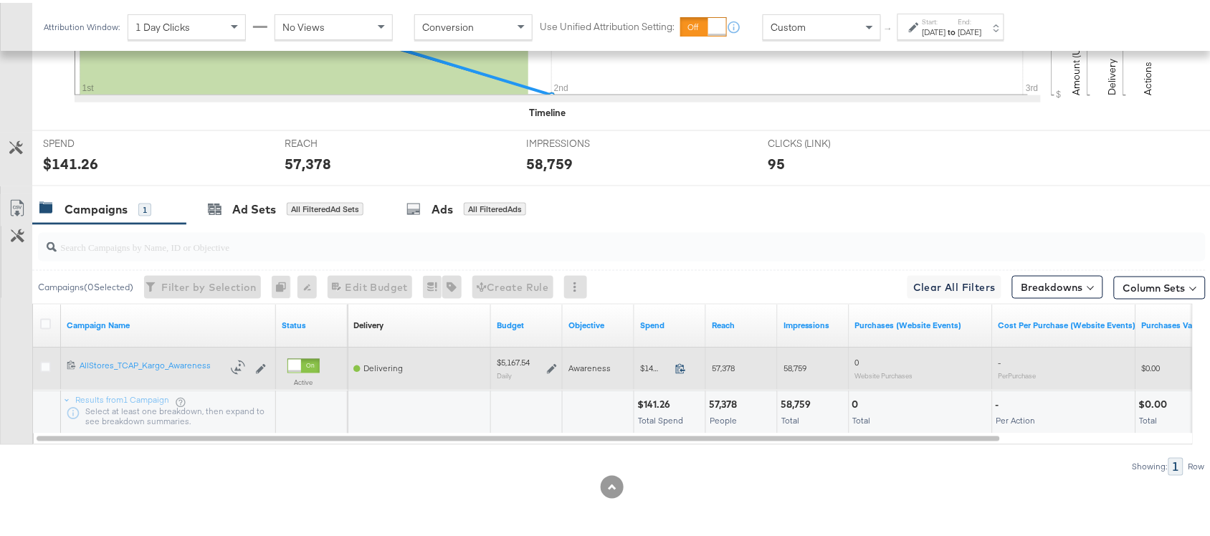
click at [683, 370] on icon at bounding box center [680, 366] width 11 height 11
click at [549, 366] on icon at bounding box center [552, 366] width 10 height 10
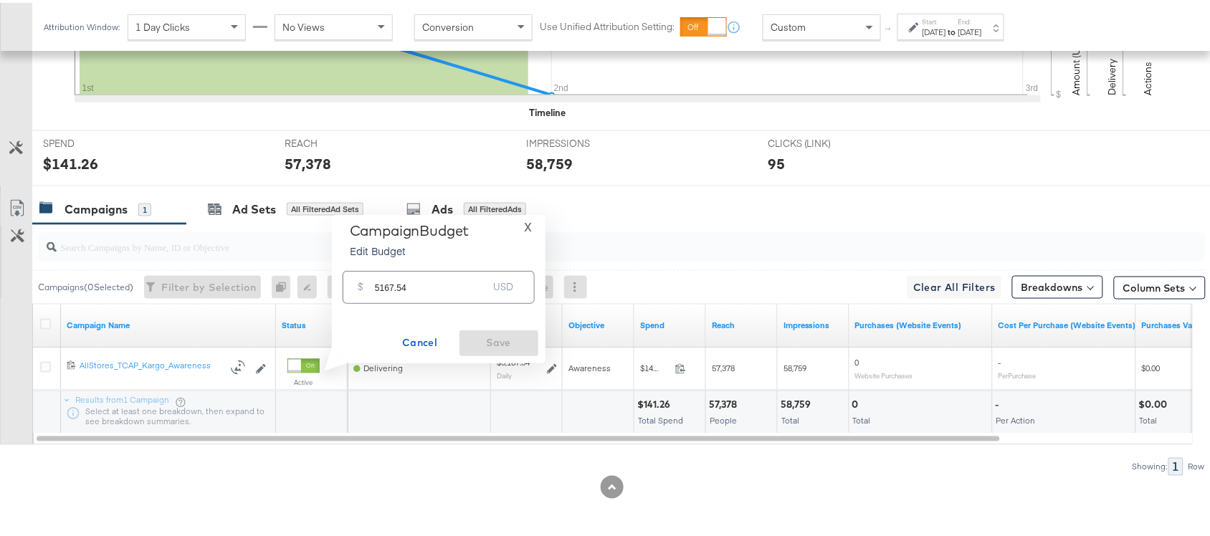
click at [425, 280] on input "5167.54" at bounding box center [431, 278] width 113 height 31
paste input "$5,352.10"
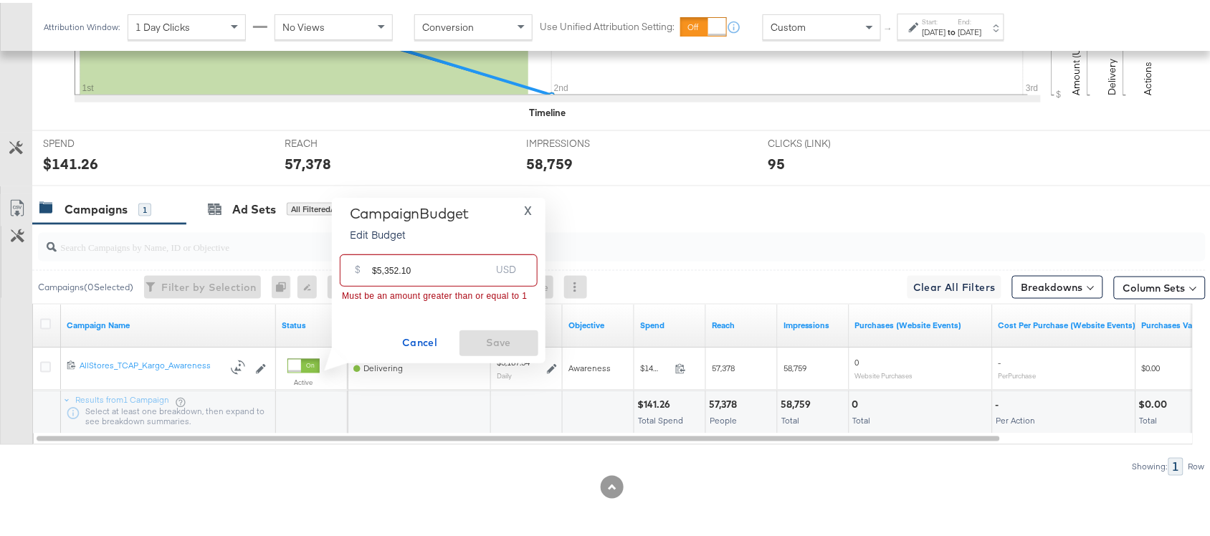
click at [374, 270] on input "$5,352.10" at bounding box center [431, 262] width 118 height 31
click at [380, 270] on input "5,352.10" at bounding box center [431, 262] width 118 height 31
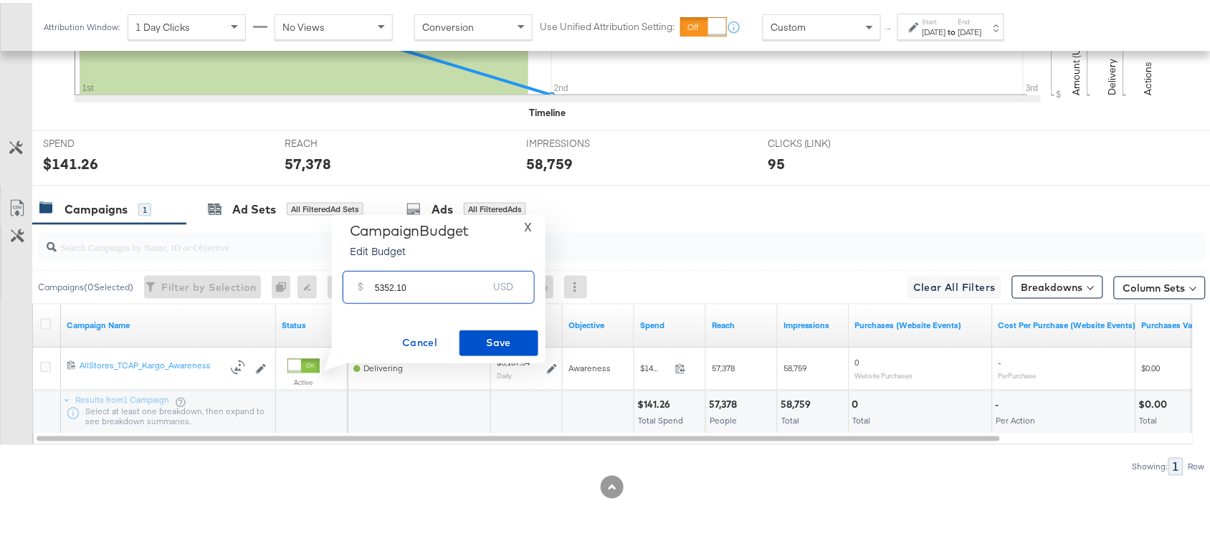
type input "5352.10"
click at [528, 219] on span "X" at bounding box center [528, 224] width 8 height 20
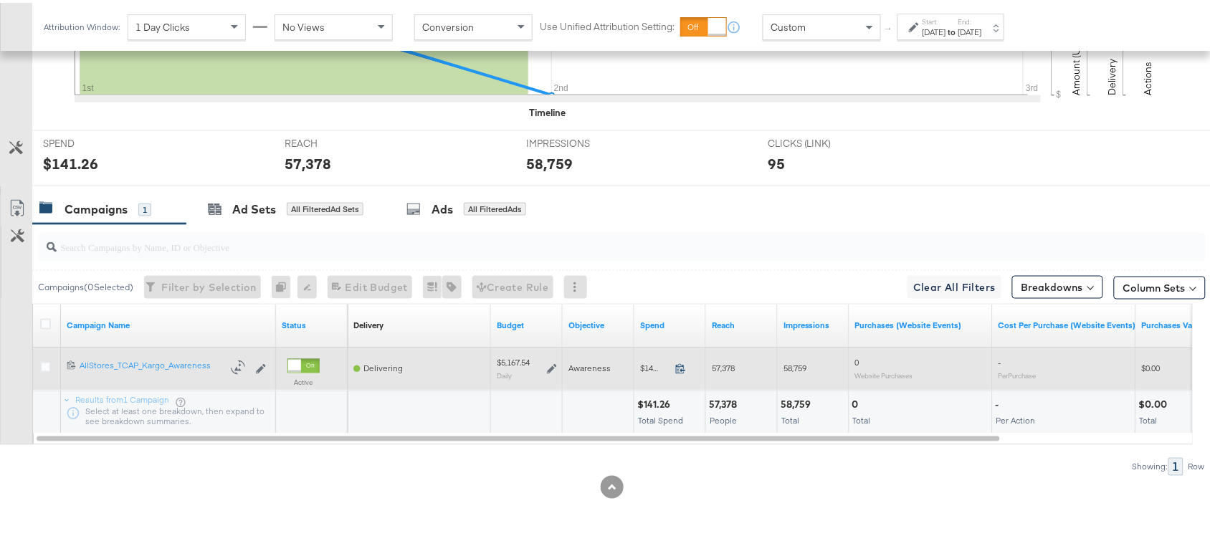
click at [683, 371] on icon at bounding box center [680, 366] width 11 height 11
click at [549, 367] on icon at bounding box center [552, 366] width 10 height 10
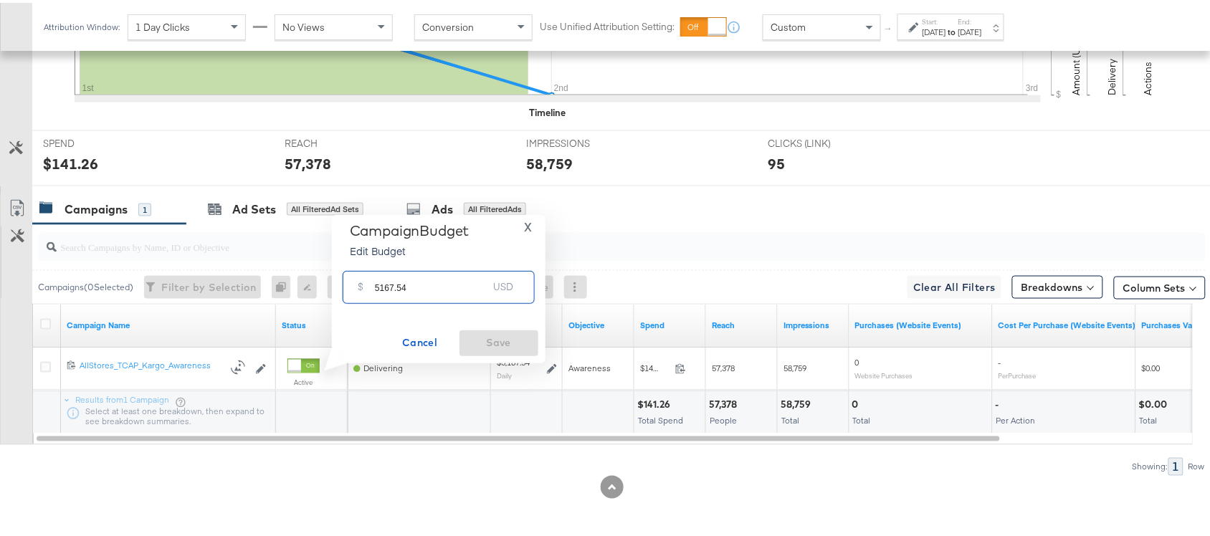
click at [420, 288] on input "5167.54" at bounding box center [431, 278] width 113 height 31
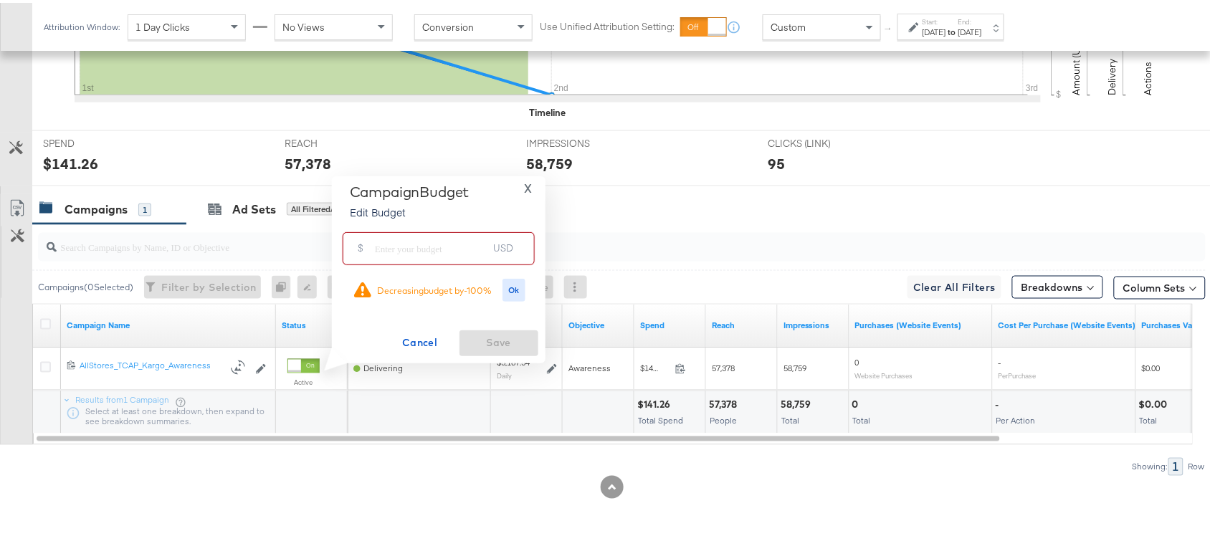
paste input "$5,352.10"
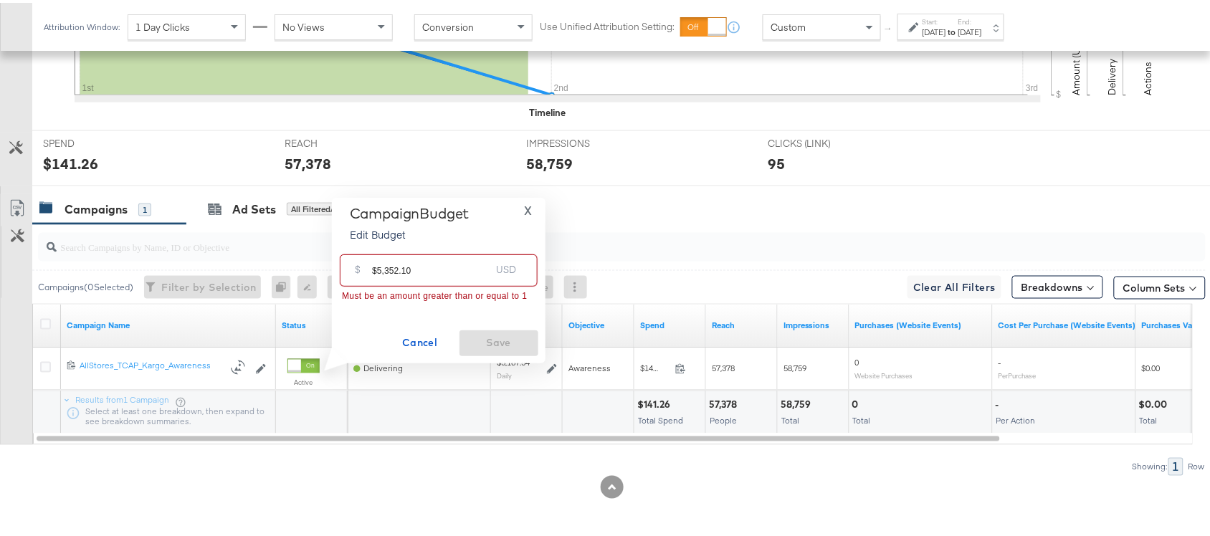
click at [378, 267] on input "$5,352.10" at bounding box center [431, 262] width 118 height 31
click at [381, 269] on input "5,352.10" at bounding box center [431, 262] width 118 height 31
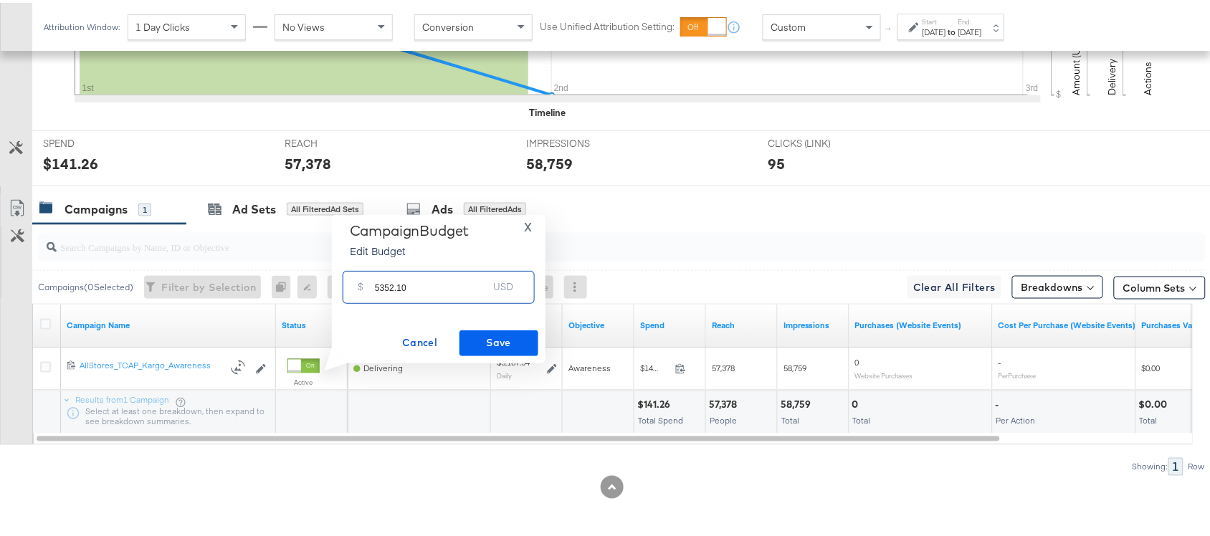
type input "5352.10"
click at [493, 345] on span "Save" at bounding box center [498, 340] width 67 height 18
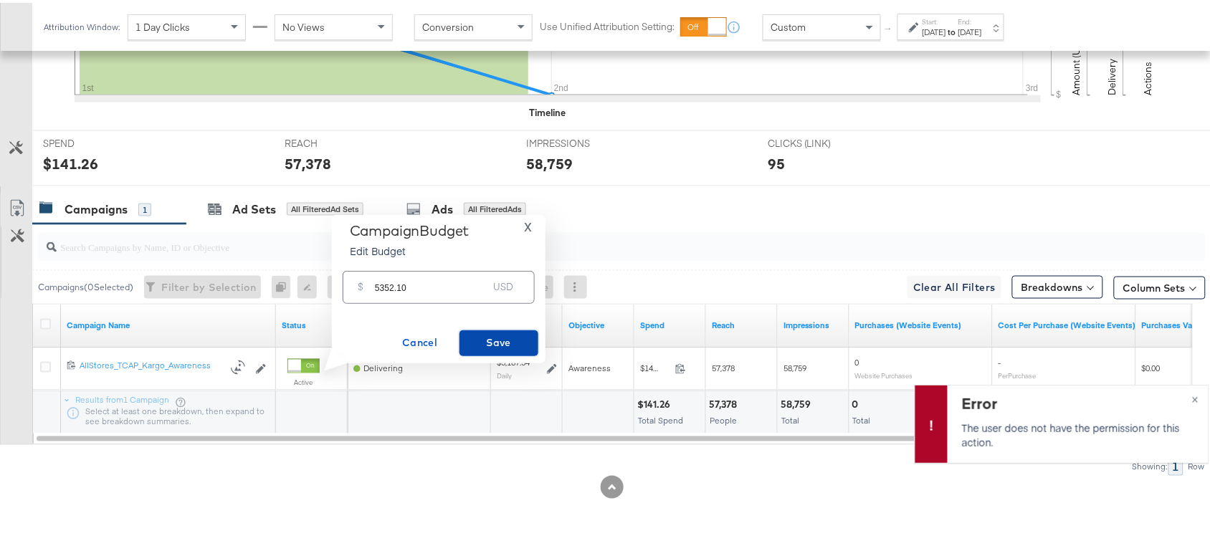
click at [501, 334] on span "Save" at bounding box center [498, 340] width 67 height 18
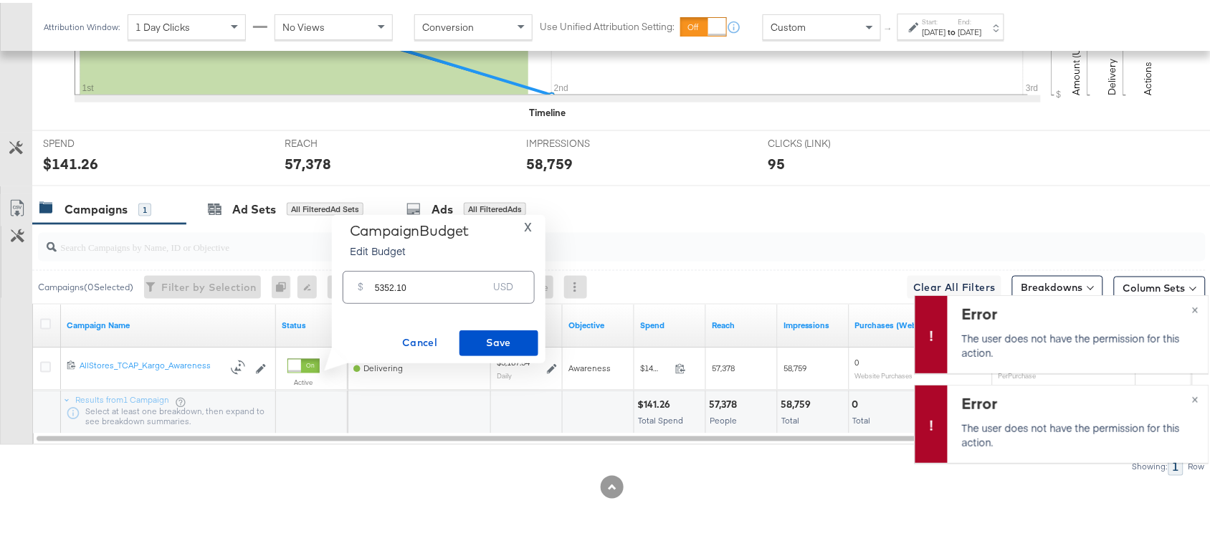
click at [528, 227] on span "X" at bounding box center [528, 224] width 8 height 20
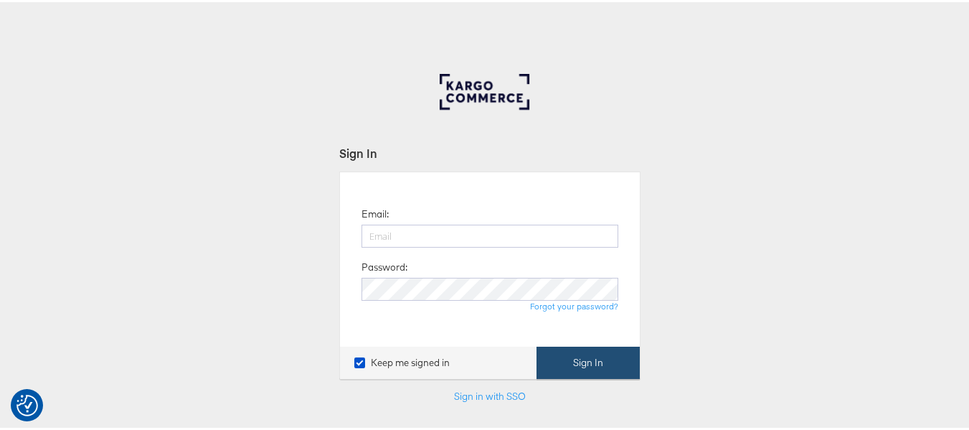
type input "[EMAIL_ADDRESS][PERSON_NAME][DOMAIN_NAME]"
click at [564, 370] on button "Sign In" at bounding box center [587, 360] width 103 height 32
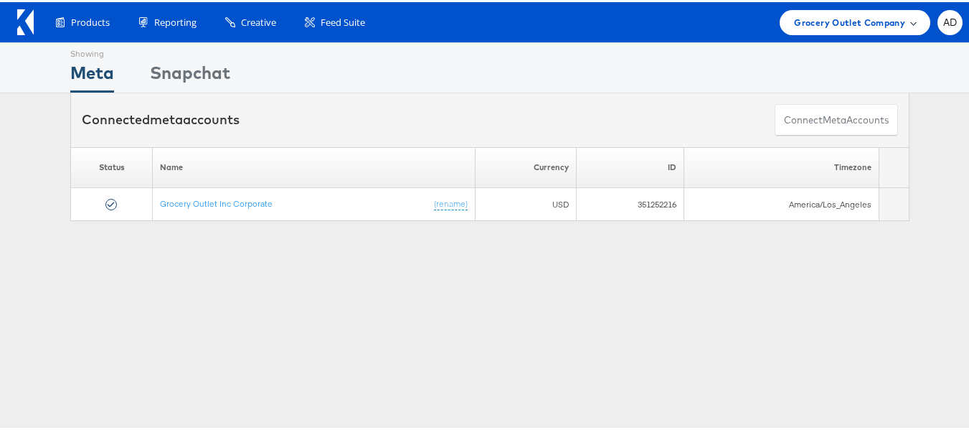
click at [840, 18] on span "Grocery Outlet Company" at bounding box center [849, 20] width 111 height 15
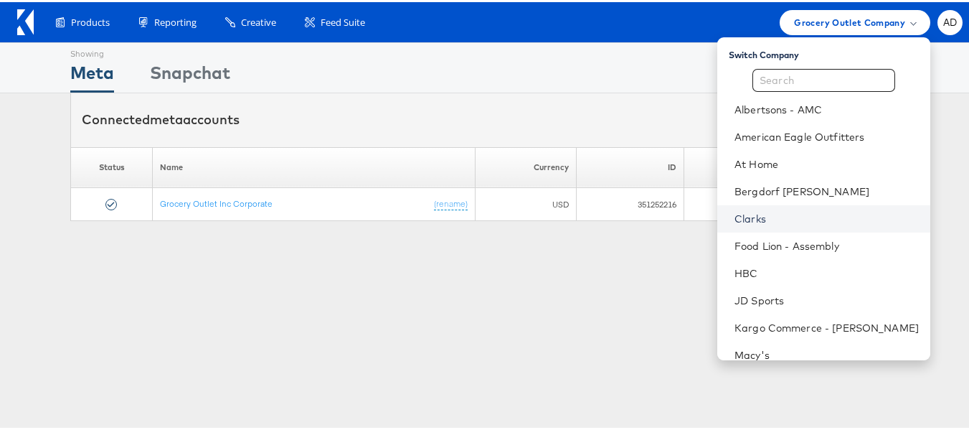
click at [734, 211] on link "Clarks" at bounding box center [826, 216] width 184 height 14
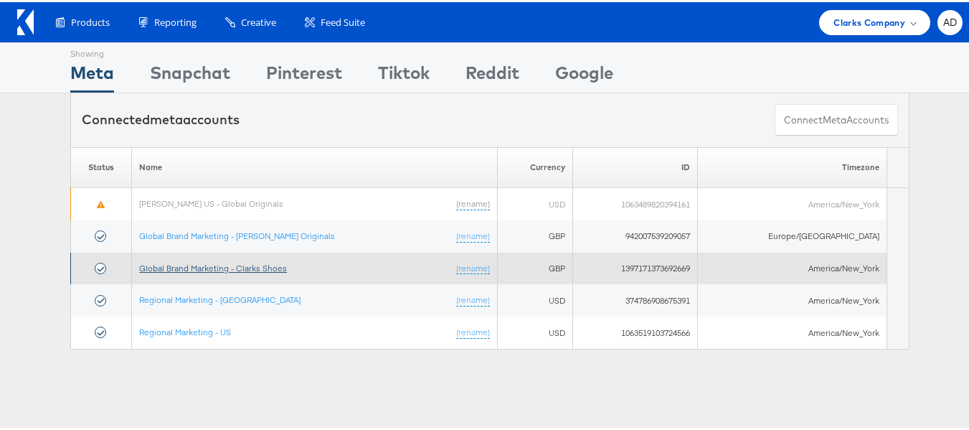
click at [237, 266] on link "Global Brand Marketing - Clarks Shoes" at bounding box center [213, 265] width 148 height 11
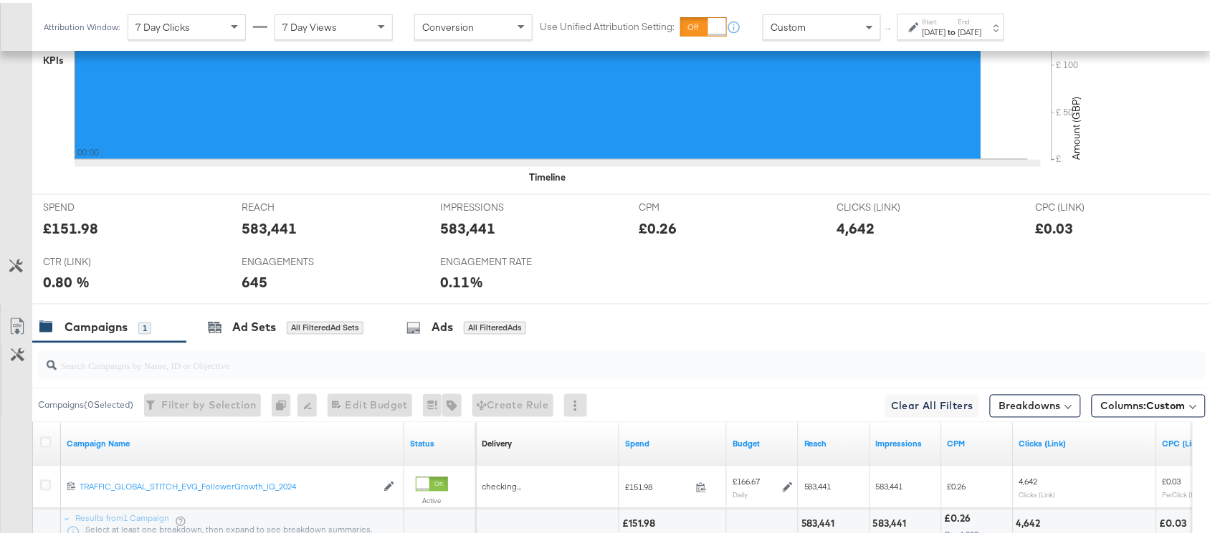
scroll to position [539, 0]
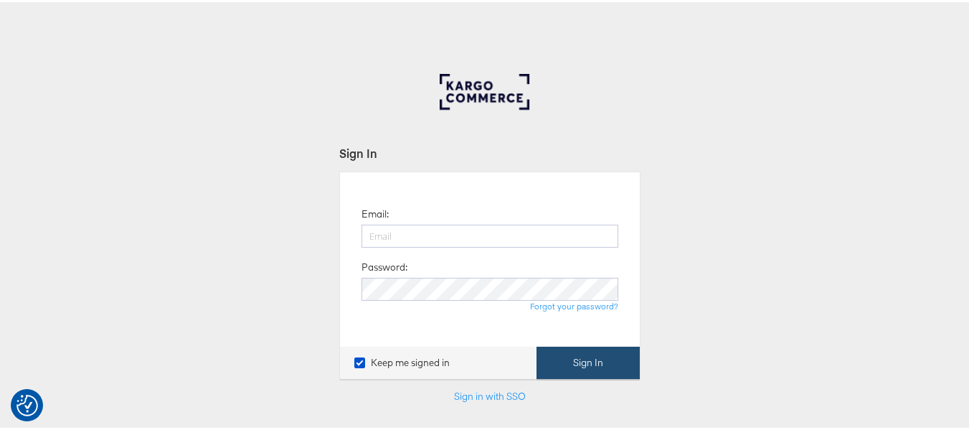
type input "[EMAIL_ADDRESS][PERSON_NAME][DOMAIN_NAME]"
click at [576, 361] on button "Sign In" at bounding box center [587, 360] width 103 height 32
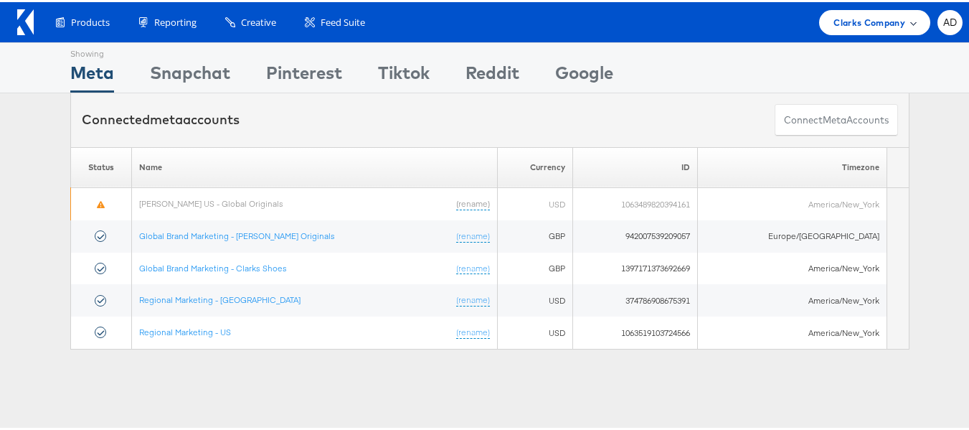
click at [878, 19] on span "Clarks Company" at bounding box center [869, 20] width 72 height 15
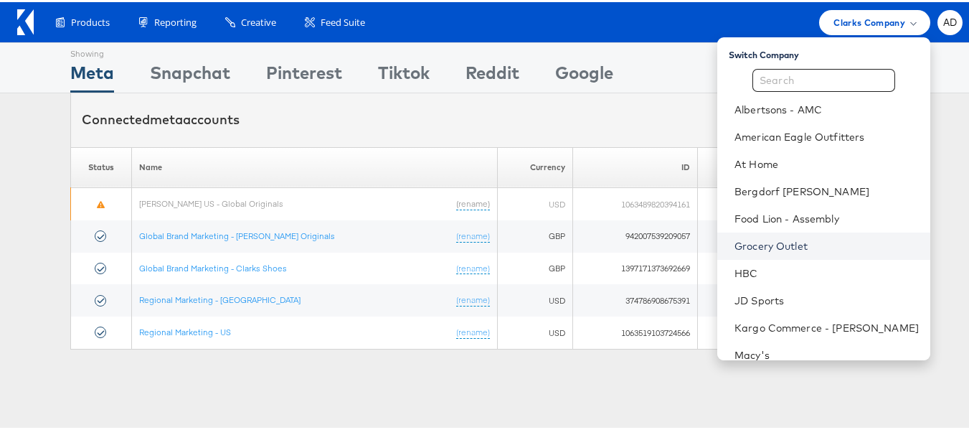
click at [736, 243] on link "Grocery Outlet" at bounding box center [826, 244] width 184 height 14
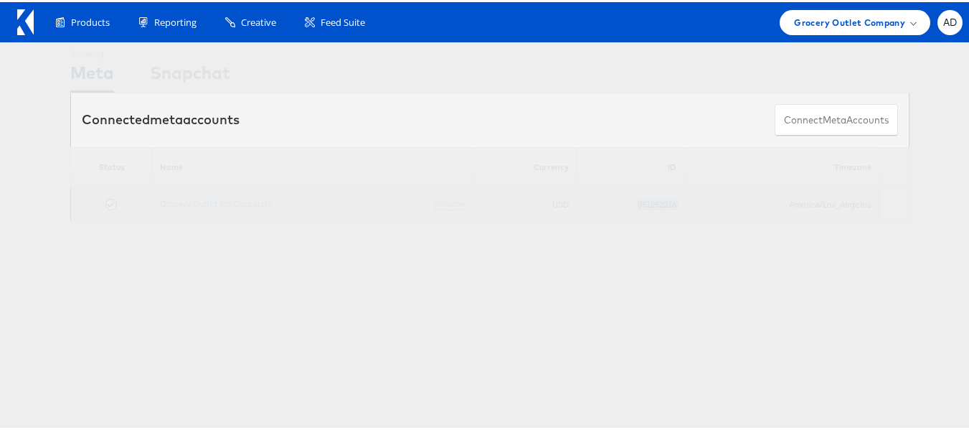
drag, startPoint x: 620, startPoint y: 202, endPoint x: 678, endPoint y: 208, distance: 57.7
click at [678, 208] on td "351252216" at bounding box center [630, 202] width 108 height 33
copy td "351252216"
